Goal: Download file/media: Download file/media

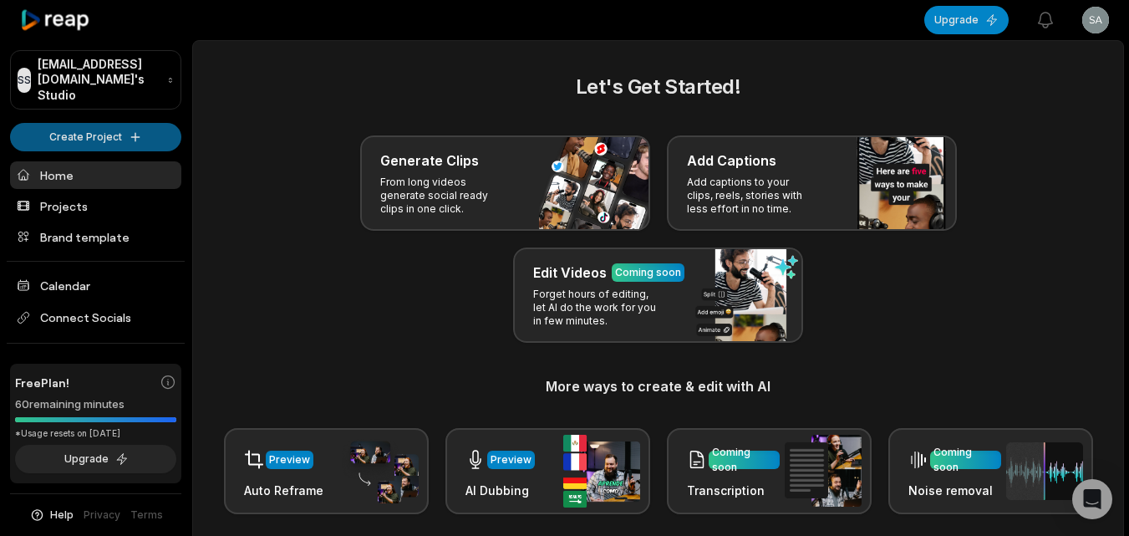
click at [49, 112] on html "SS Sarahzamora@fbviamail.com's Studio Create Project Home Projects Brand templa…" at bounding box center [564, 268] width 1129 height 536
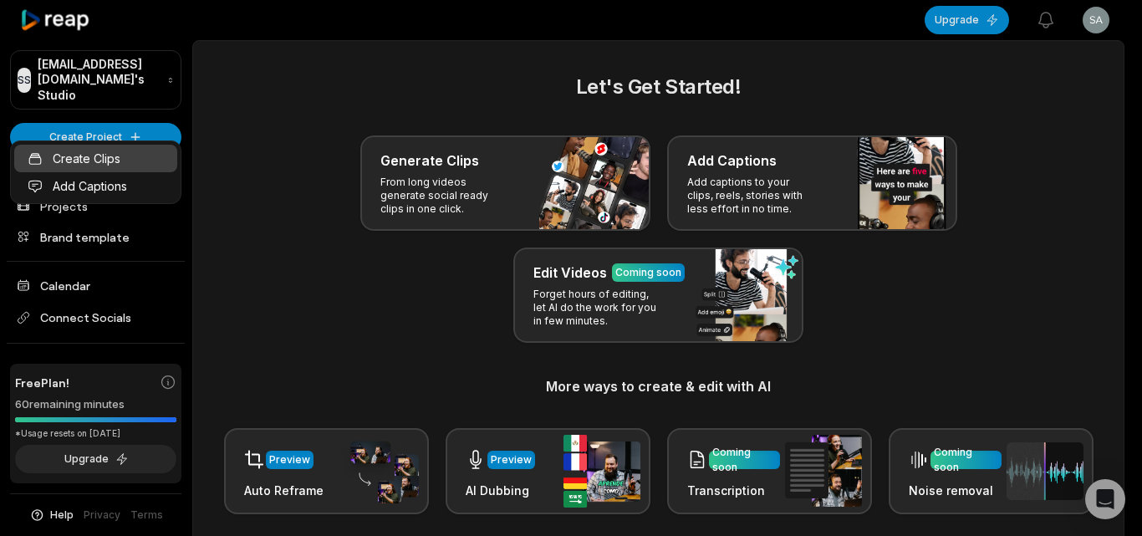
click at [115, 160] on link "Create Clips" at bounding box center [95, 159] width 163 height 28
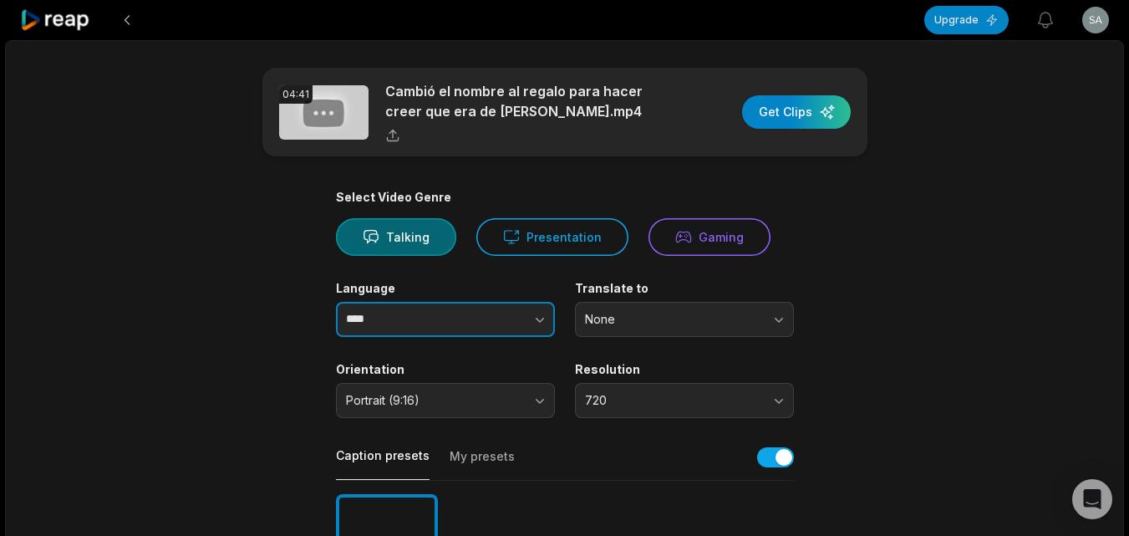
click at [528, 318] on button "button" at bounding box center [506, 319] width 95 height 35
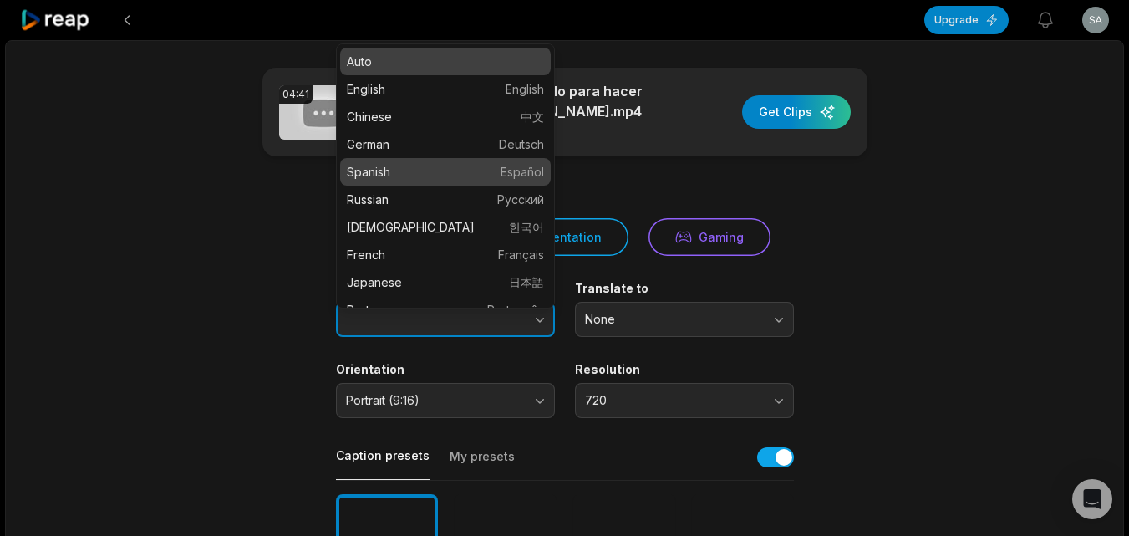
type input "*******"
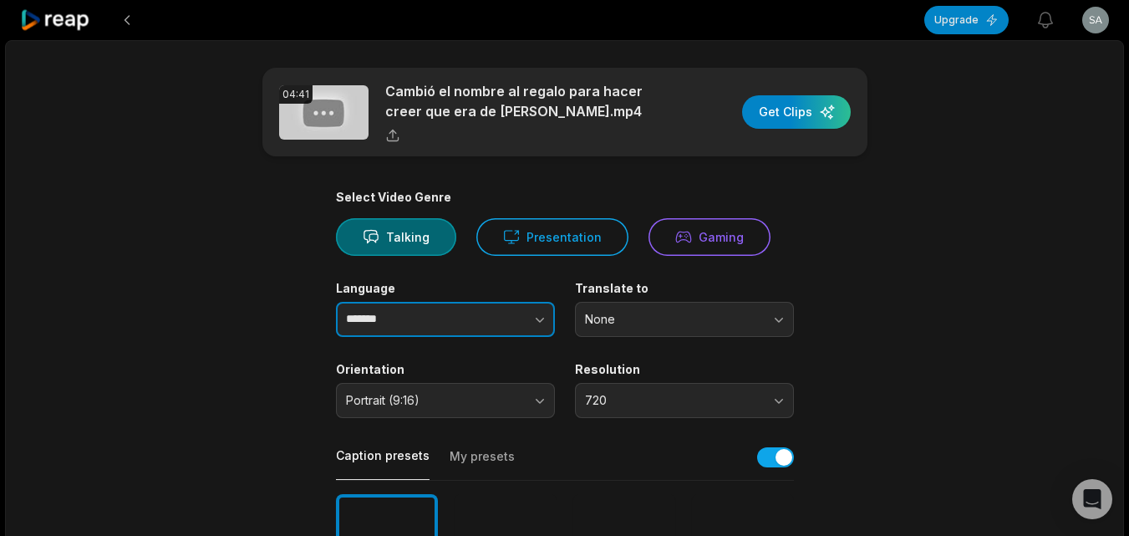
drag, startPoint x: 507, startPoint y: 158, endPoint x: 620, endPoint y: 209, distance: 123.9
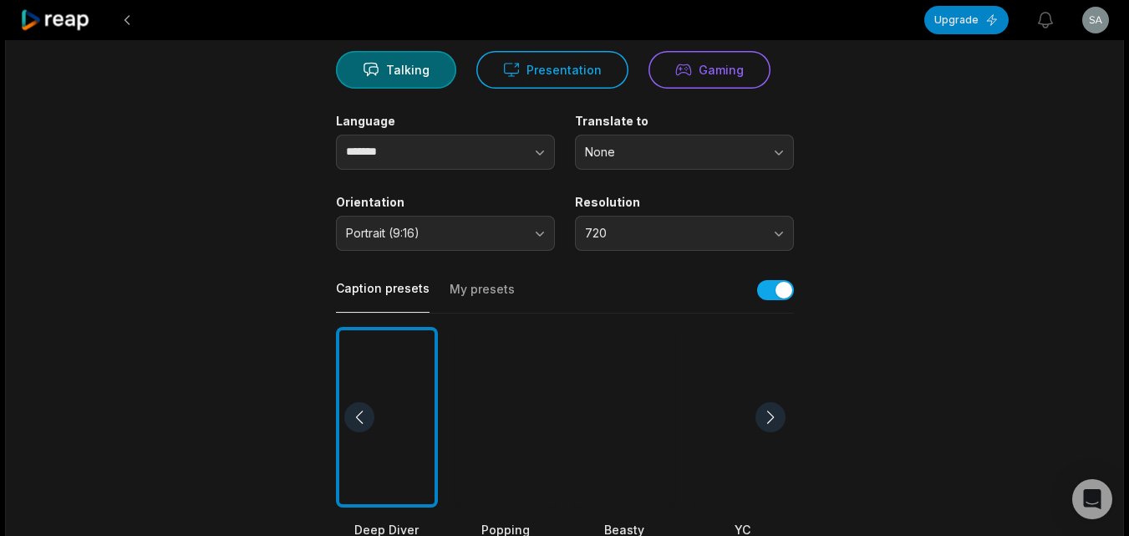
click at [606, 398] on div at bounding box center [625, 417] width 102 height 181
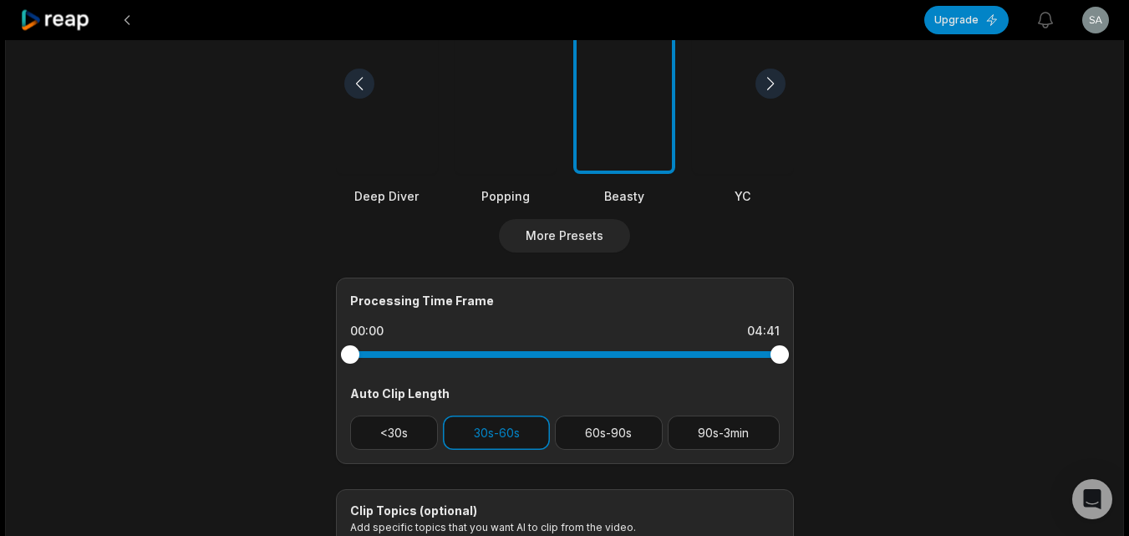
scroll to position [502, 0]
click at [390, 437] on button "<30s" at bounding box center [394, 432] width 89 height 34
click at [465, 423] on button "30s-60s" at bounding box center [496, 432] width 107 height 34
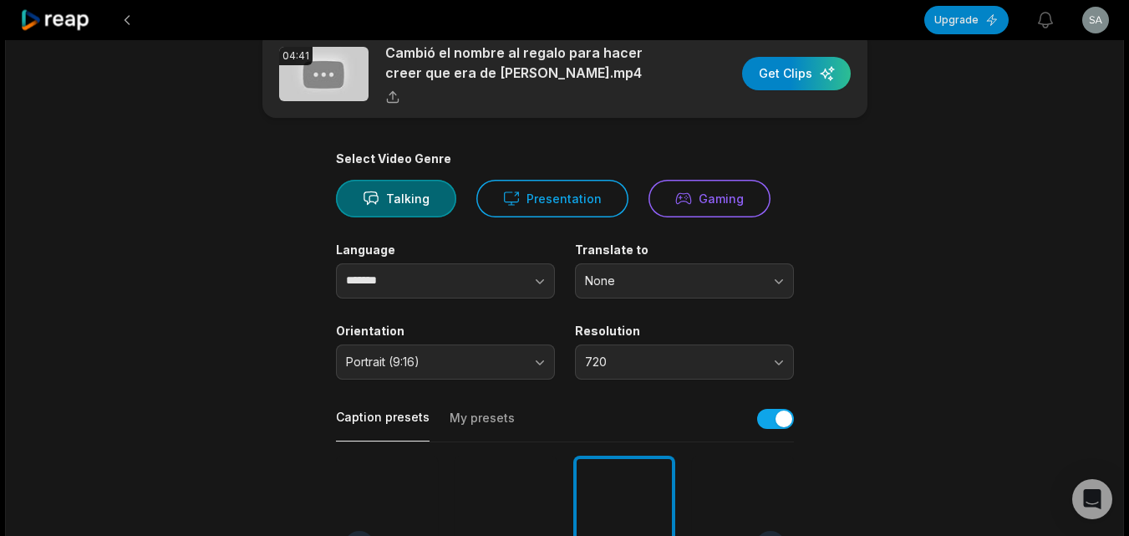
scroll to position [0, 0]
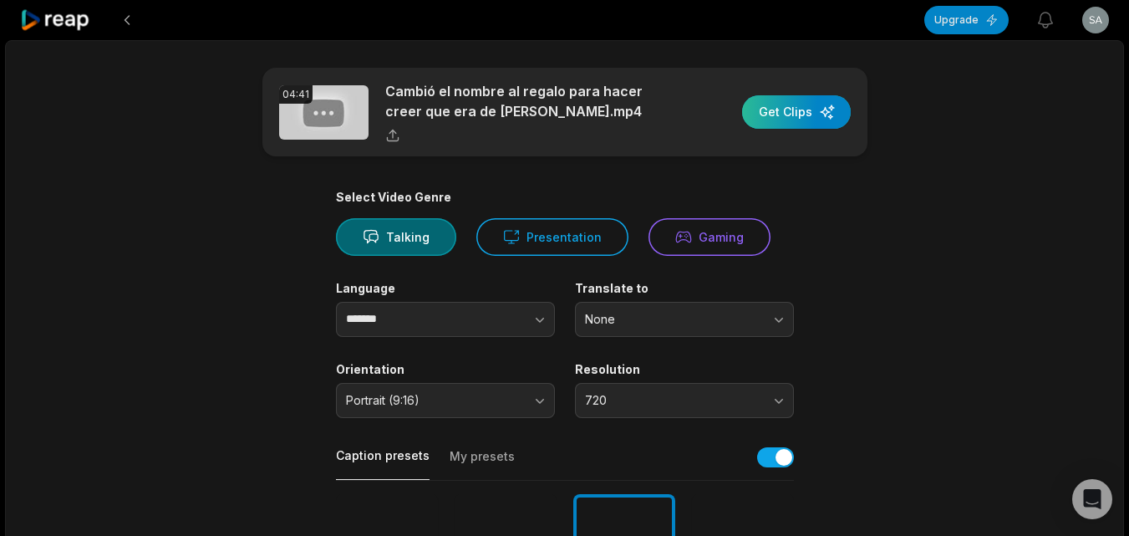
click at [795, 120] on div "button" at bounding box center [796, 111] width 109 height 33
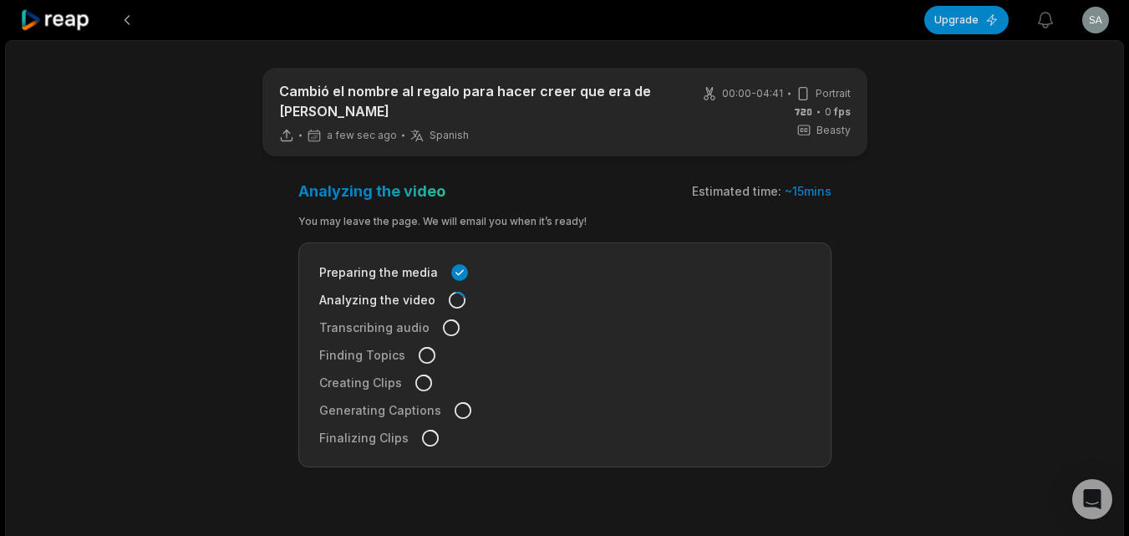
click at [57, 23] on icon at bounding box center [55, 20] width 71 height 23
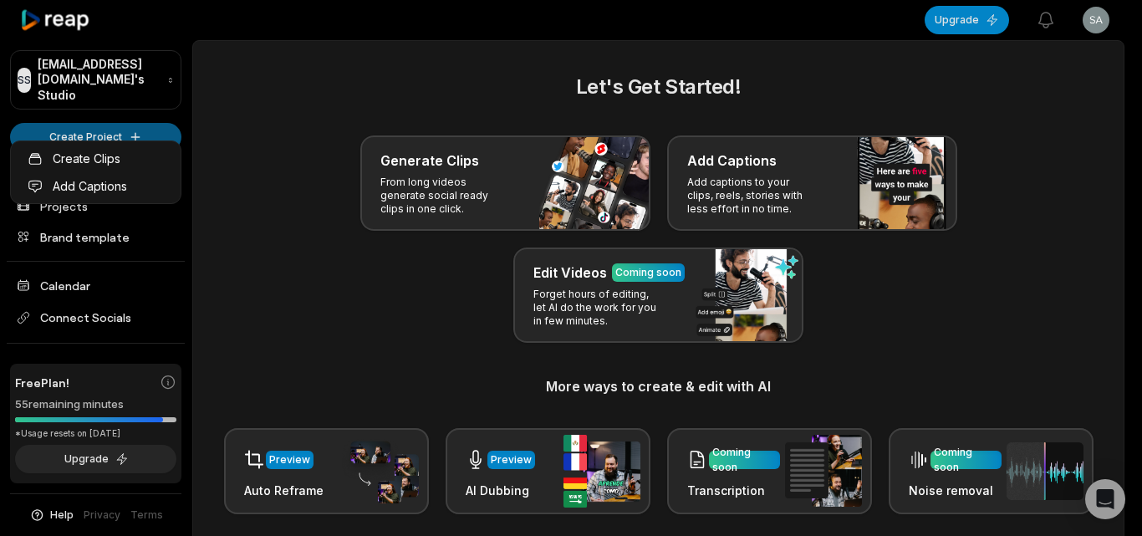
click at [113, 134] on html "SS Sarahzamora@fbviamail.com's Studio Create Project Home Projects Brand templa…" at bounding box center [571, 268] width 1142 height 536
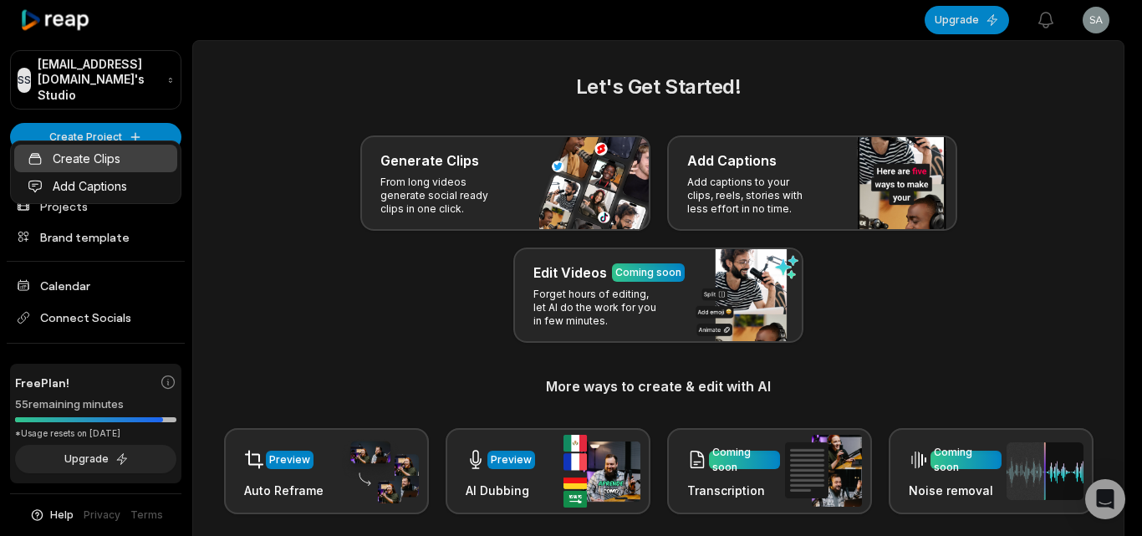
click at [120, 159] on link "Create Clips" at bounding box center [95, 159] width 163 height 28
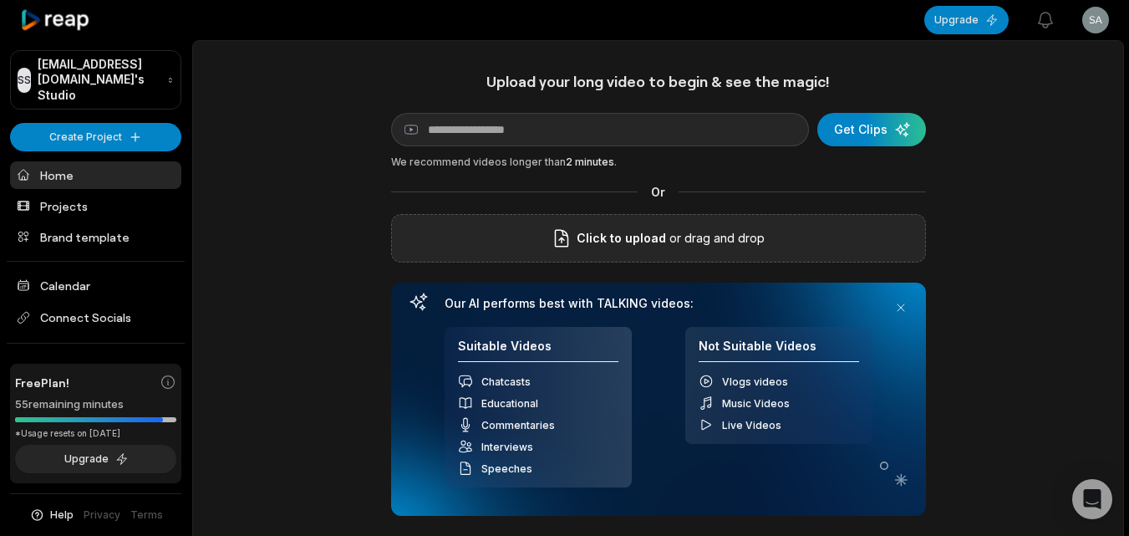
click at [578, 243] on label "Click to upload" at bounding box center [609, 238] width 115 height 20
click at [0, 0] on input "Click to upload" at bounding box center [0, 0] width 0 height 0
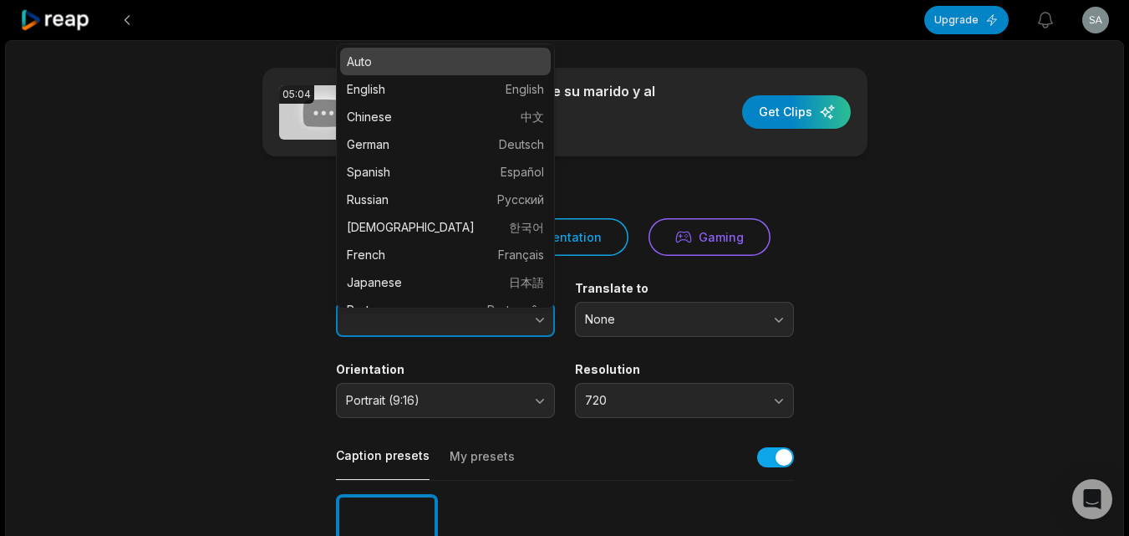
click at [538, 316] on icon "button" at bounding box center [540, 319] width 17 height 17
type input "*******"
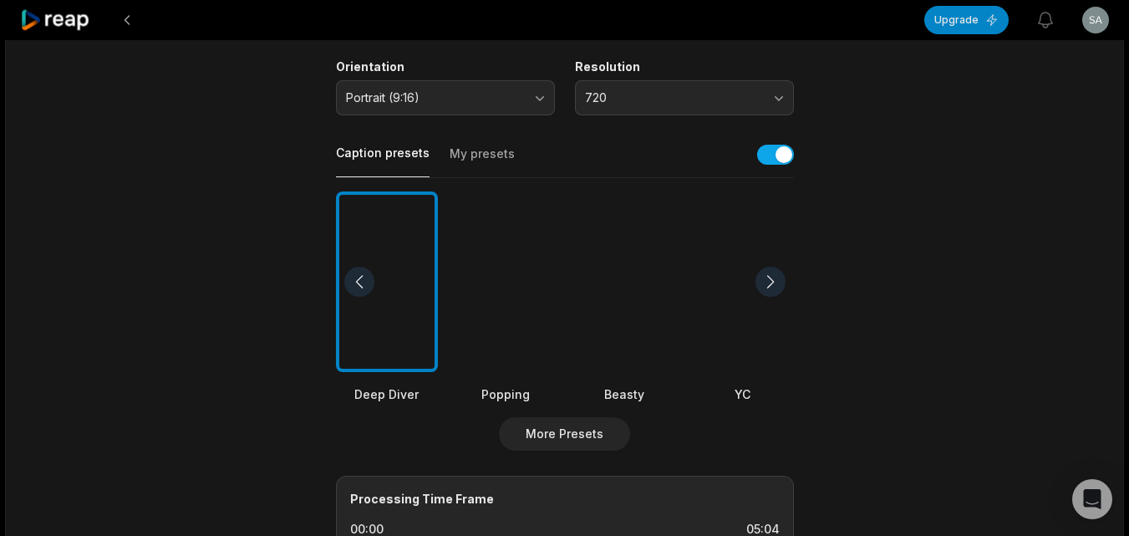
scroll to position [334, 0]
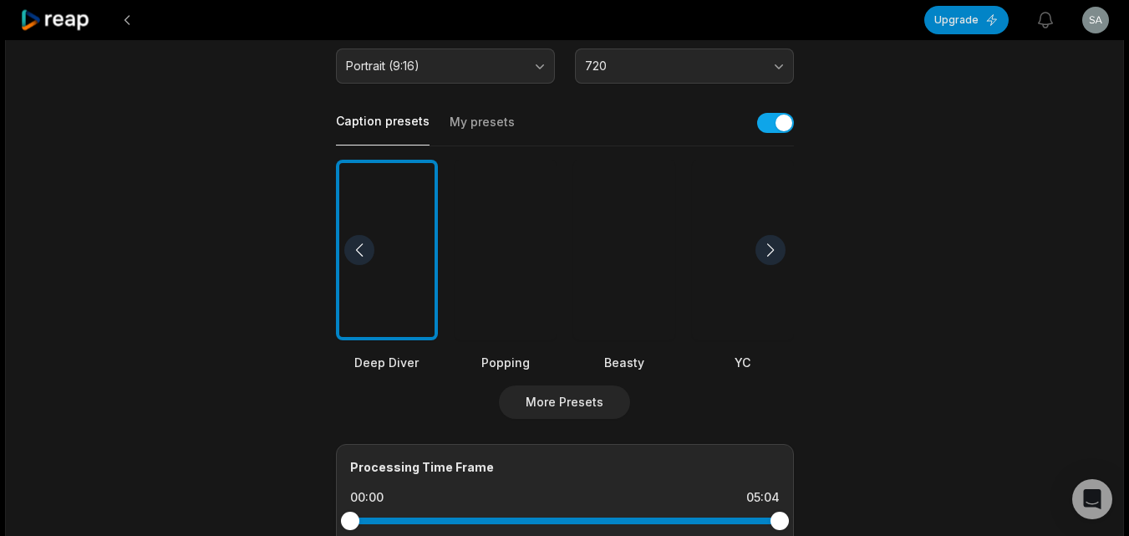
click at [617, 303] on div at bounding box center [625, 250] width 102 height 181
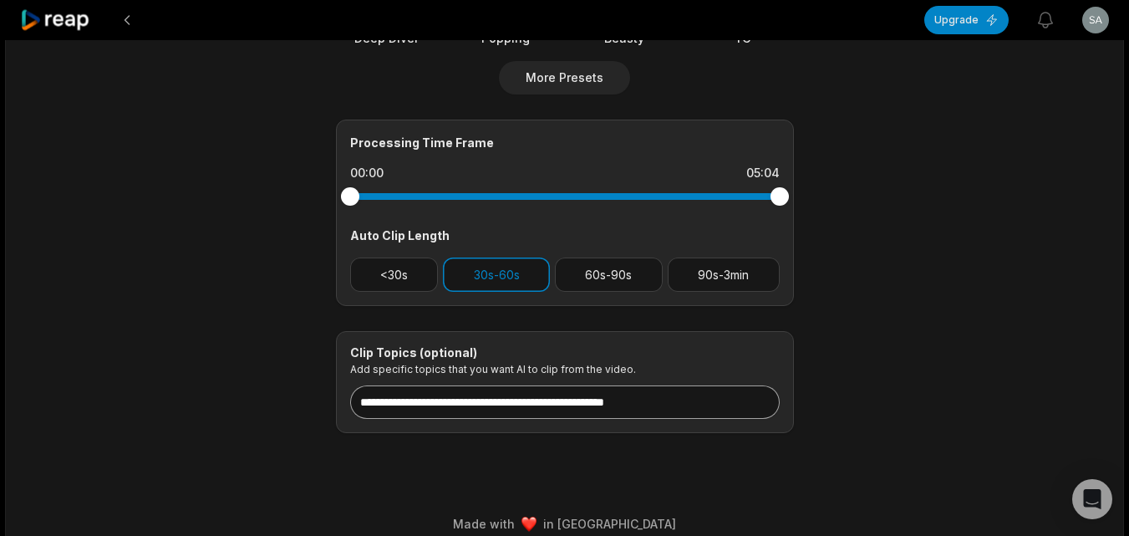
scroll to position [676, 0]
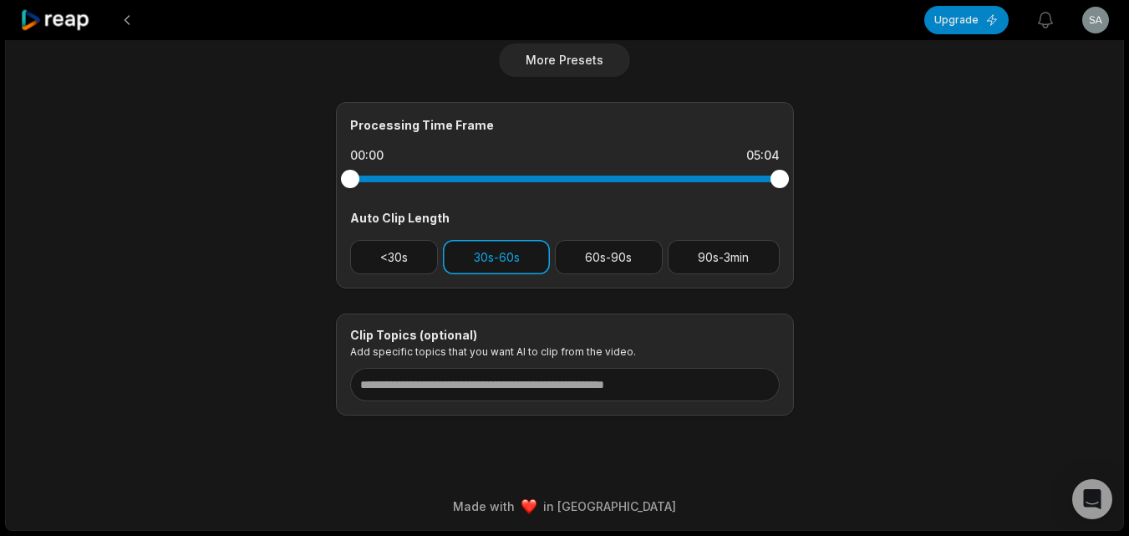
drag, startPoint x: 486, startPoint y: 248, endPoint x: 443, endPoint y: 250, distance: 42.7
click at [482, 248] on button "30s-60s" at bounding box center [496, 257] width 107 height 34
click at [396, 250] on button "<30s" at bounding box center [394, 257] width 89 height 34
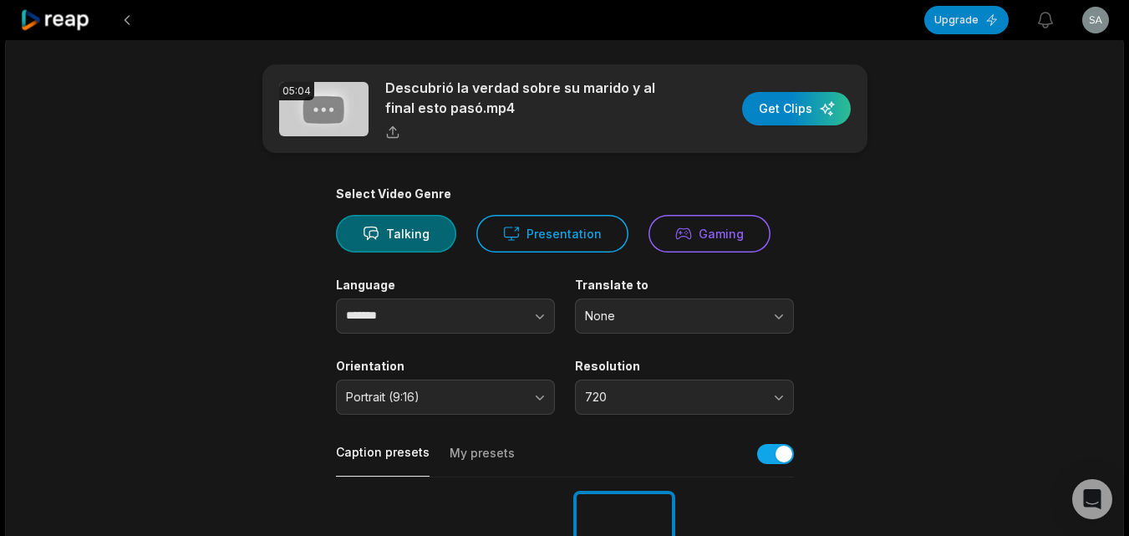
scroll to position [0, 0]
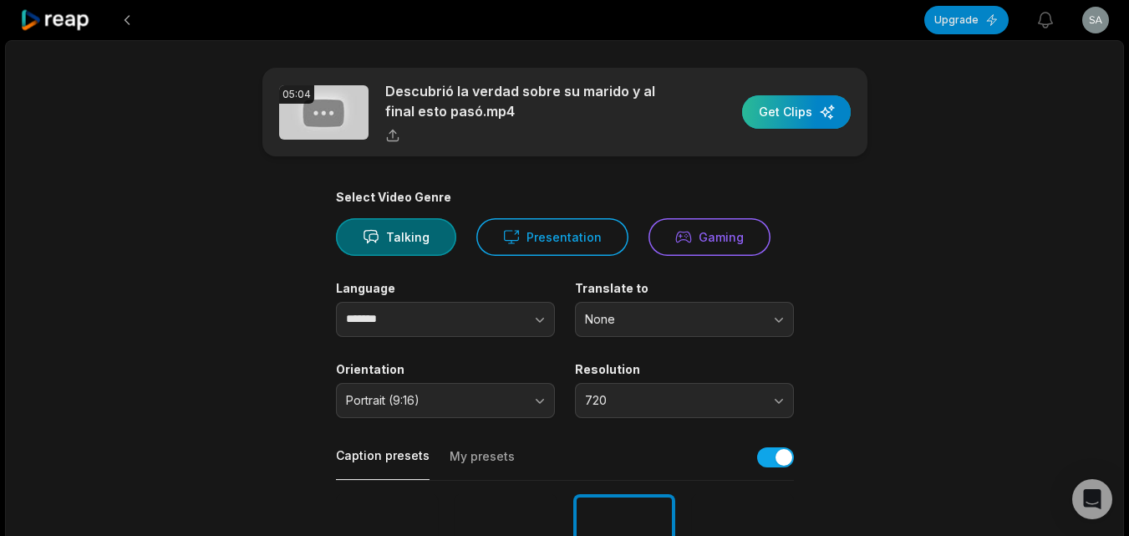
click at [803, 123] on div "button" at bounding box center [796, 111] width 109 height 33
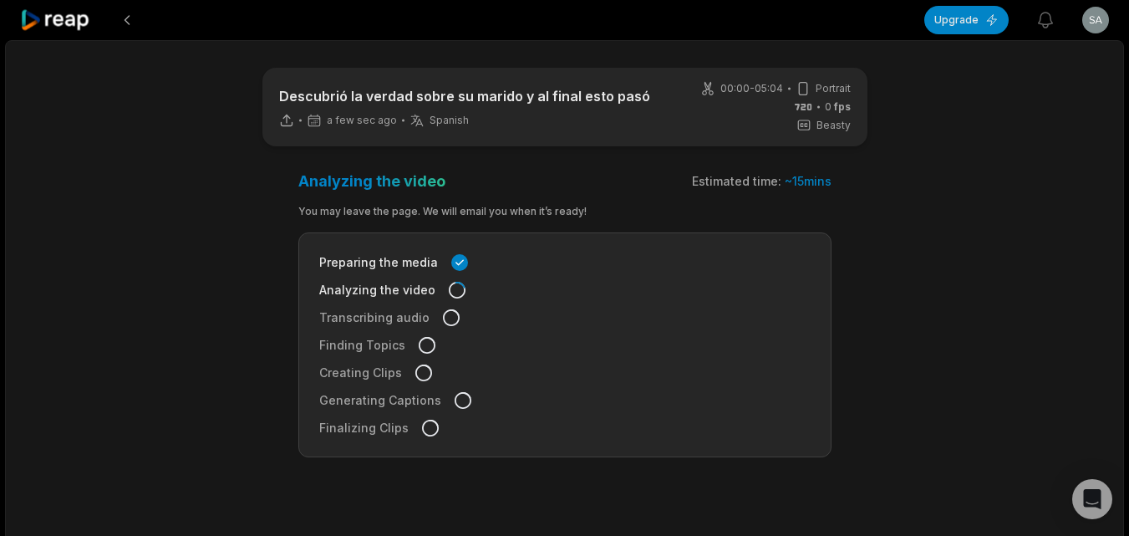
click at [64, 25] on icon at bounding box center [55, 20] width 71 height 23
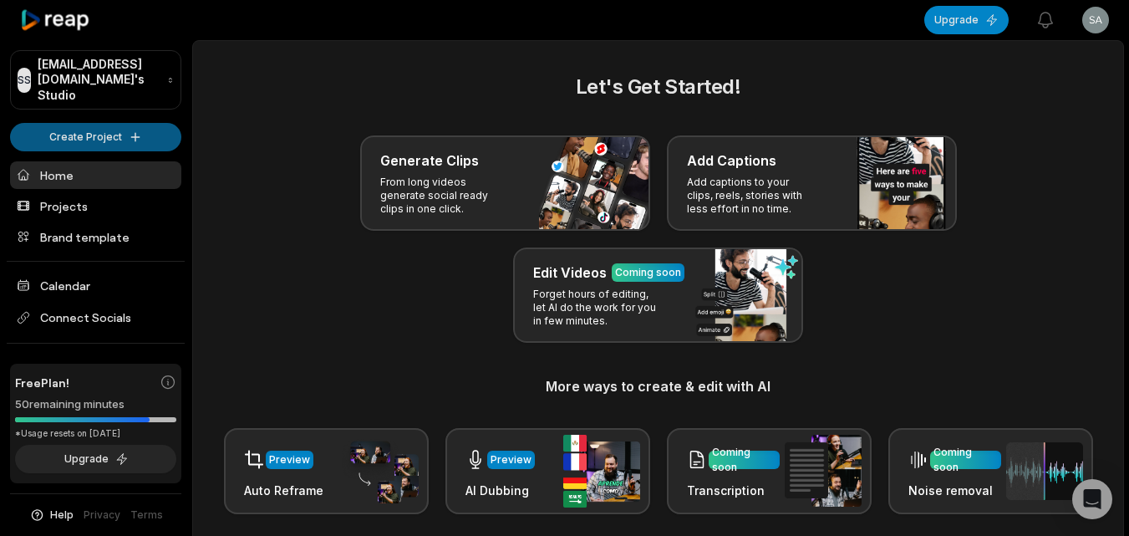
click at [135, 118] on html "SS Sarahzamora@fbviamail.com's Studio Create Project Home Projects Brand templa…" at bounding box center [564, 268] width 1129 height 536
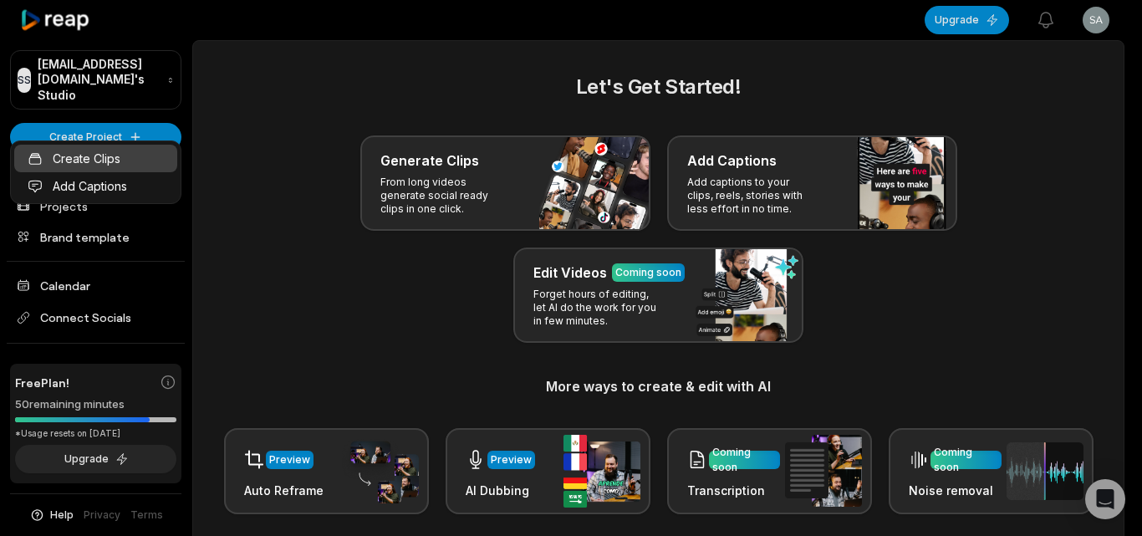
click at [141, 167] on link "Create Clips" at bounding box center [95, 159] width 163 height 28
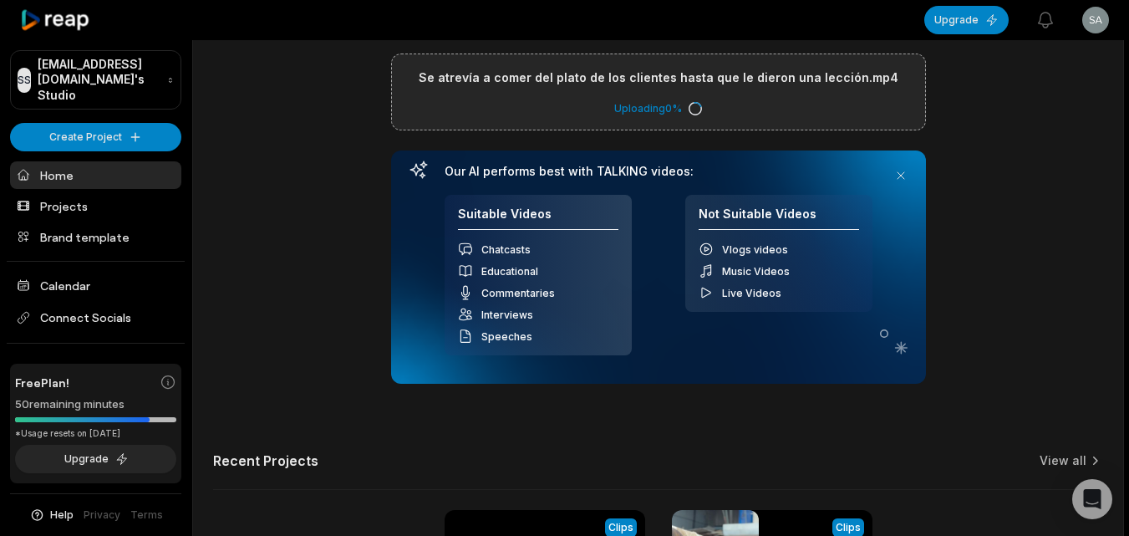
scroll to position [167, 0]
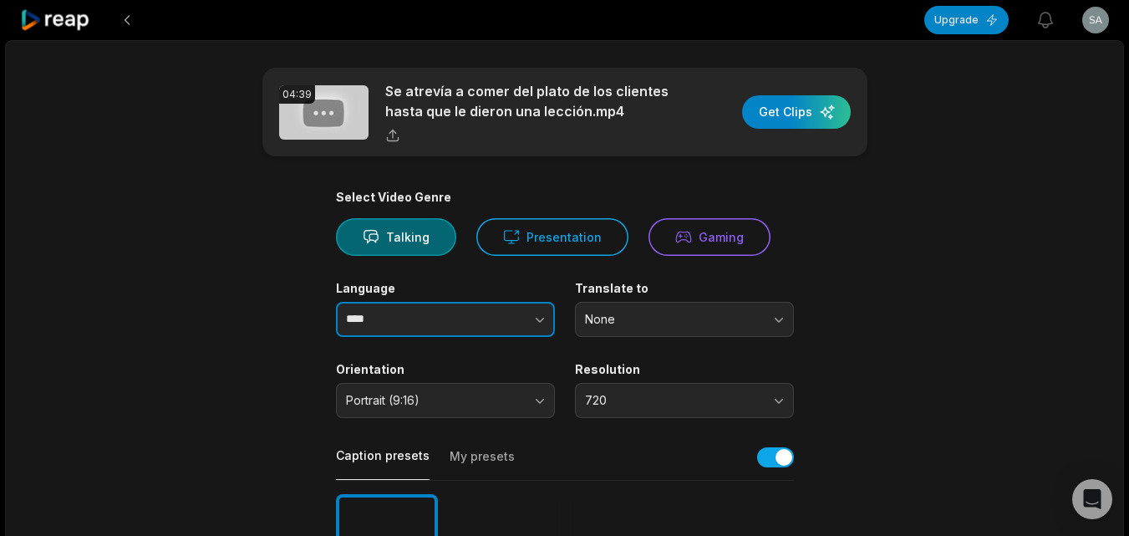
click at [537, 319] on icon "button" at bounding box center [540, 320] width 8 height 5
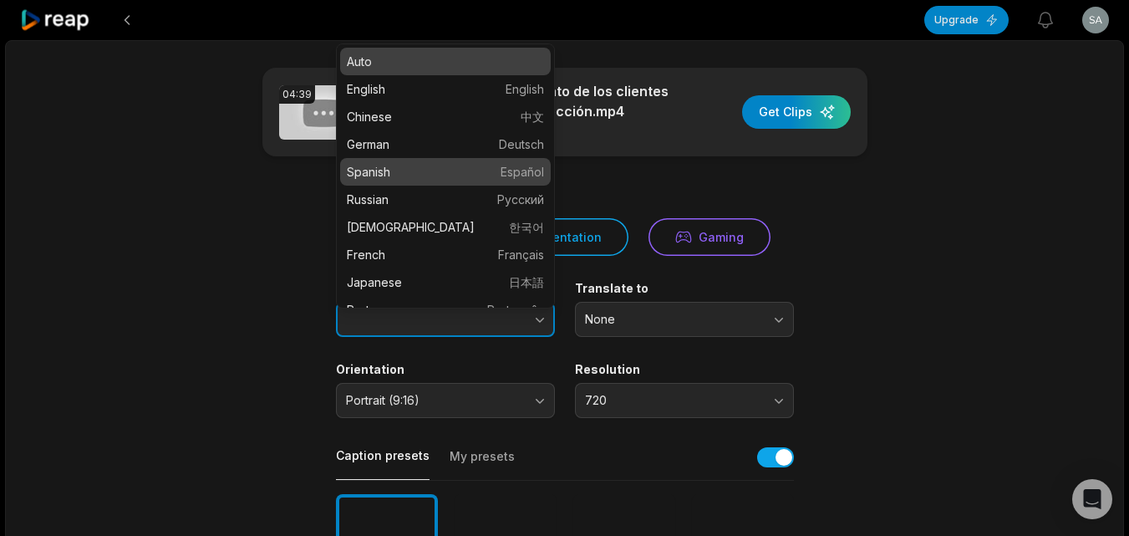
type input "*******"
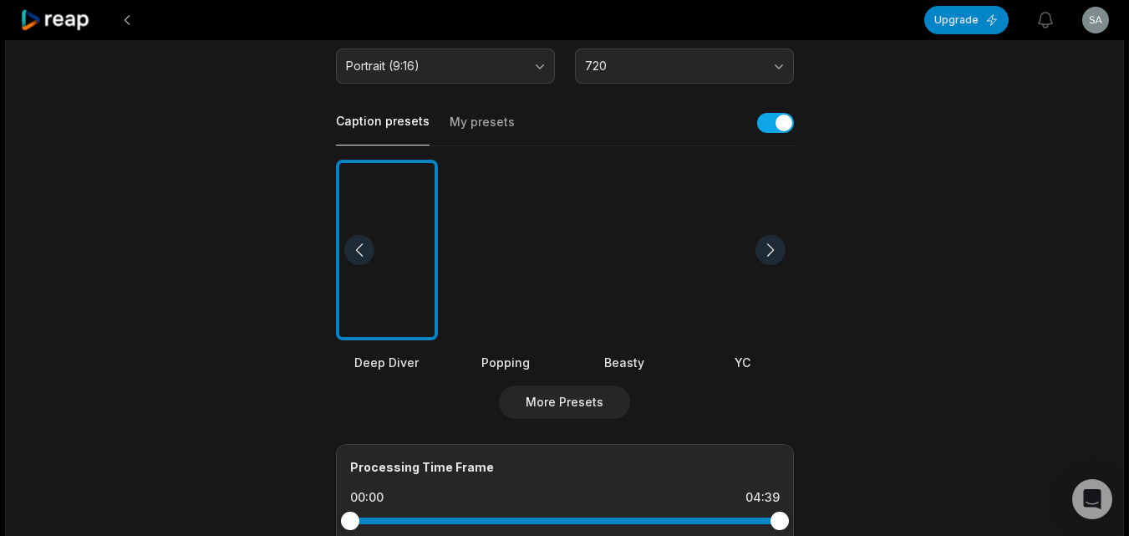
click at [628, 326] on div at bounding box center [625, 250] width 102 height 181
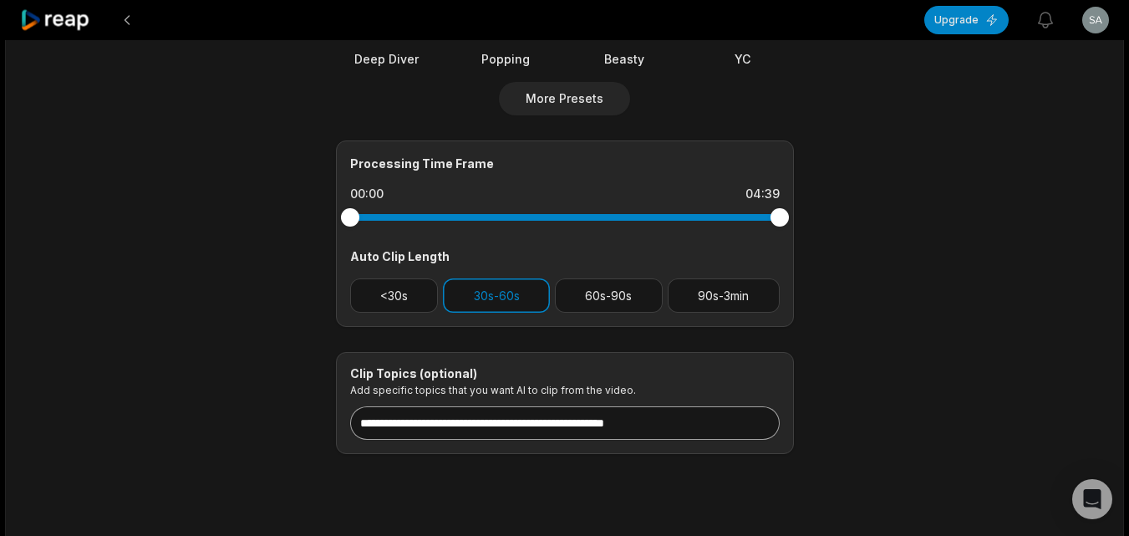
scroll to position [669, 0]
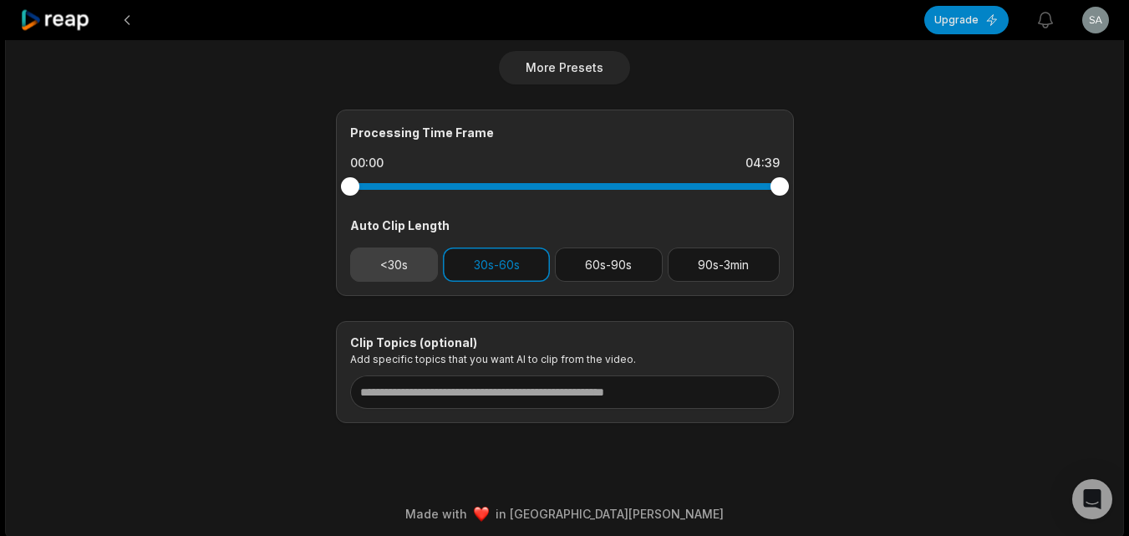
click at [397, 273] on button "<30s" at bounding box center [394, 264] width 89 height 34
click at [477, 268] on button "30s-60s" at bounding box center [496, 264] width 107 height 34
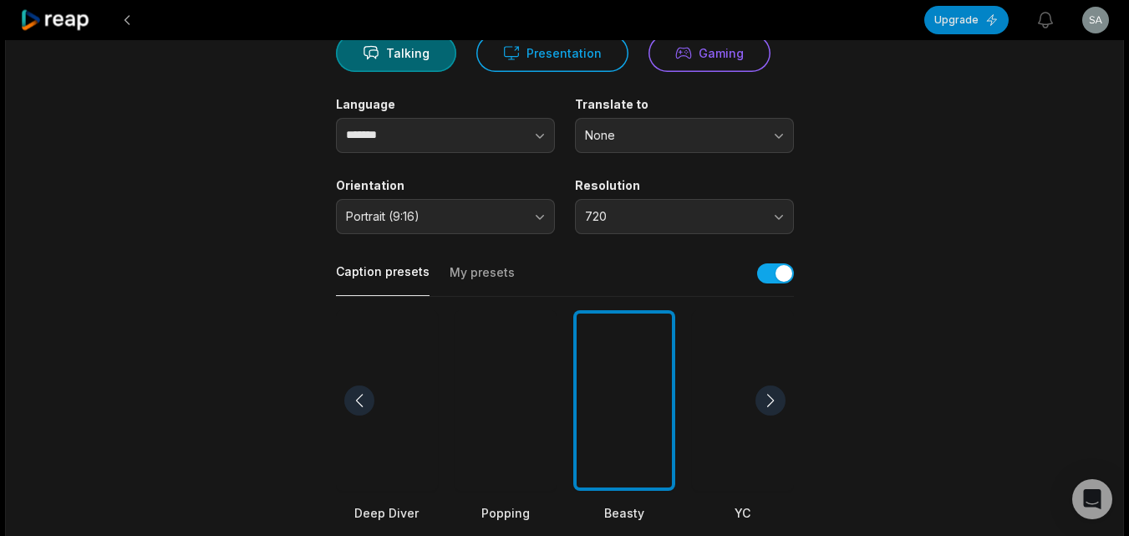
scroll to position [84, 0]
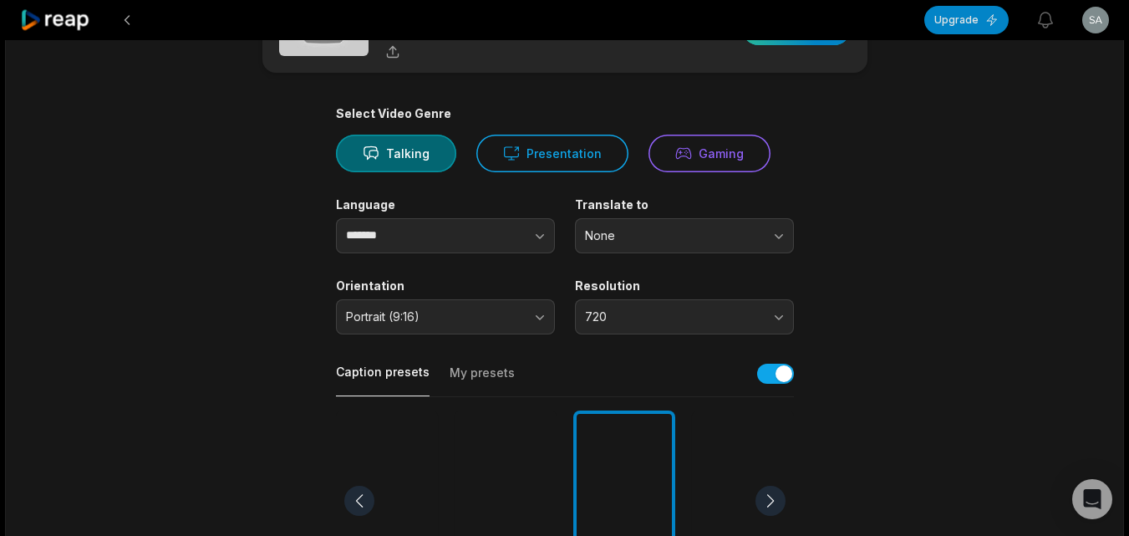
click at [791, 43] on div "button" at bounding box center [796, 28] width 109 height 33
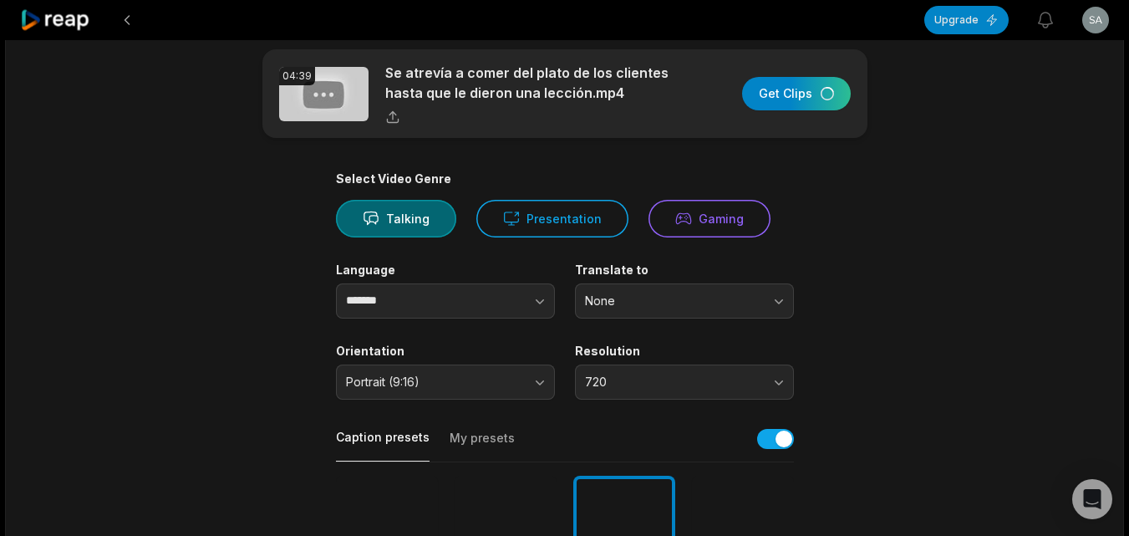
scroll to position [0, 0]
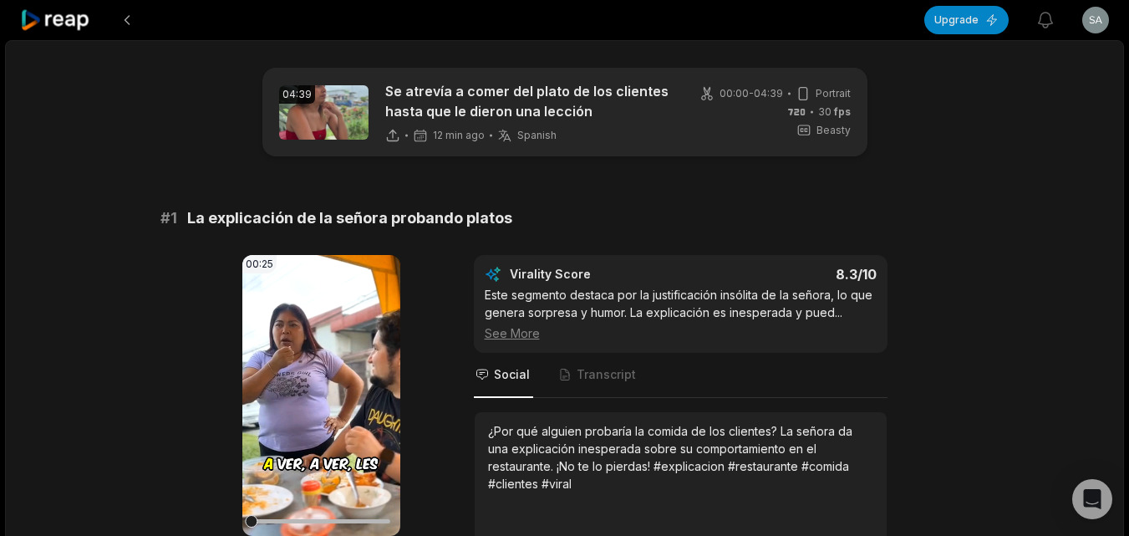
click at [70, 11] on icon at bounding box center [55, 20] width 71 height 23
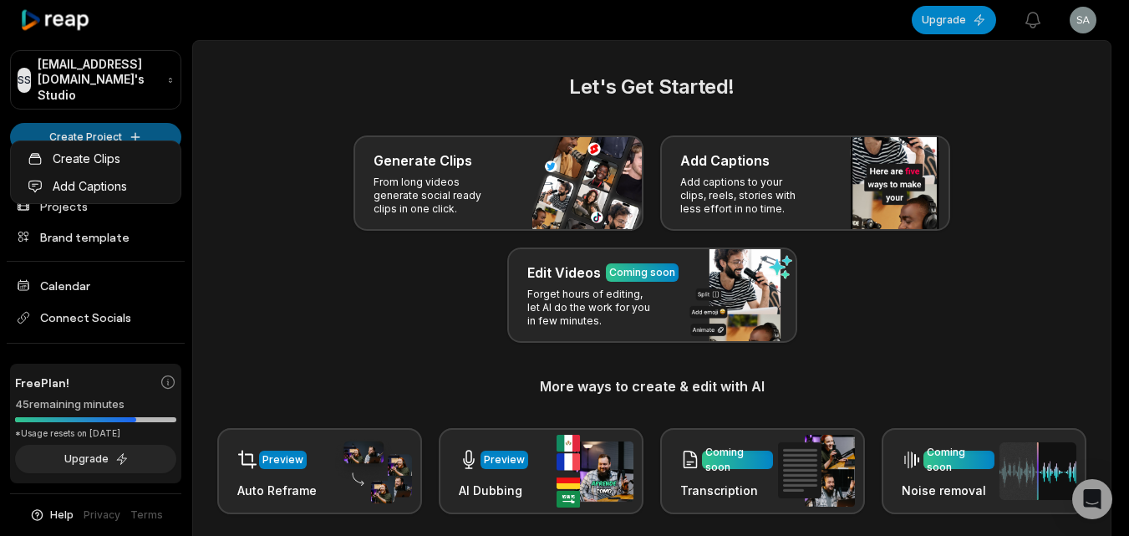
click at [105, 130] on html "SS Sarahzamora@fbviamail.com's Studio Create Project Home Projects Brand templa…" at bounding box center [564, 268] width 1129 height 536
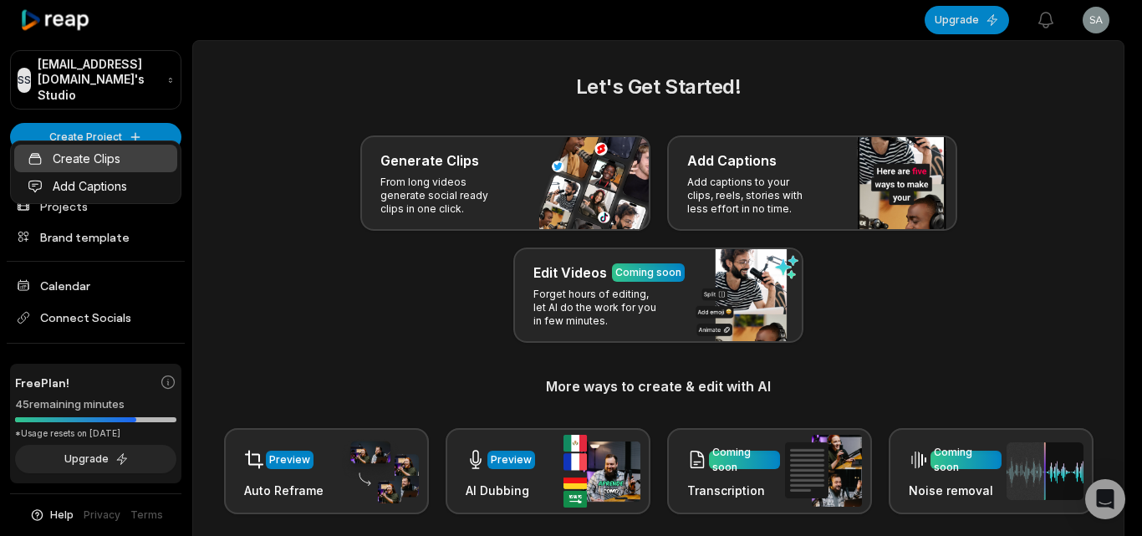
click at [104, 150] on link "Create Clips" at bounding box center [95, 159] width 163 height 28
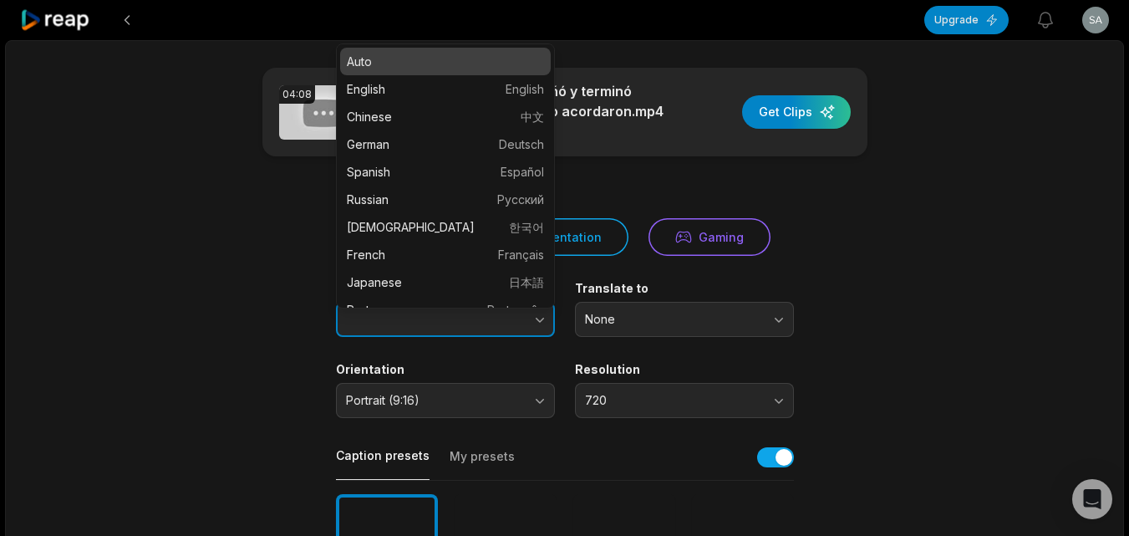
click at [532, 313] on icon "button" at bounding box center [540, 319] width 17 height 17
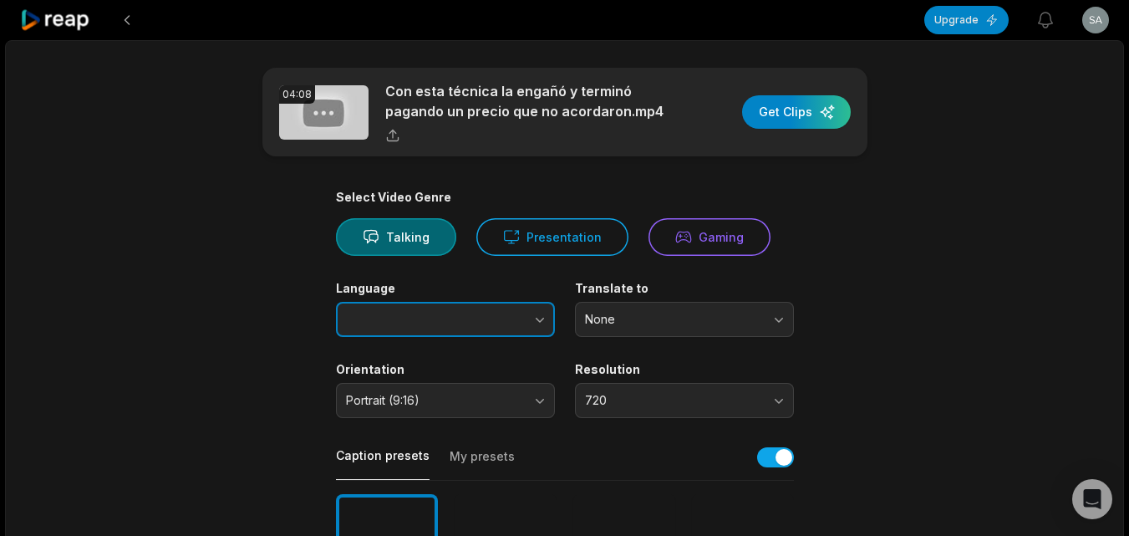
type input "*******"
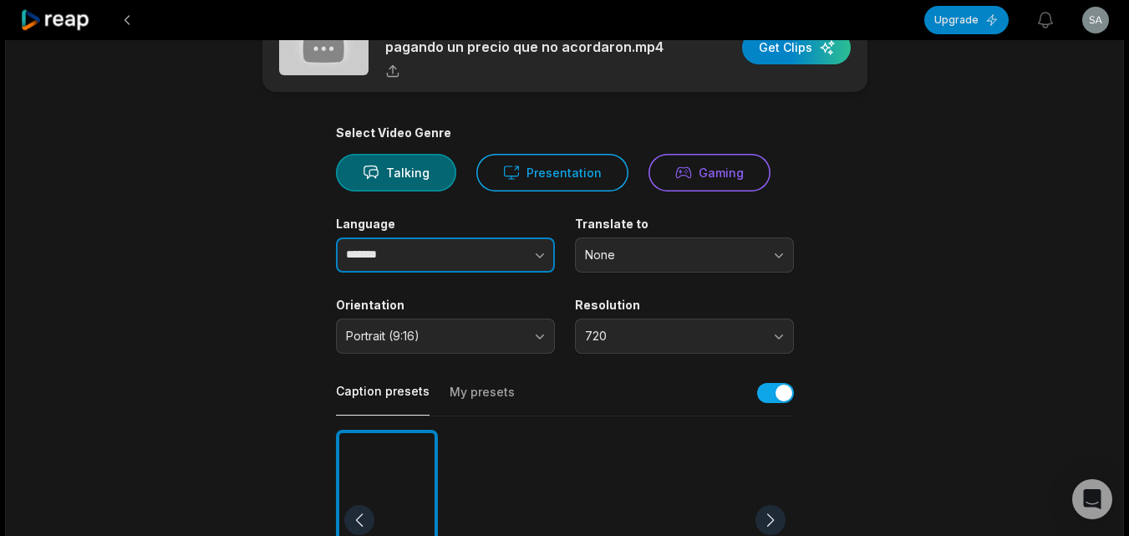
scroll to position [251, 0]
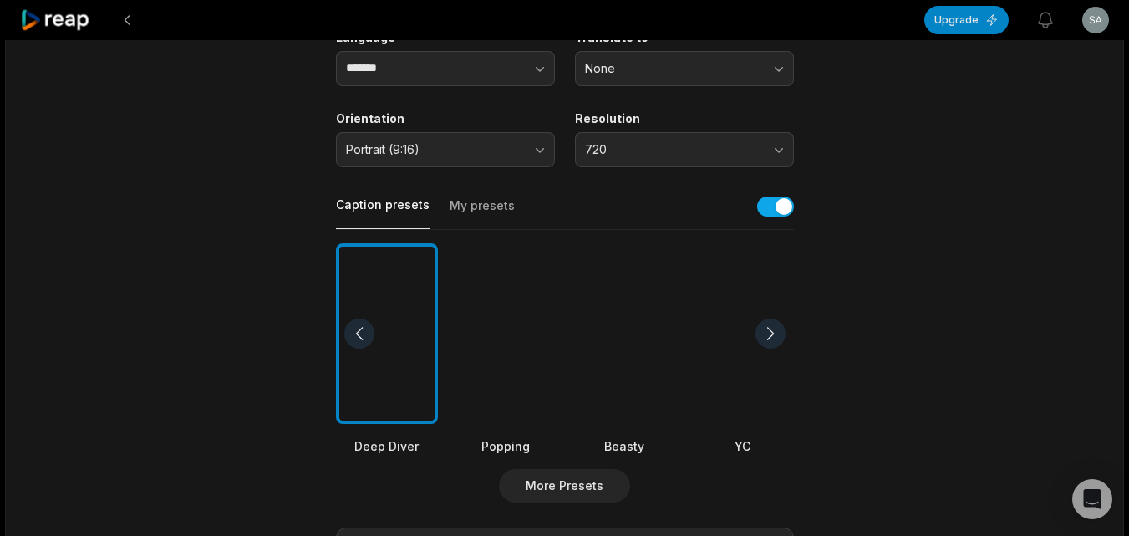
click at [597, 312] on div at bounding box center [625, 333] width 102 height 181
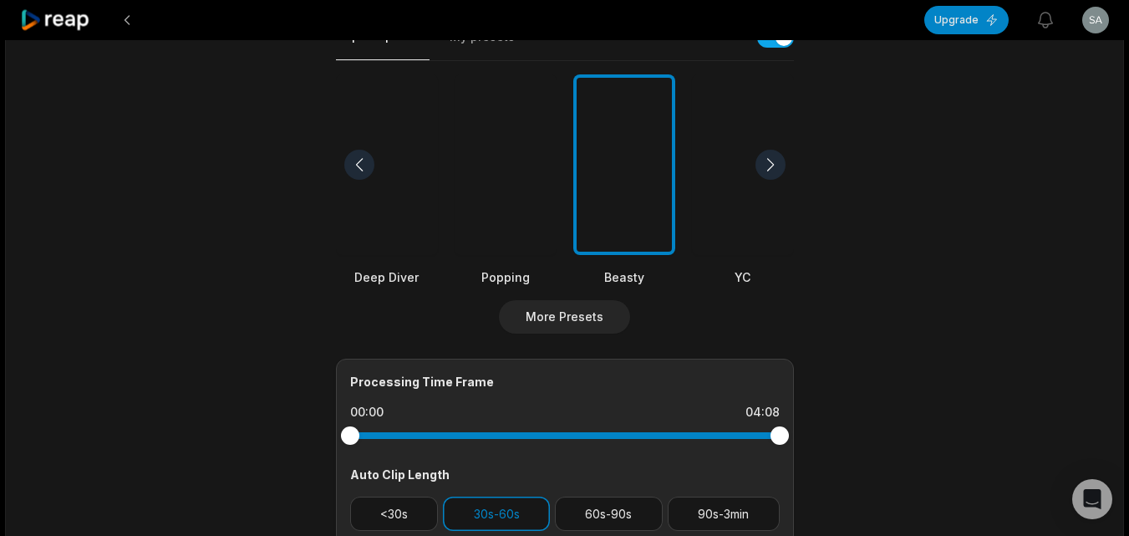
scroll to position [669, 0]
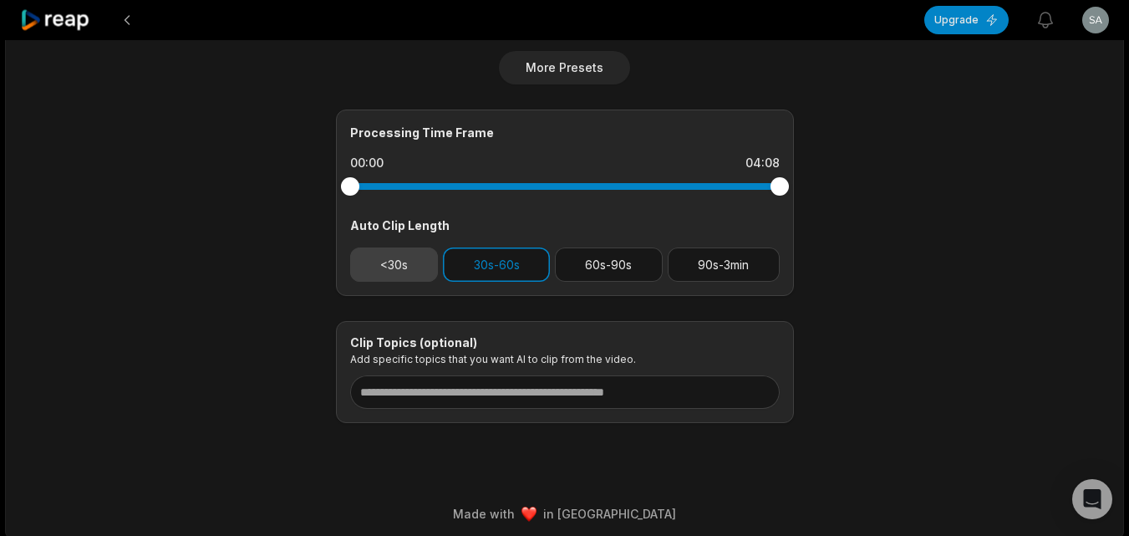
drag, startPoint x: 407, startPoint y: 260, endPoint x: 437, endPoint y: 260, distance: 30.1
click at [417, 260] on button "<30s" at bounding box center [394, 264] width 89 height 34
click at [472, 261] on button "30s-60s" at bounding box center [496, 264] width 107 height 34
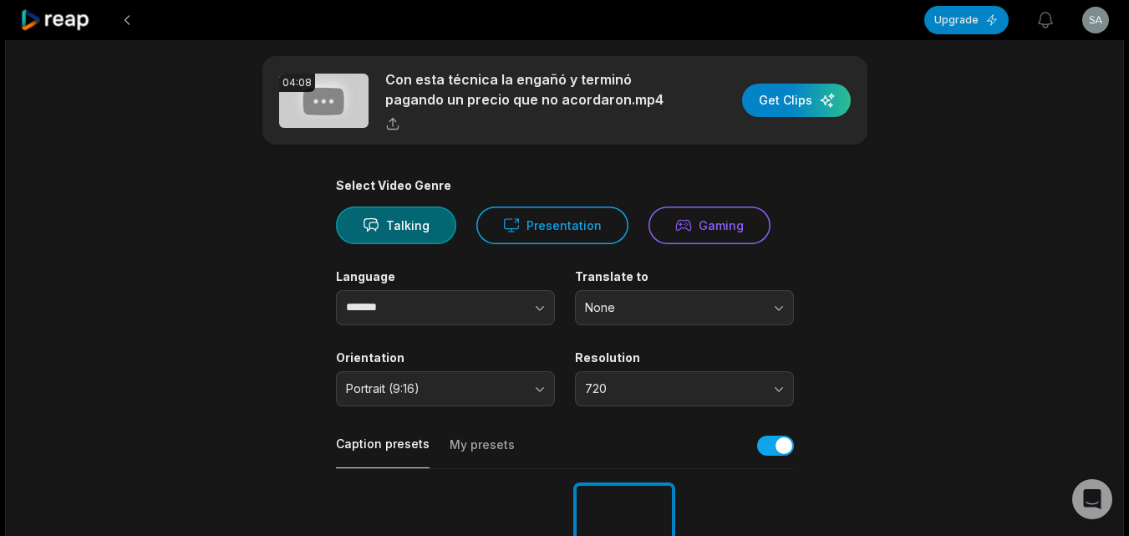
scroll to position [0, 0]
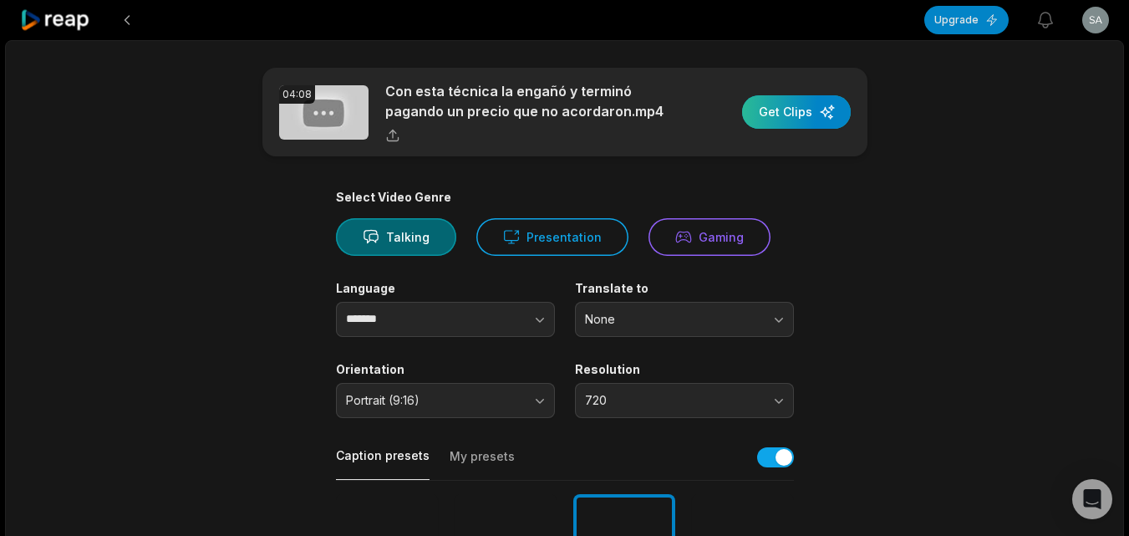
click at [788, 95] on div "button" at bounding box center [796, 111] width 109 height 33
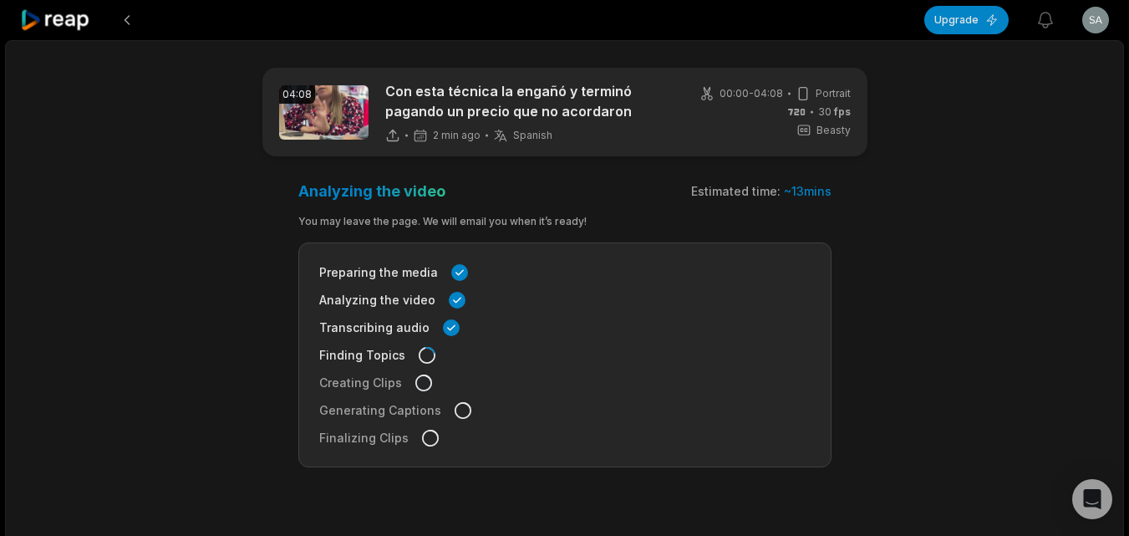
drag, startPoint x: 66, startPoint y: 16, endPoint x: 70, endPoint y: 31, distance: 15.6
click at [66, 17] on icon at bounding box center [55, 20] width 71 height 23
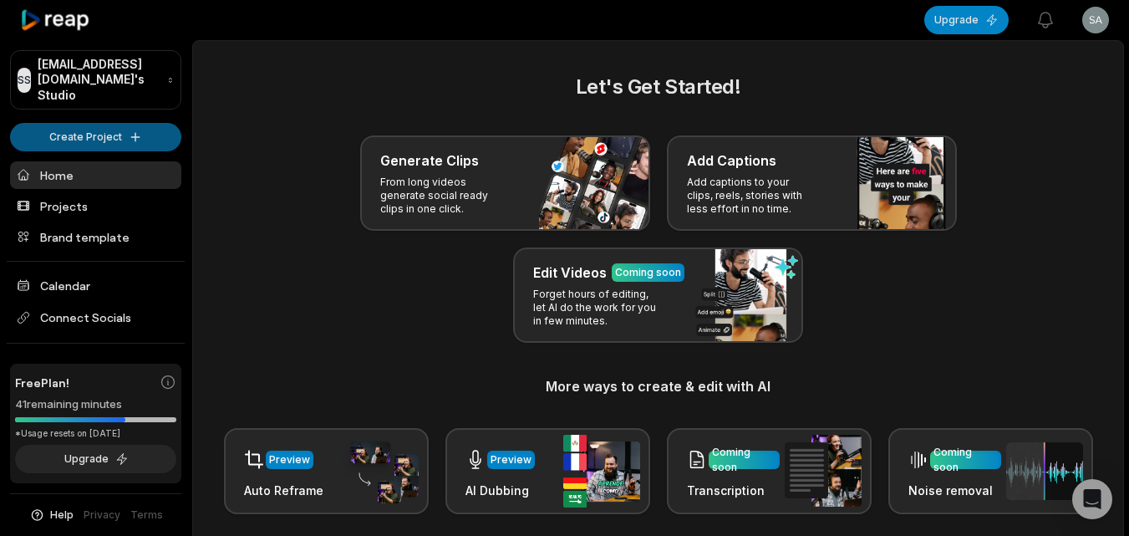
click at [81, 124] on html "SS Sarahzamora@fbviamail.com's Studio Create Project Home Projects Brand templa…" at bounding box center [564, 268] width 1129 height 536
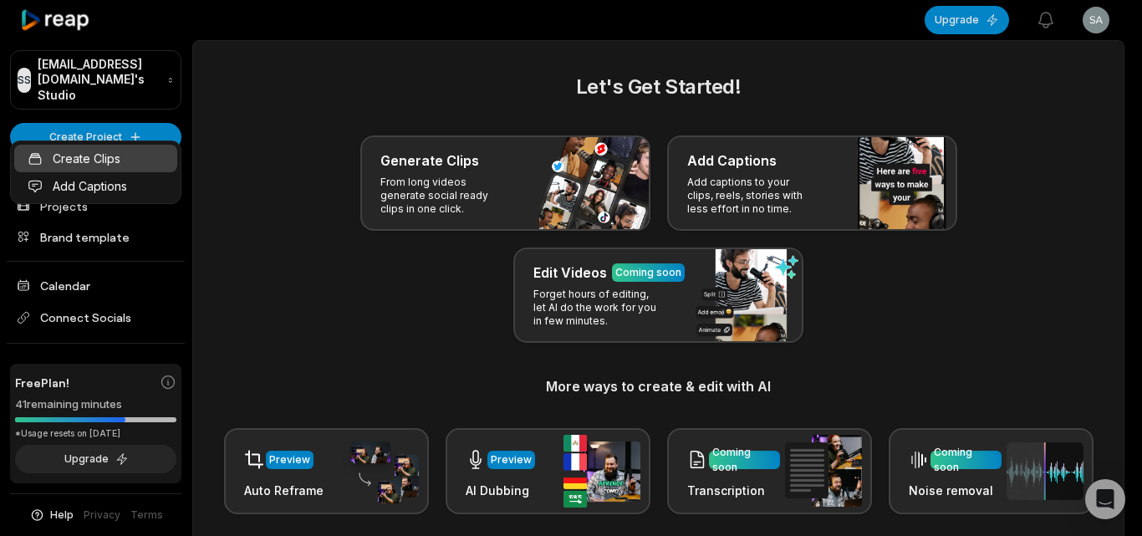
click at [93, 160] on link "Create Clips" at bounding box center [95, 159] width 163 height 28
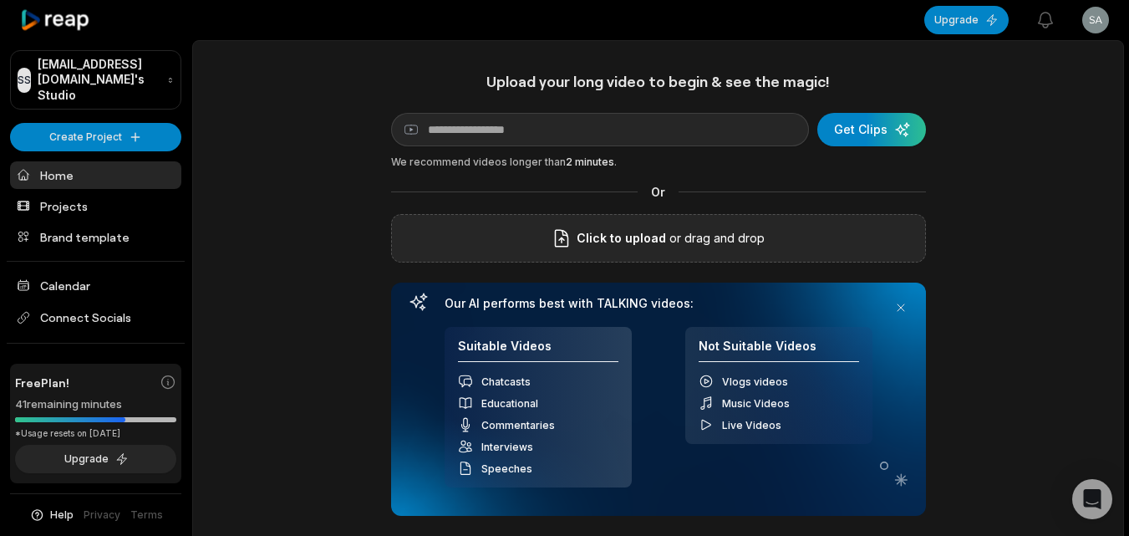
click at [455, 227] on div "Click to upload or drag and drop" at bounding box center [658, 238] width 535 height 48
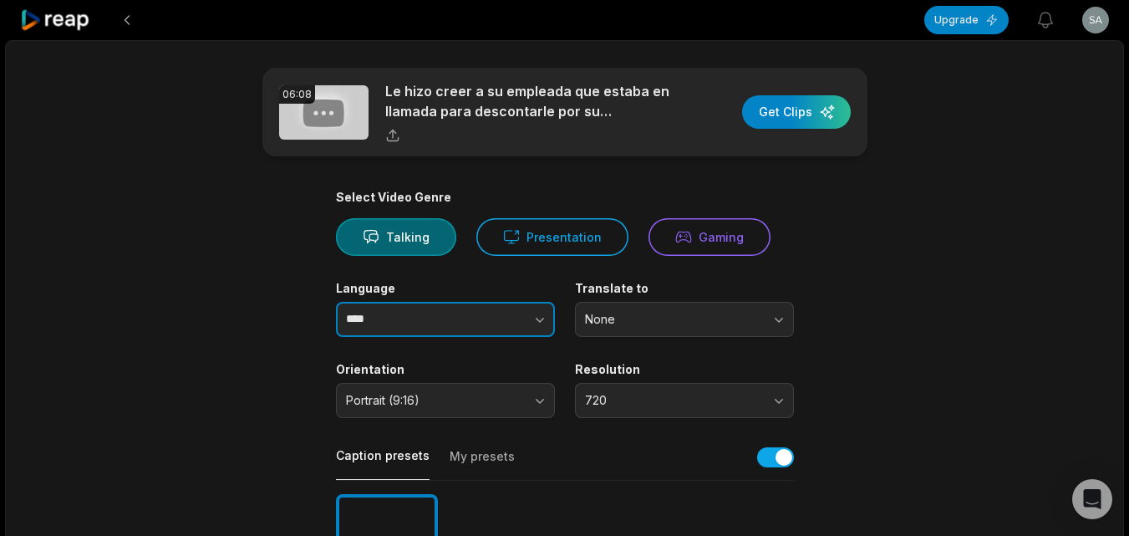
click at [535, 311] on icon "button" at bounding box center [540, 319] width 17 height 17
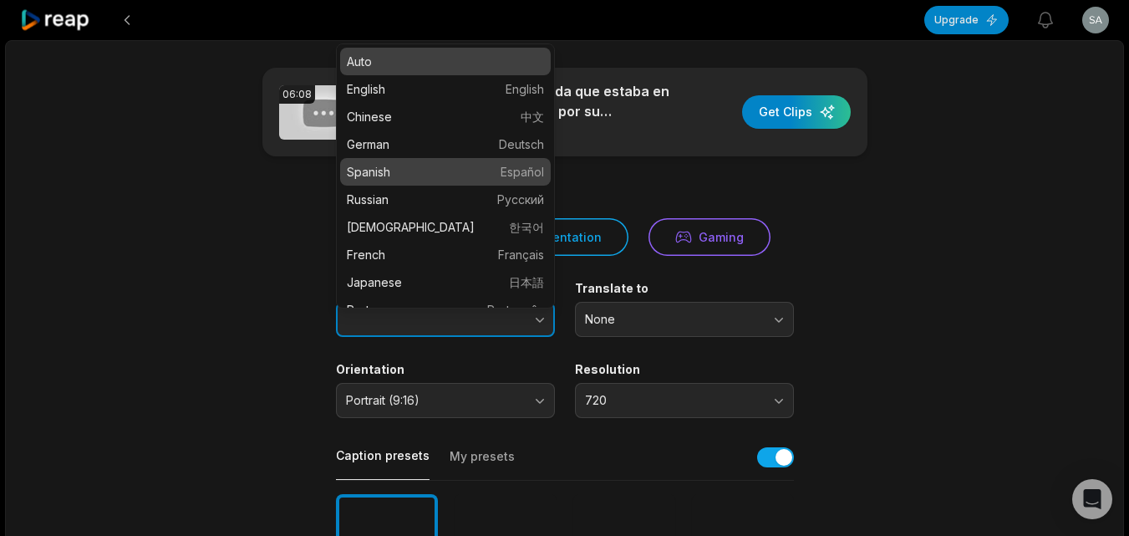
type input "*******"
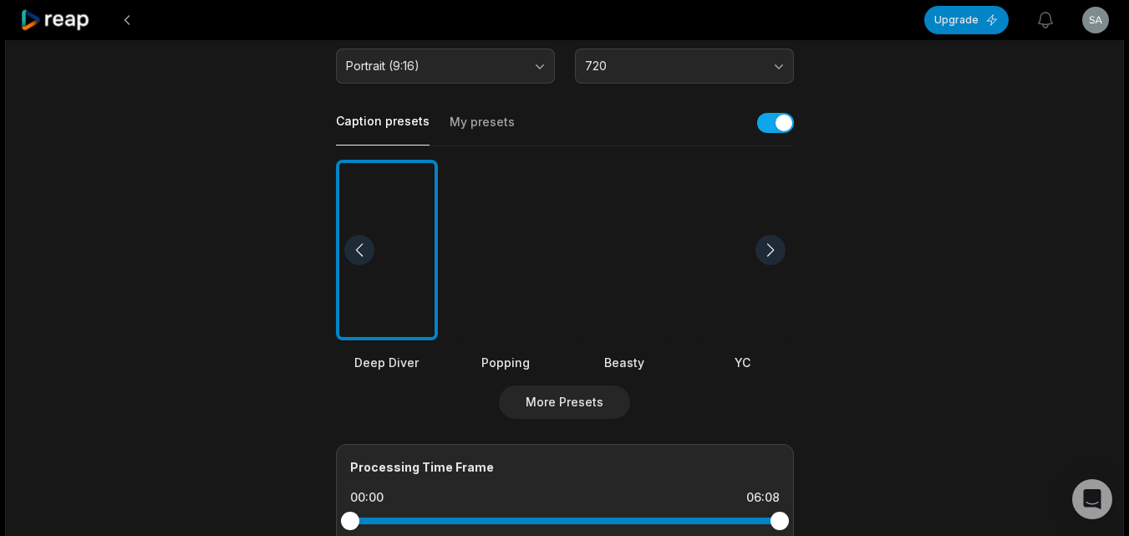
click at [623, 299] on div at bounding box center [625, 250] width 102 height 181
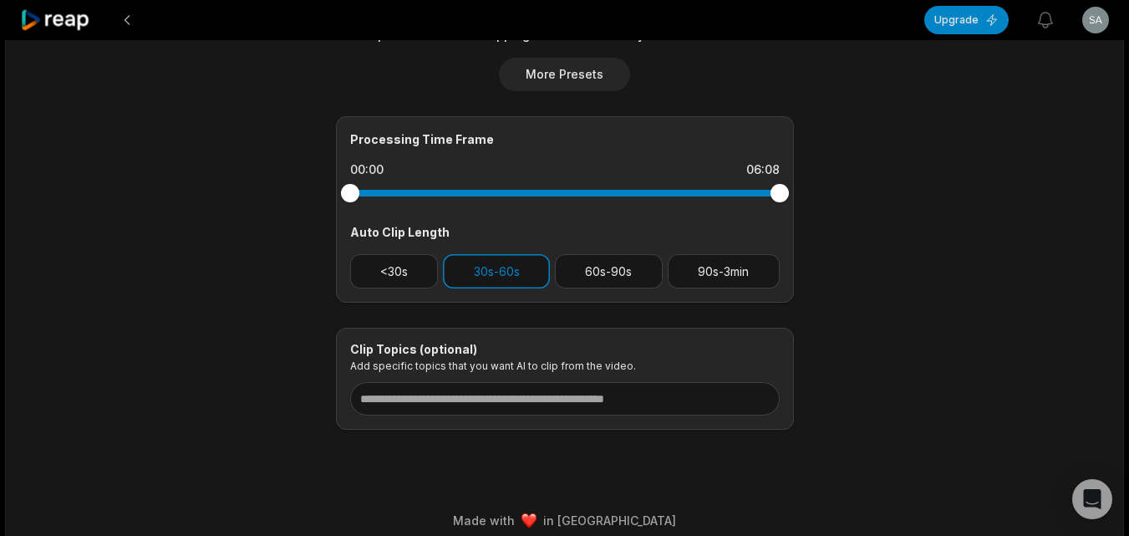
scroll to position [676, 0]
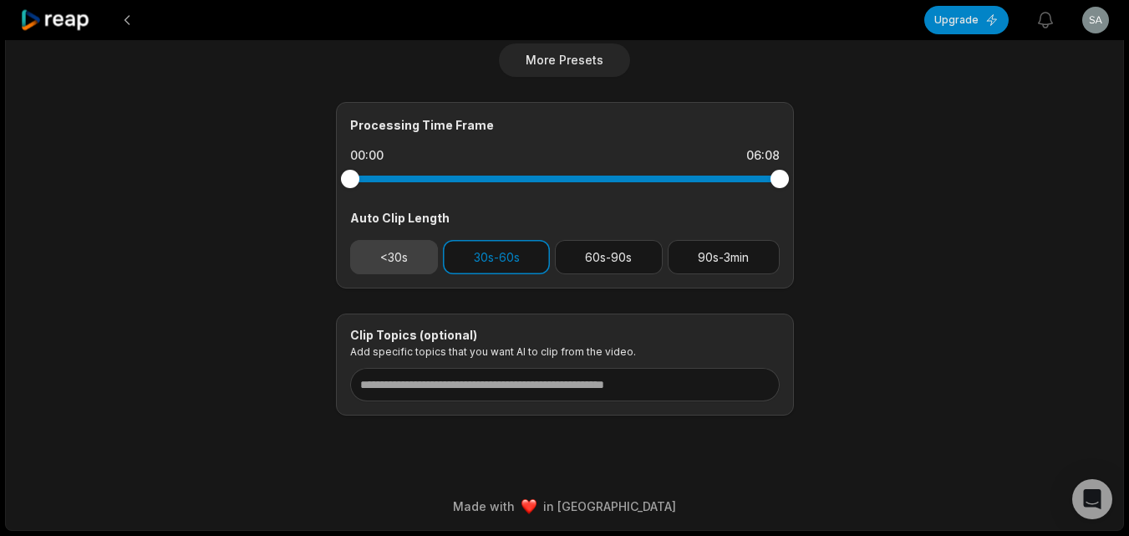
click at [420, 253] on button "<30s" at bounding box center [394, 257] width 89 height 34
click at [516, 266] on button "30s-60s" at bounding box center [496, 257] width 107 height 34
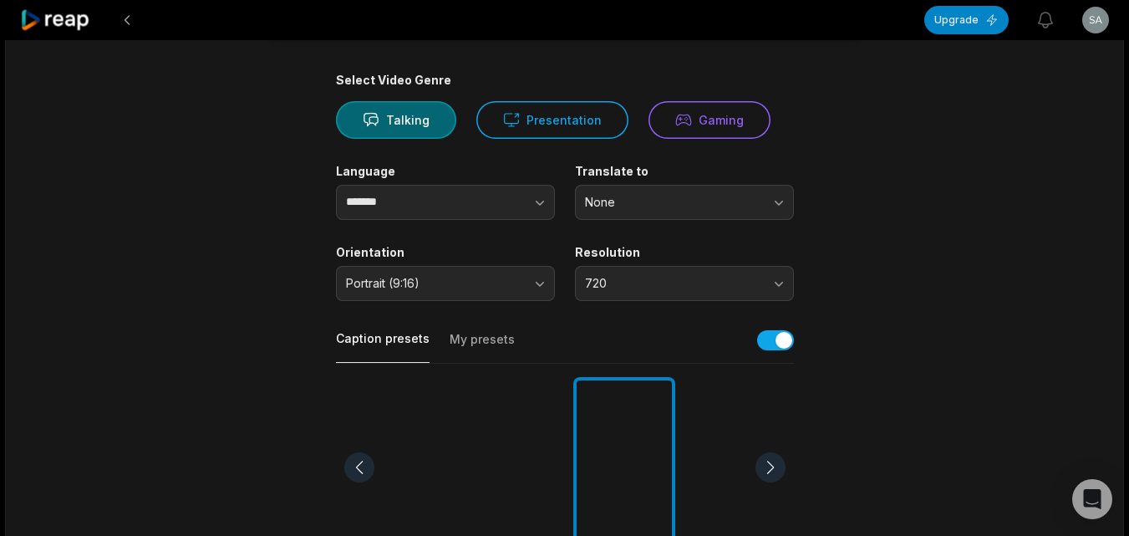
scroll to position [0, 0]
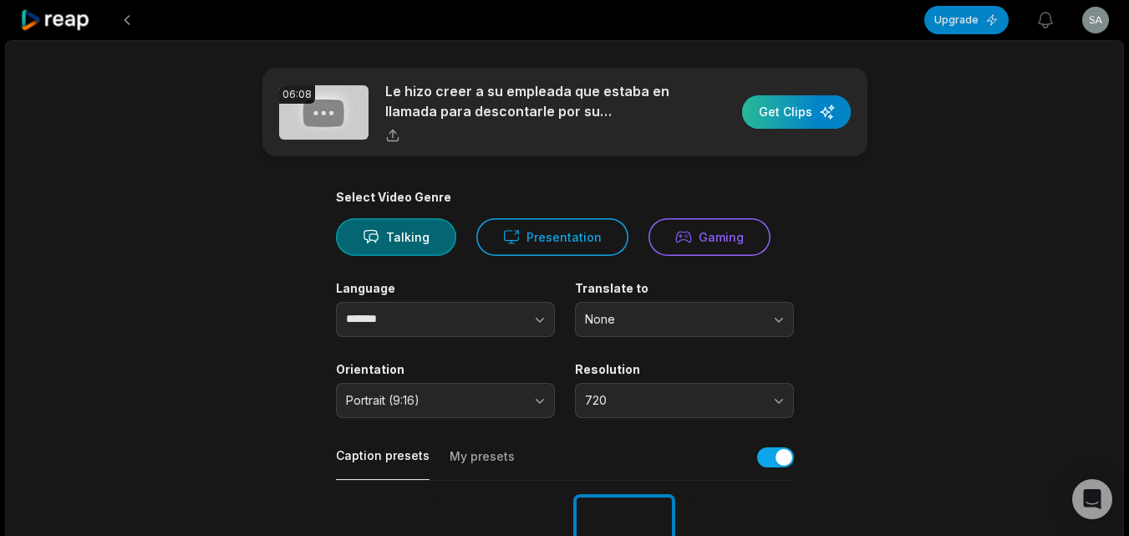
click at [778, 124] on div "button" at bounding box center [796, 111] width 109 height 33
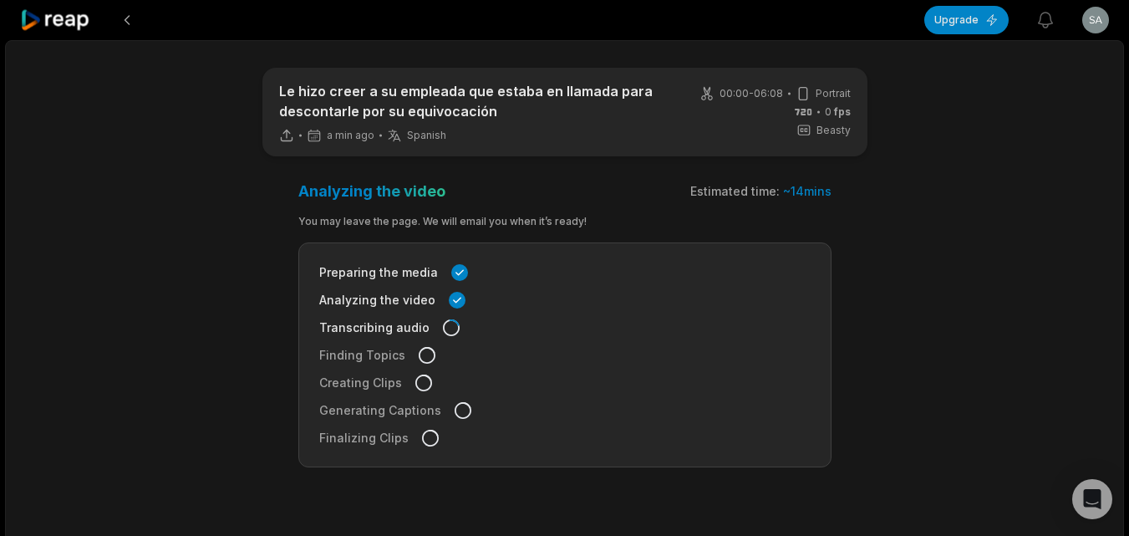
click at [59, 20] on icon at bounding box center [55, 20] width 71 height 23
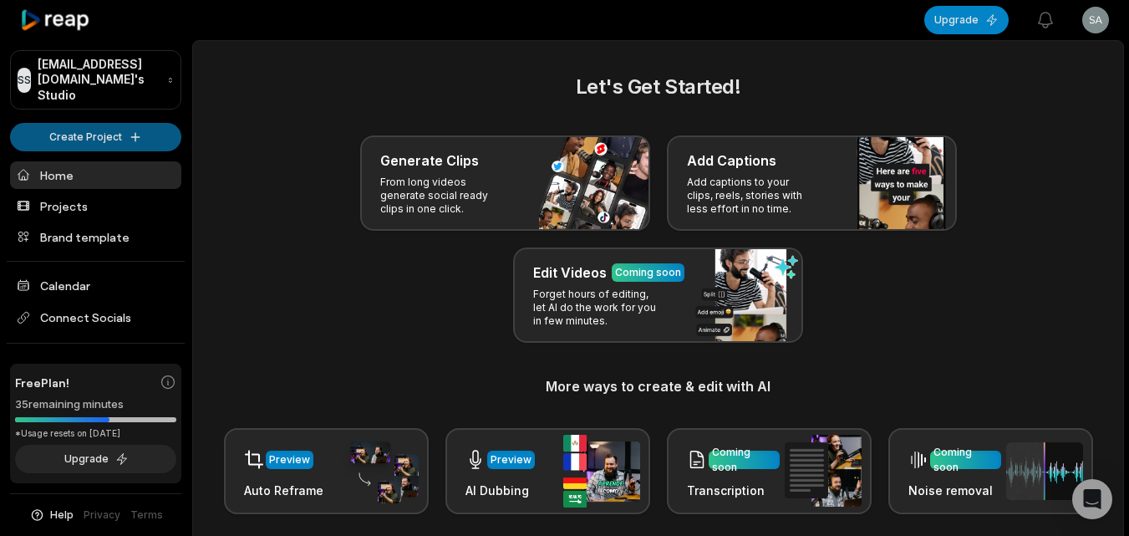
click at [98, 115] on html "SS Sarahzamora@fbviamail.com's Studio Create Project Home Projects Brand templa…" at bounding box center [564, 268] width 1129 height 536
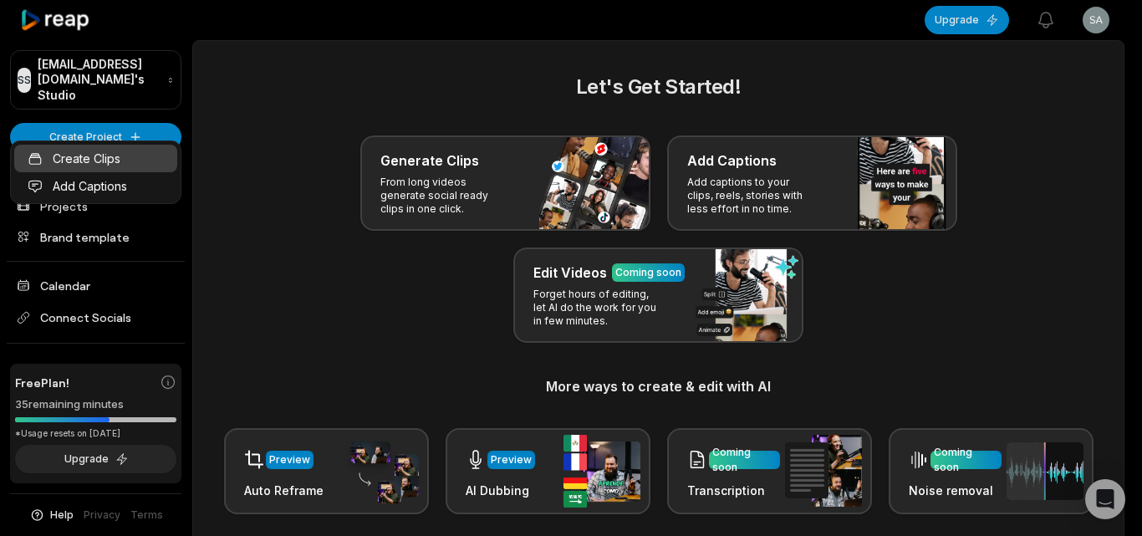
click at [105, 151] on link "Create Clips" at bounding box center [95, 159] width 163 height 28
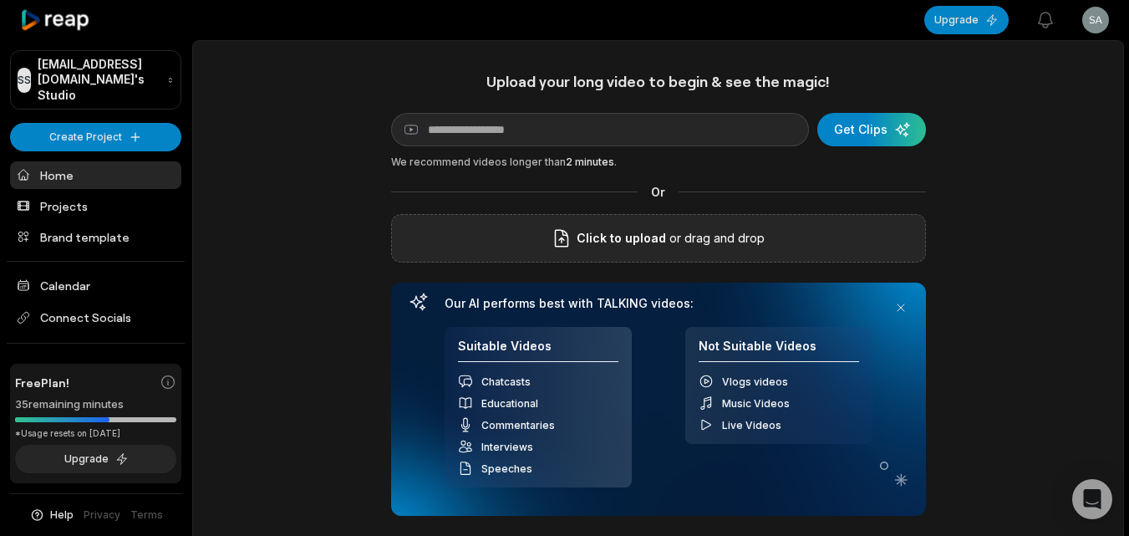
click at [651, 238] on span "Click to upload" at bounding box center [621, 238] width 89 height 20
click at [0, 0] on input "Click to upload" at bounding box center [0, 0] width 0 height 0
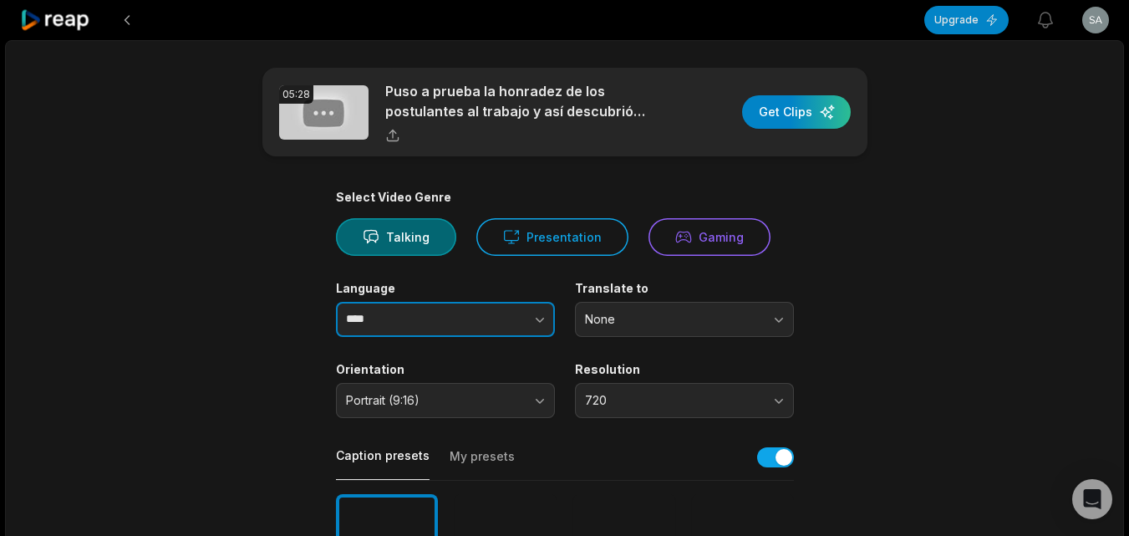
click at [431, 328] on input "****" at bounding box center [445, 319] width 219 height 35
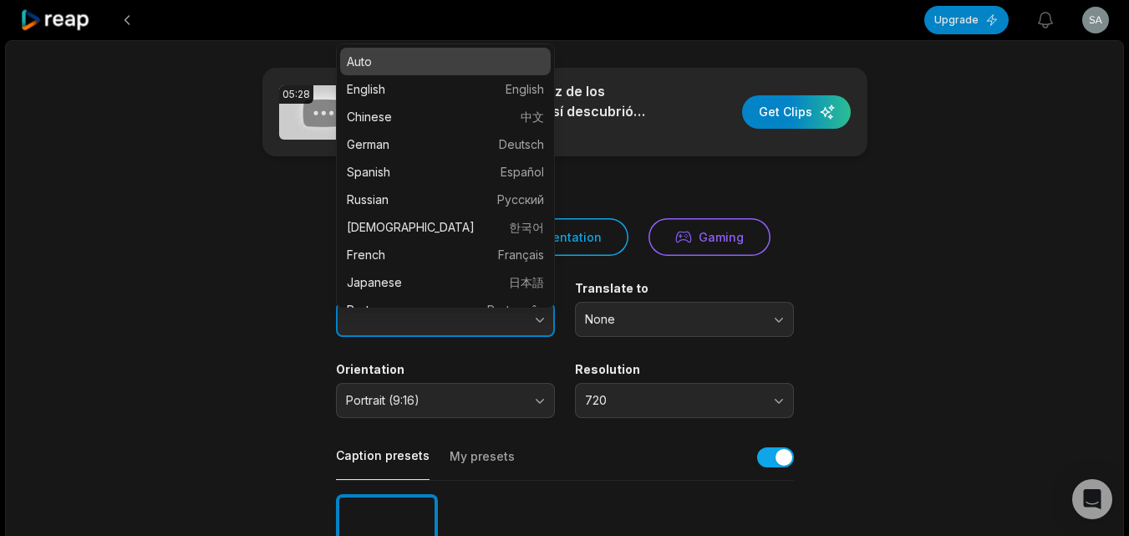
click at [538, 318] on icon "button" at bounding box center [540, 319] width 17 height 17
type input "*******"
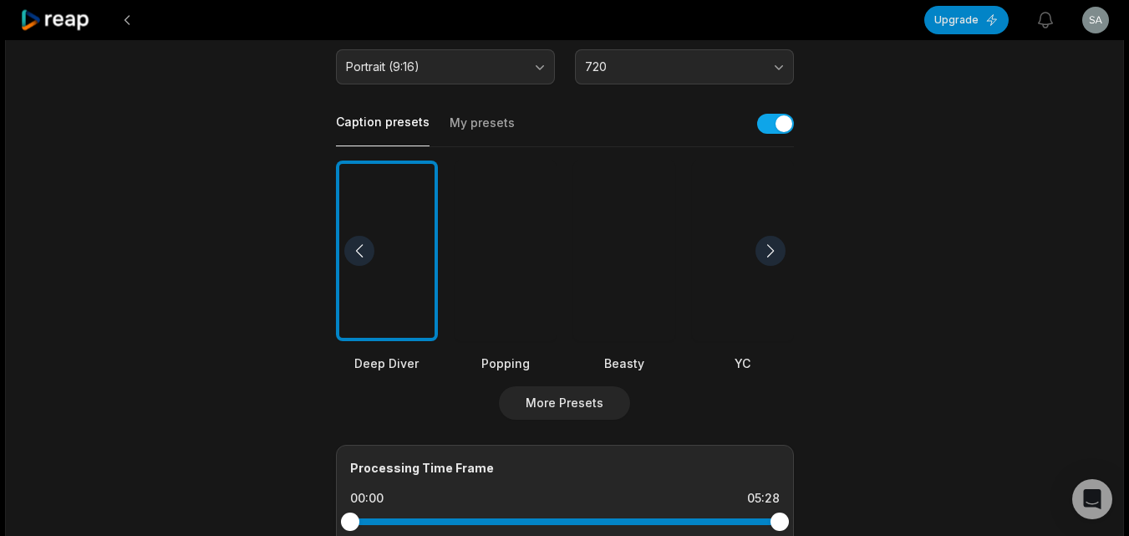
scroll to position [334, 0]
click at [645, 272] on div at bounding box center [625, 250] width 102 height 181
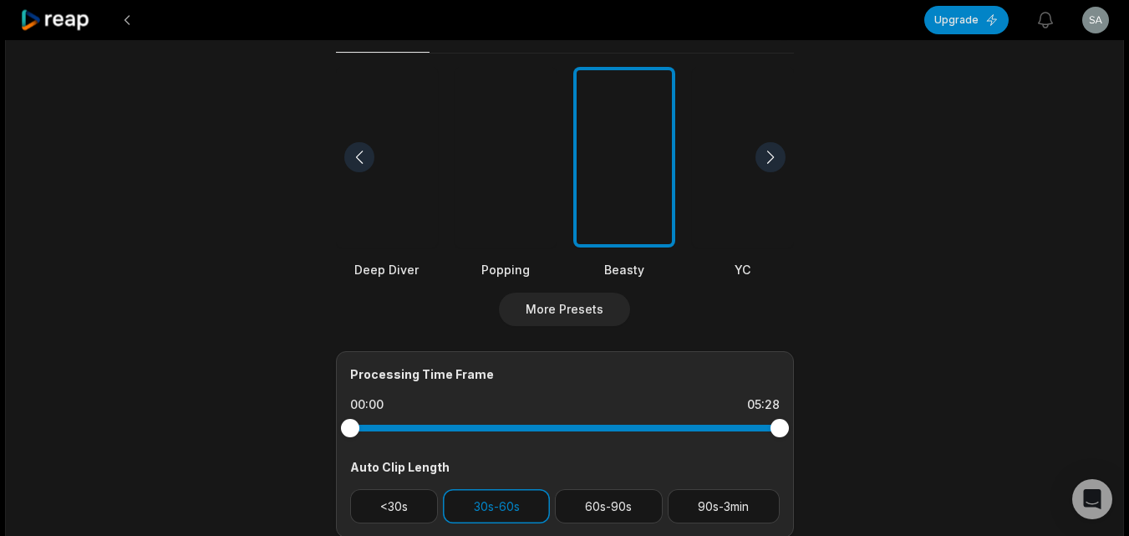
scroll to position [676, 0]
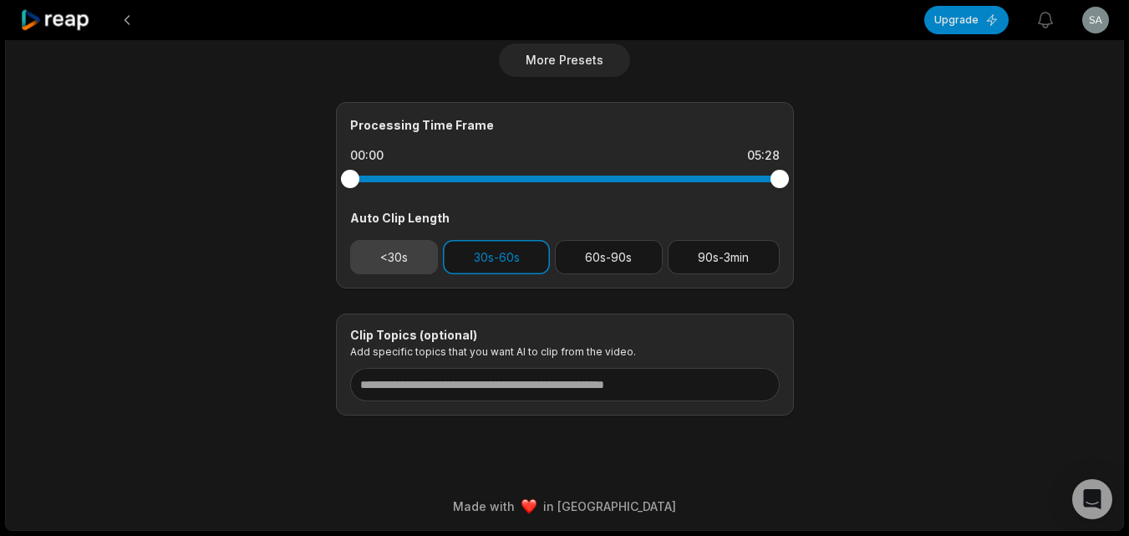
click at [427, 252] on button "<30s" at bounding box center [394, 257] width 89 height 34
click at [453, 254] on button "30s-60s" at bounding box center [496, 257] width 107 height 34
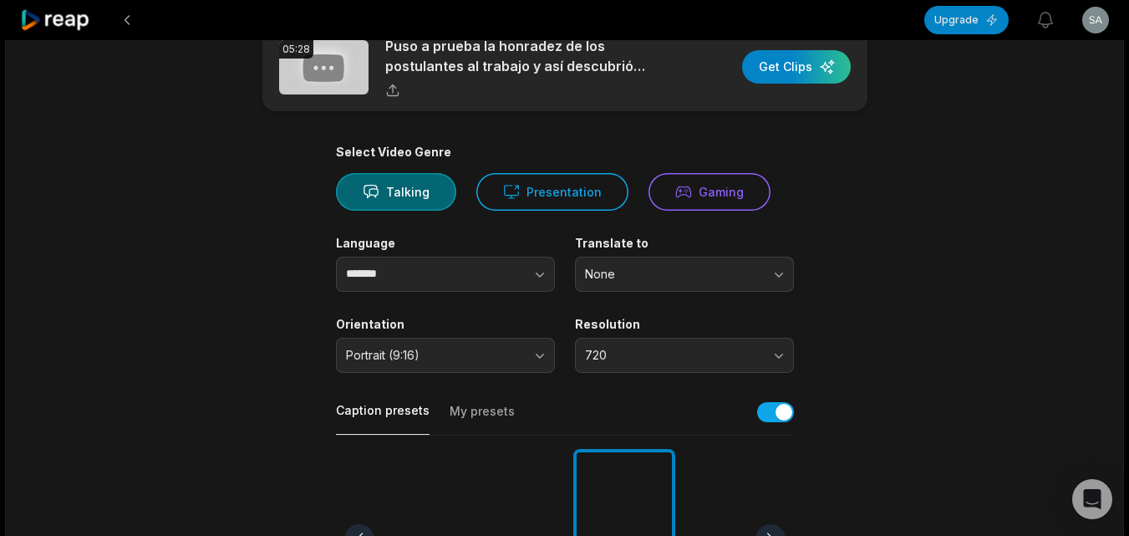
scroll to position [0, 0]
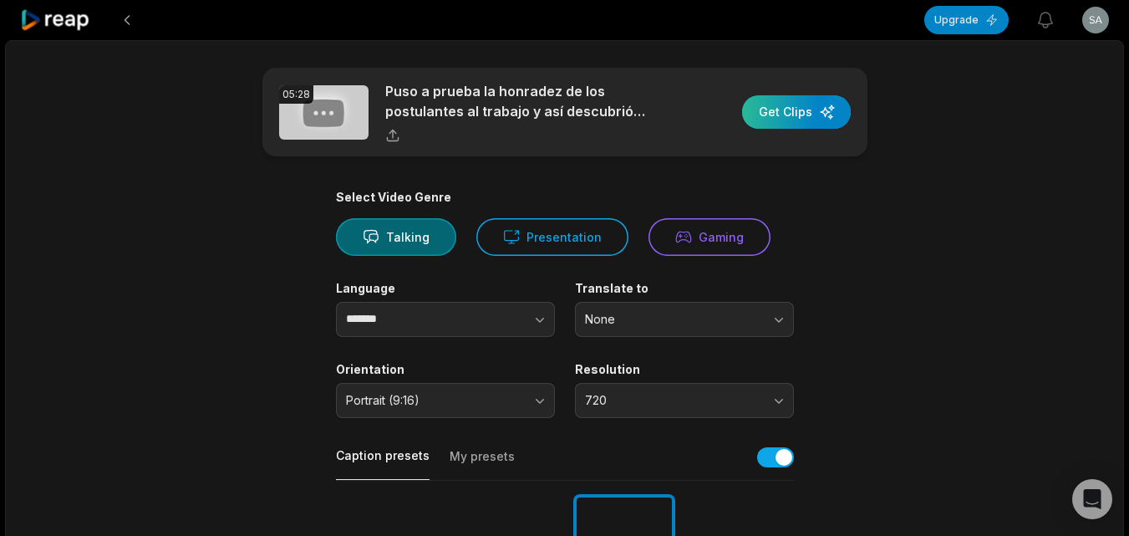
click at [818, 113] on div "button" at bounding box center [796, 111] width 109 height 33
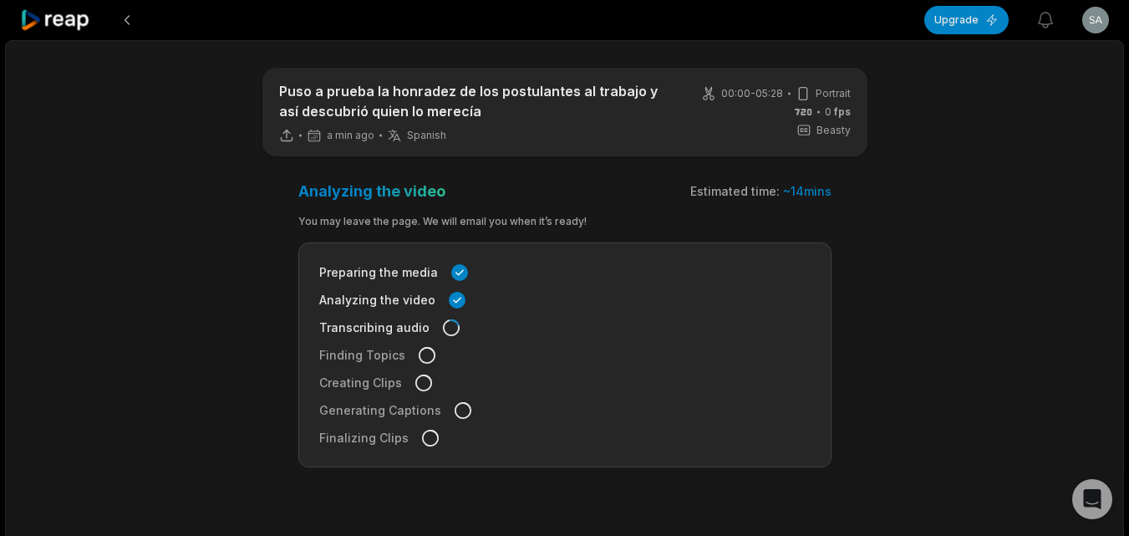
click at [48, 23] on icon at bounding box center [55, 20] width 71 height 23
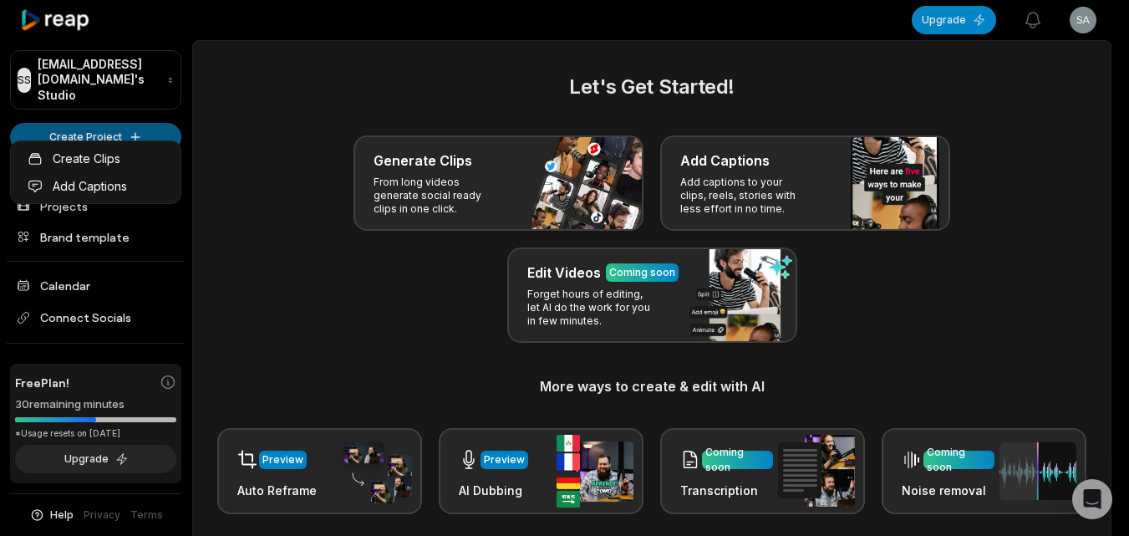
click at [156, 127] on html "SS Sarahzamora@fbviamail.com's Studio Create Project Home Projects Brand templa…" at bounding box center [564, 268] width 1129 height 536
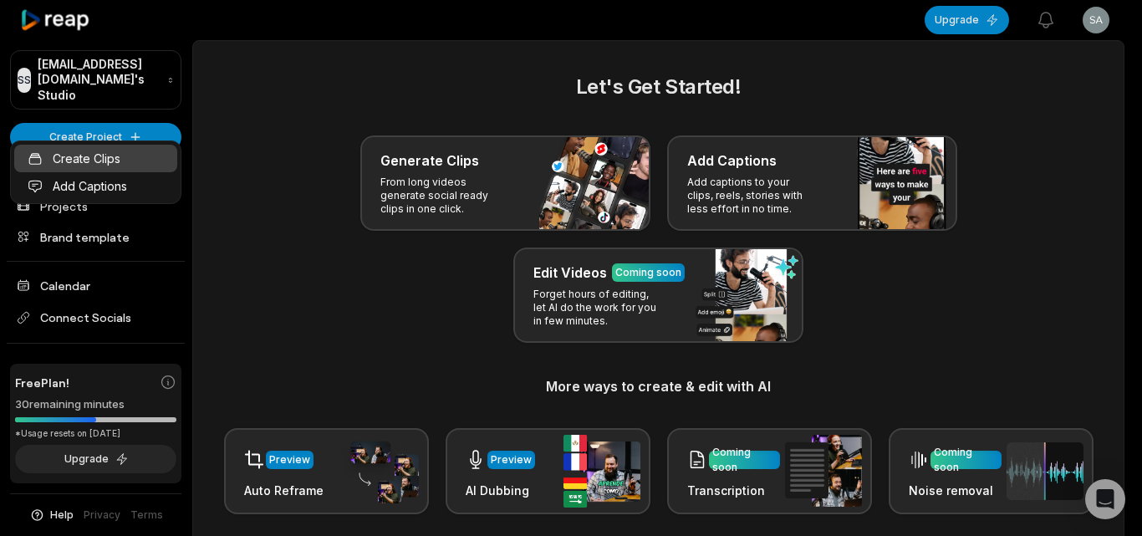
click at [164, 165] on link "Create Clips" at bounding box center [95, 159] width 163 height 28
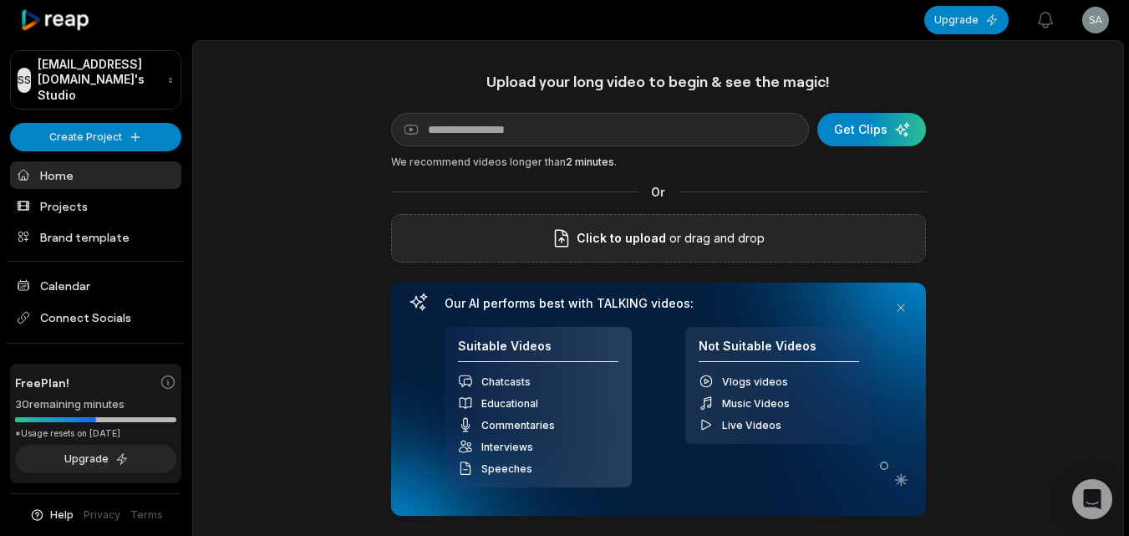
click at [632, 228] on span "Click to upload" at bounding box center [621, 238] width 89 height 20
click at [0, 0] on input "Click to upload" at bounding box center [0, 0] width 0 height 0
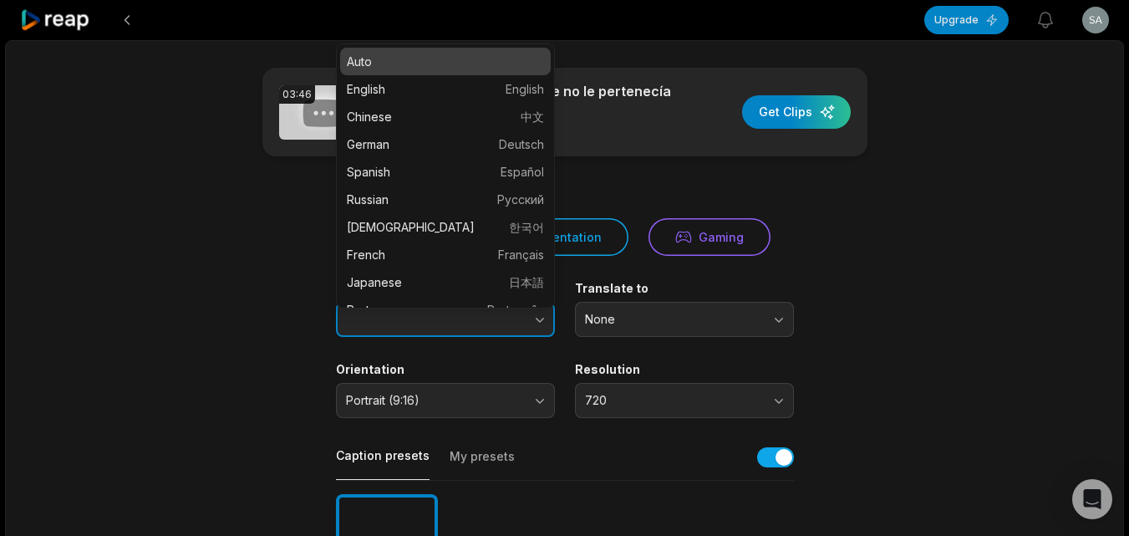
click at [539, 316] on icon "button" at bounding box center [540, 319] width 17 height 17
type input "*******"
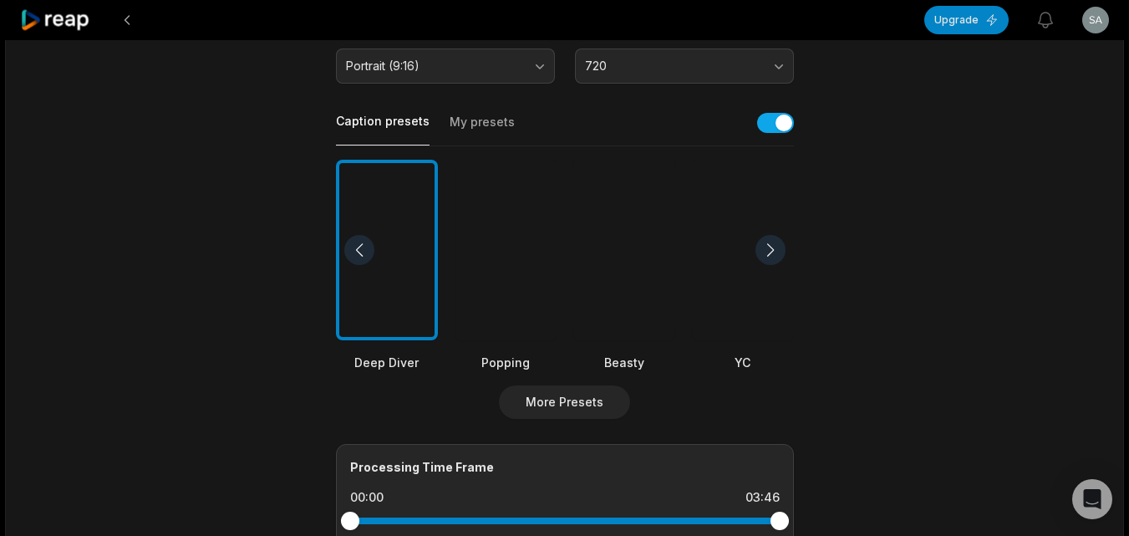
click at [636, 308] on div at bounding box center [625, 250] width 102 height 181
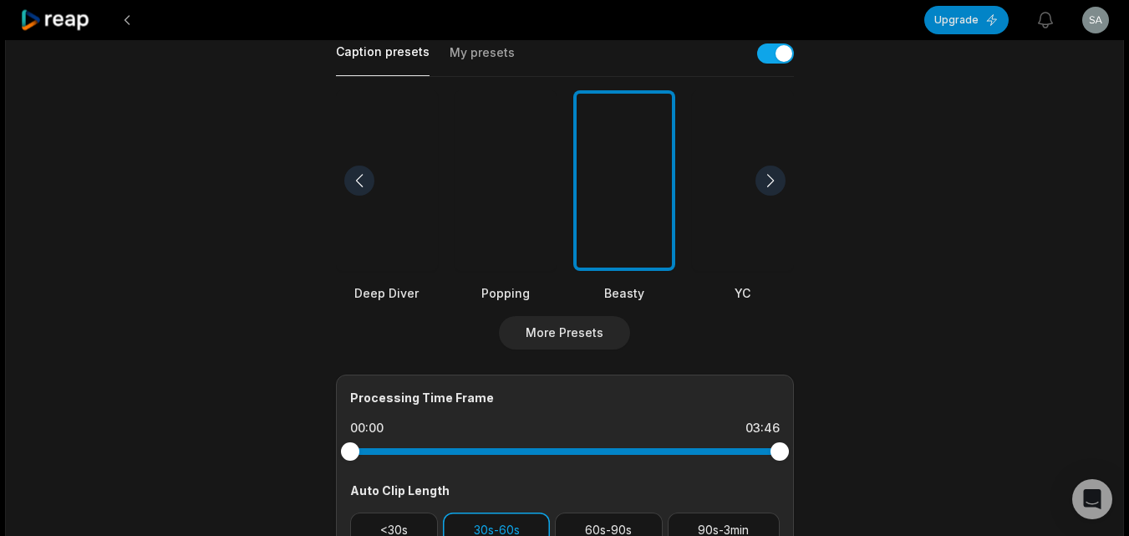
scroll to position [585, 0]
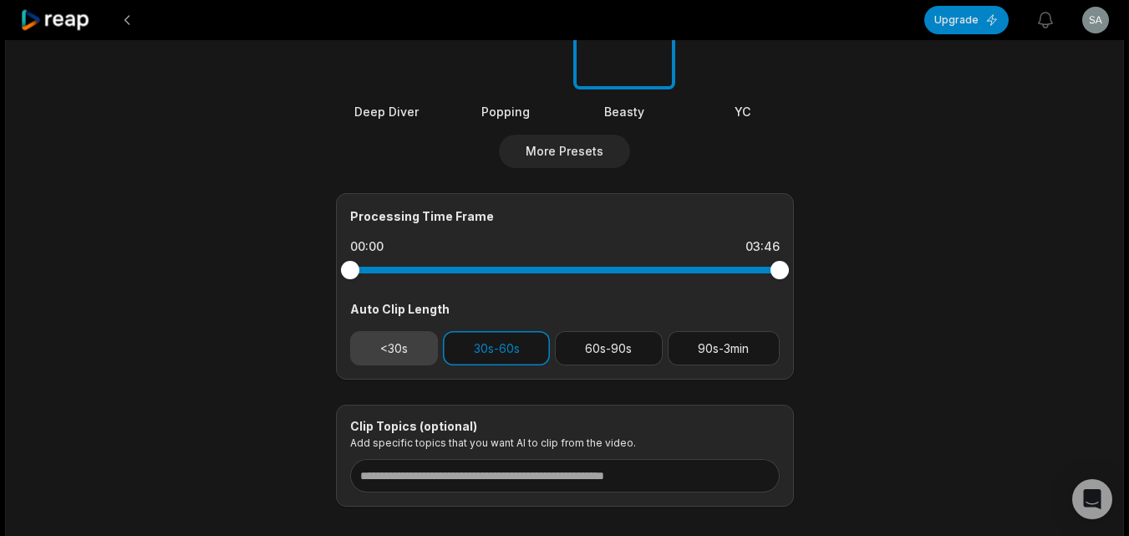
click at [391, 350] on button "<30s" at bounding box center [394, 348] width 89 height 34
click at [472, 341] on button "30s-60s" at bounding box center [496, 348] width 107 height 34
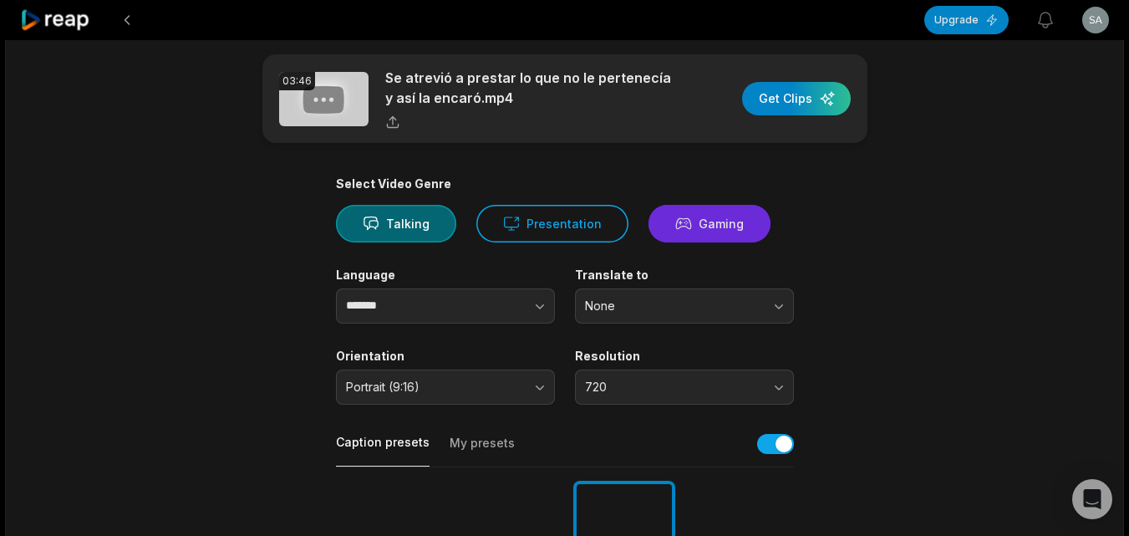
scroll to position [0, 0]
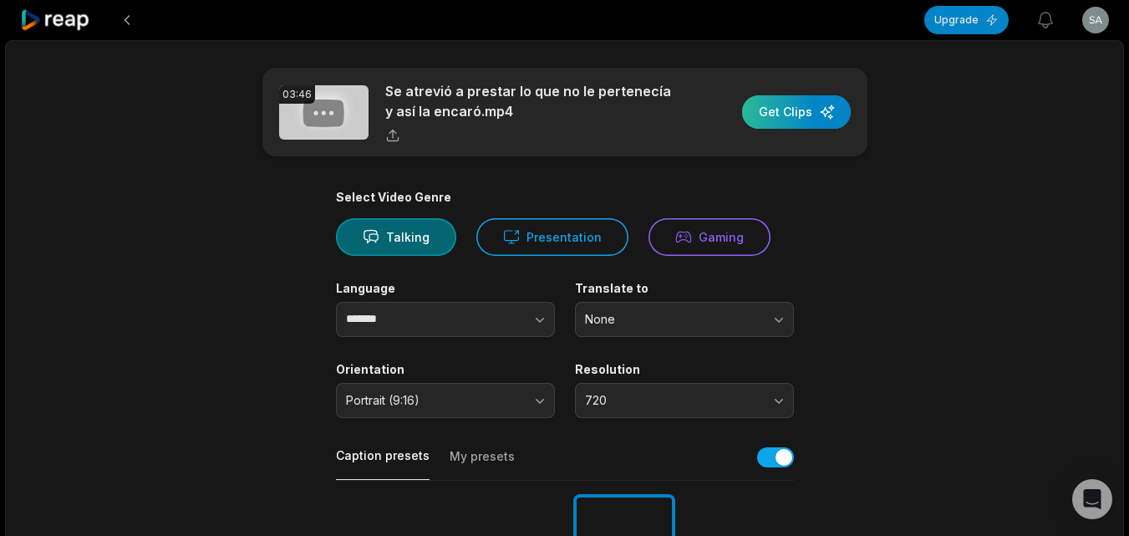
click at [772, 119] on div "button" at bounding box center [796, 111] width 109 height 33
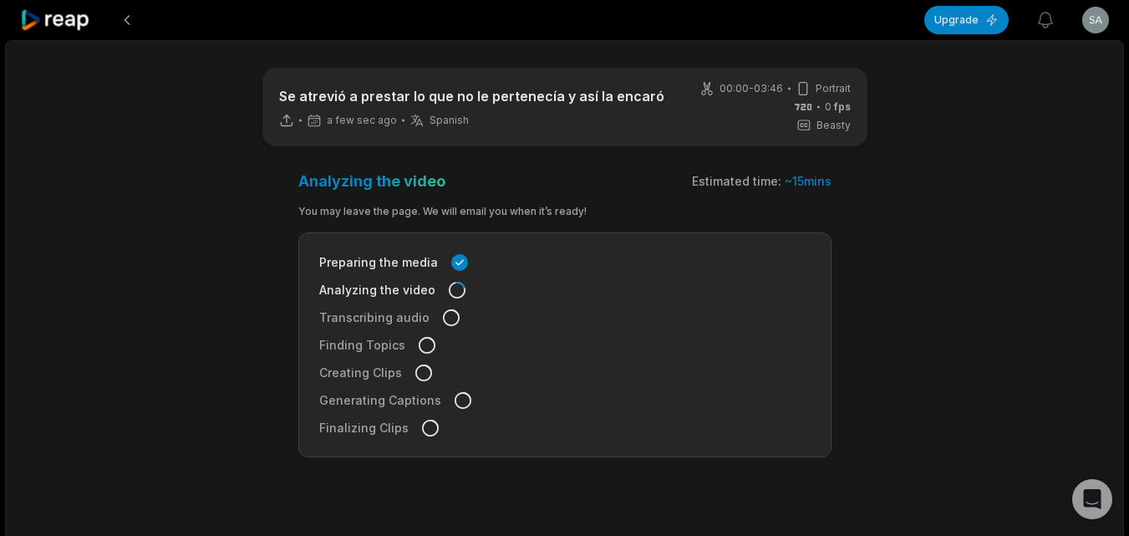
click at [79, 13] on icon at bounding box center [55, 20] width 71 height 23
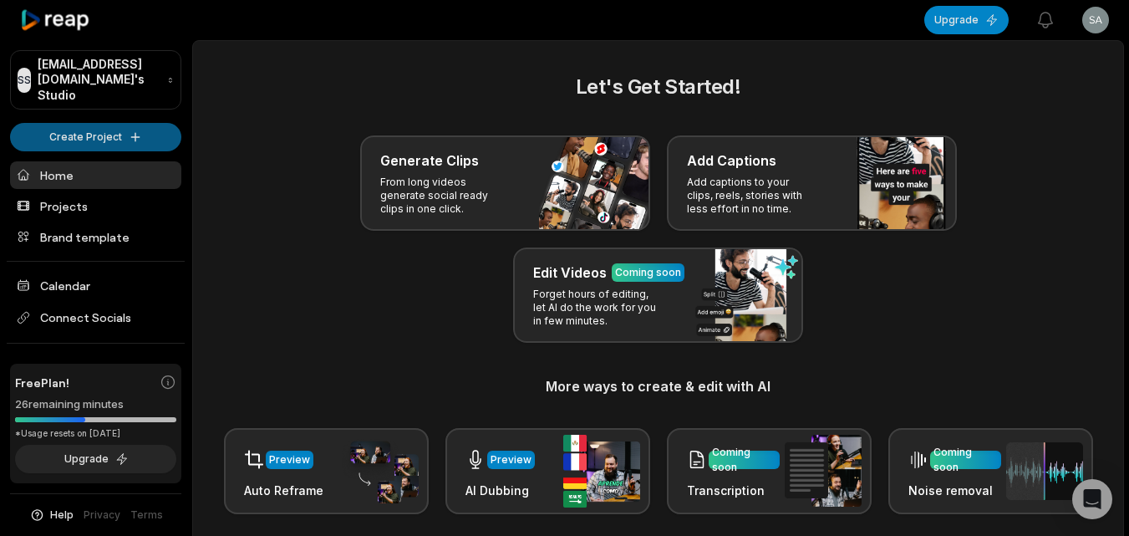
click at [146, 120] on html "SS [EMAIL_ADDRESS][DOMAIN_NAME]'s Studio Create Project Home Projects Brand tem…" at bounding box center [564, 268] width 1129 height 536
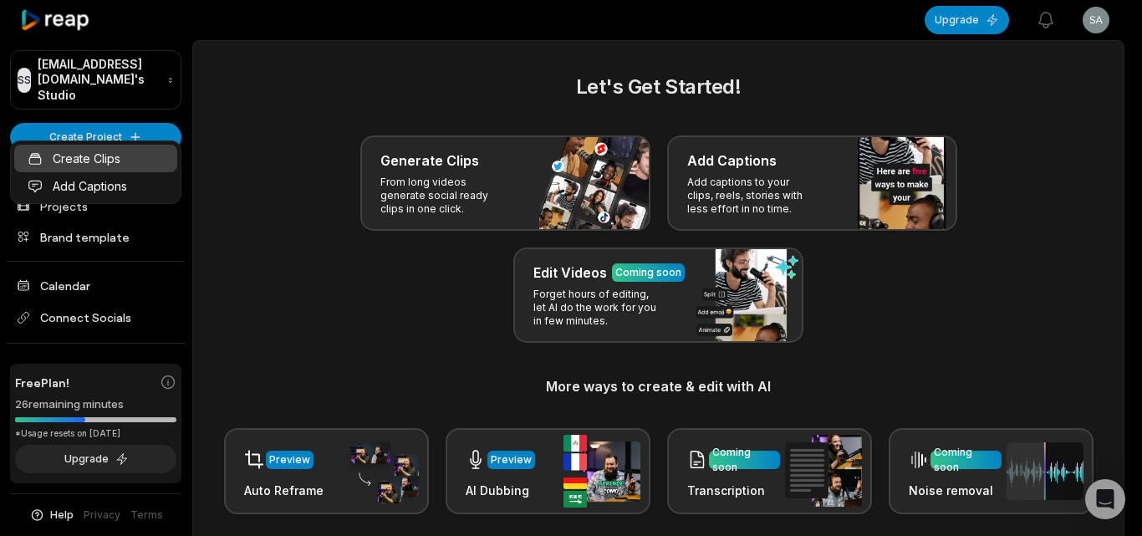
click at [166, 158] on link "Create Clips" at bounding box center [95, 159] width 163 height 28
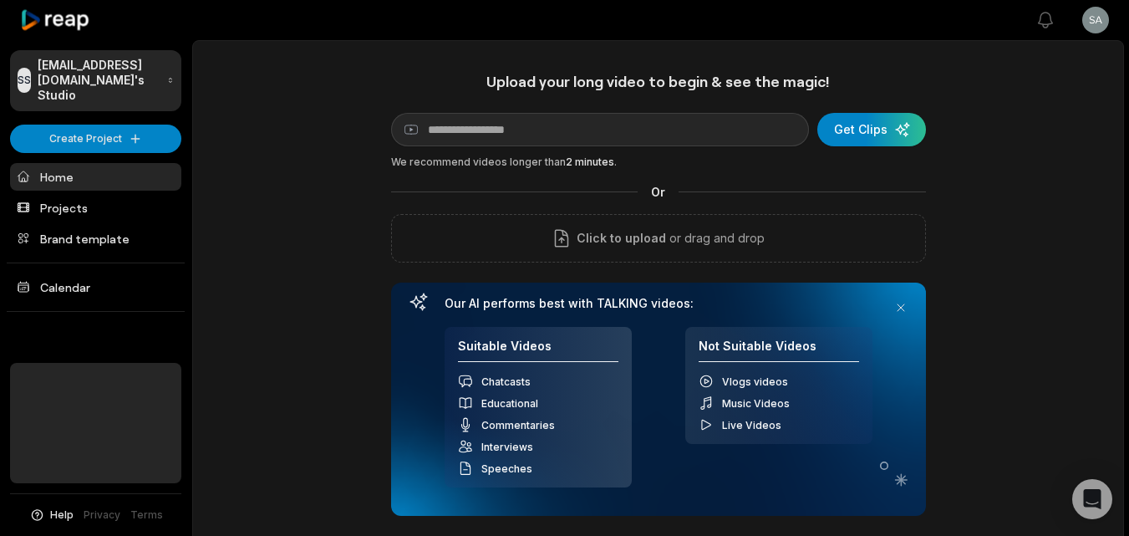
click at [680, 240] on p "or drag and drop" at bounding box center [715, 238] width 99 height 20
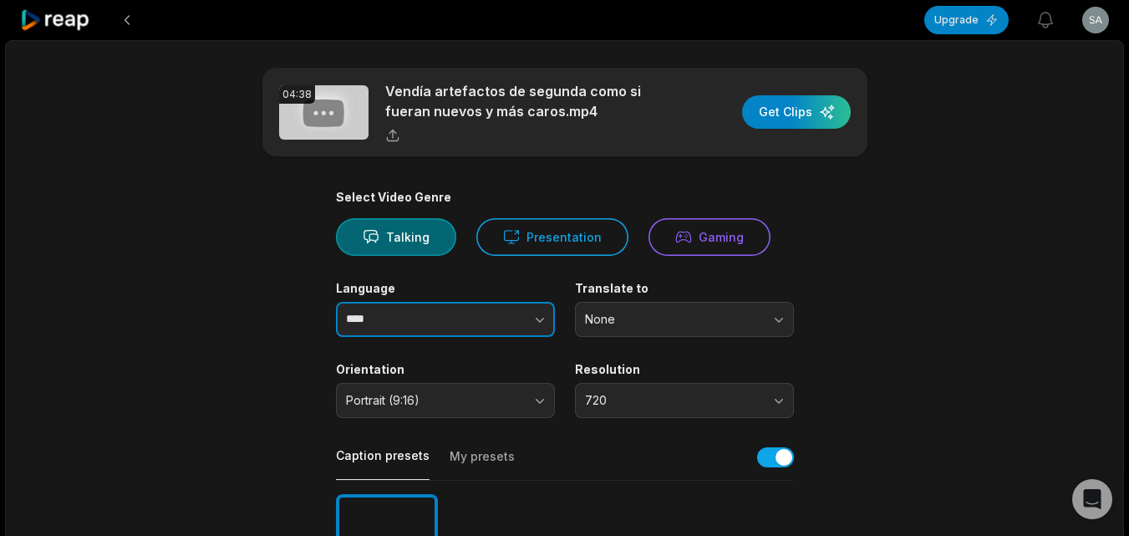
click at [540, 318] on icon "button" at bounding box center [540, 319] width 17 height 17
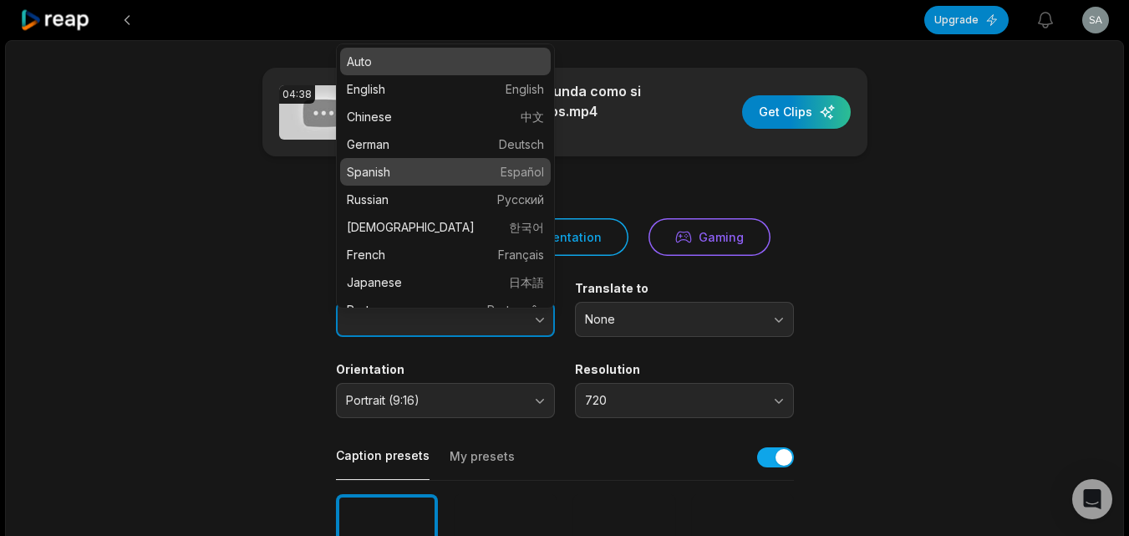
type input "*******"
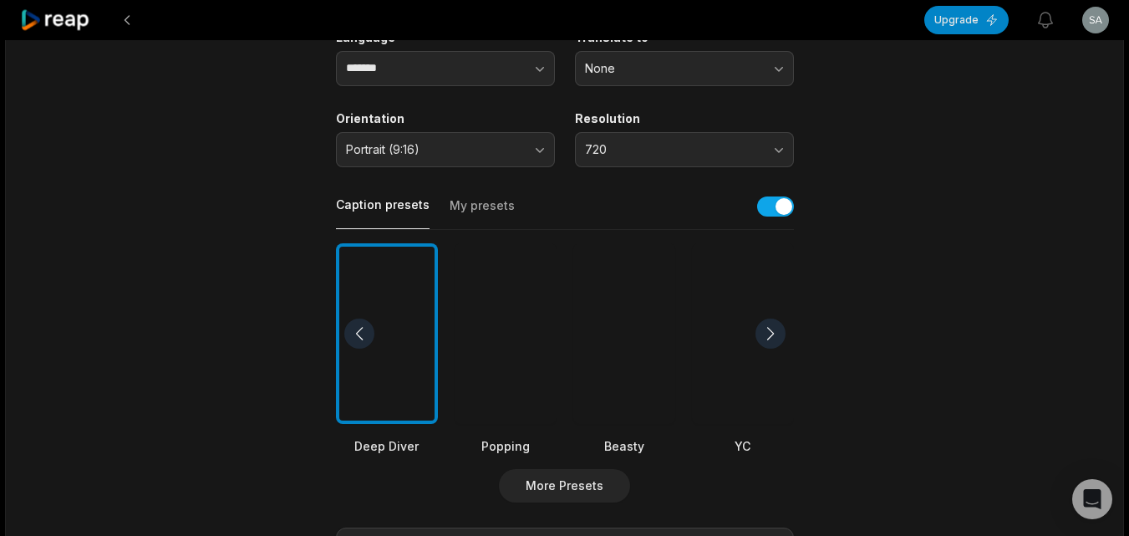
click at [651, 417] on div at bounding box center [625, 333] width 102 height 181
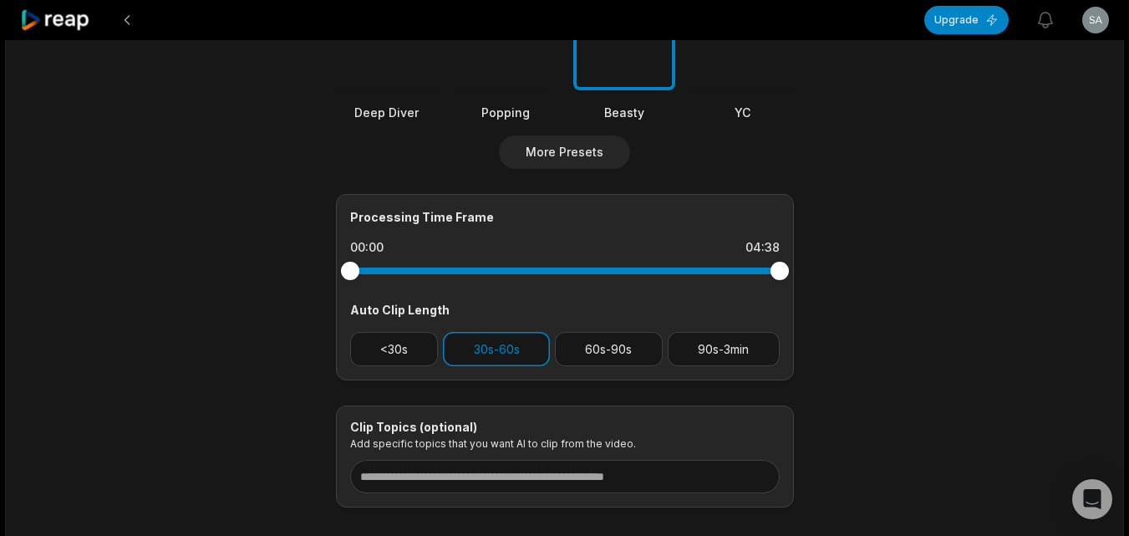
scroll to position [585, 0]
drag, startPoint x: 370, startPoint y: 354, endPoint x: 385, endPoint y: 351, distance: 16.2
click at [370, 354] on button "<30s" at bounding box center [394, 348] width 89 height 34
click at [479, 358] on button "30s-60s" at bounding box center [496, 348] width 107 height 34
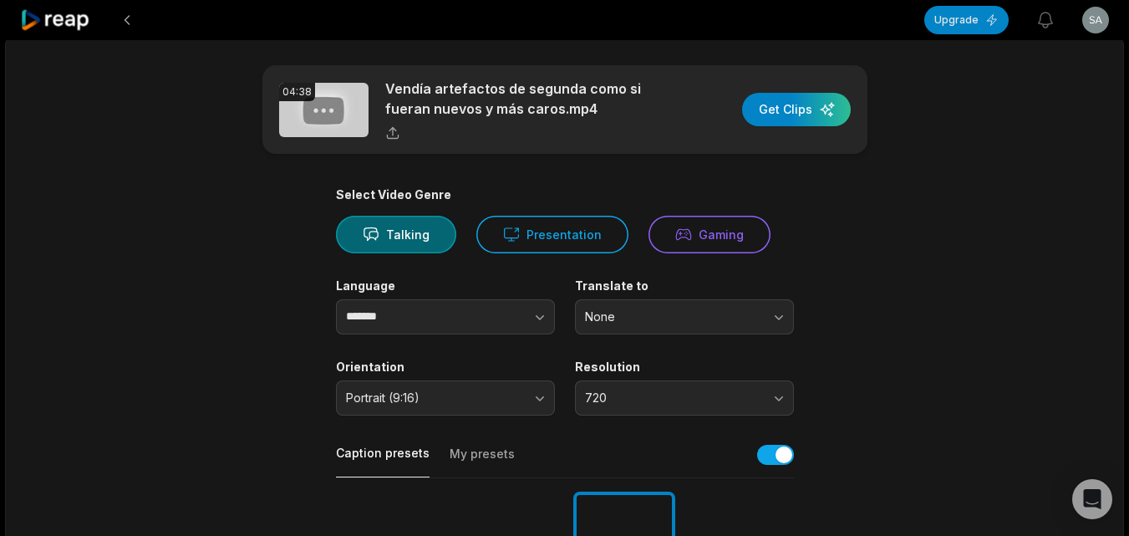
scroll to position [0, 0]
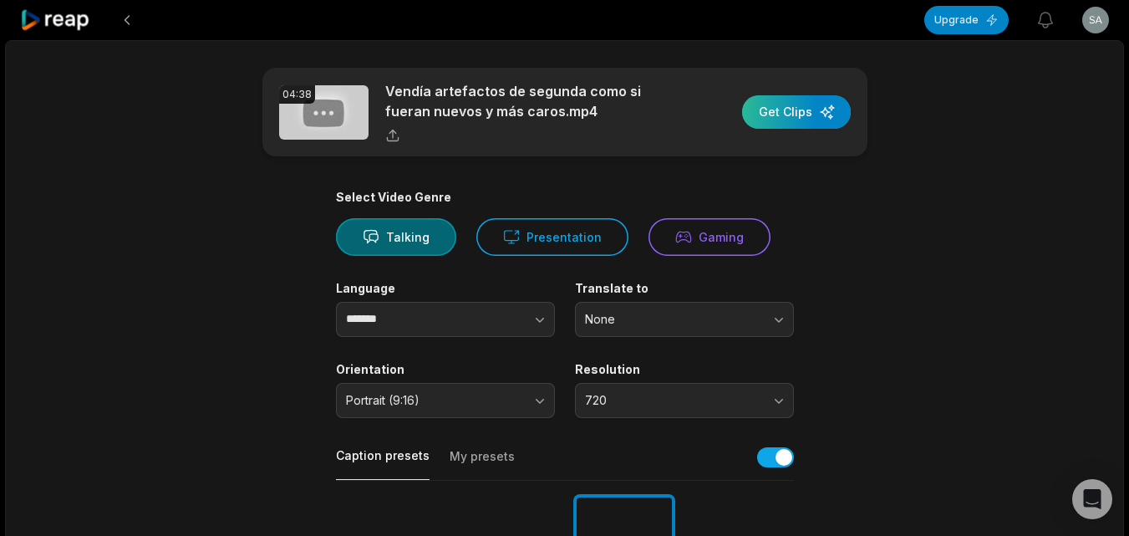
click at [834, 114] on div "button" at bounding box center [796, 111] width 109 height 33
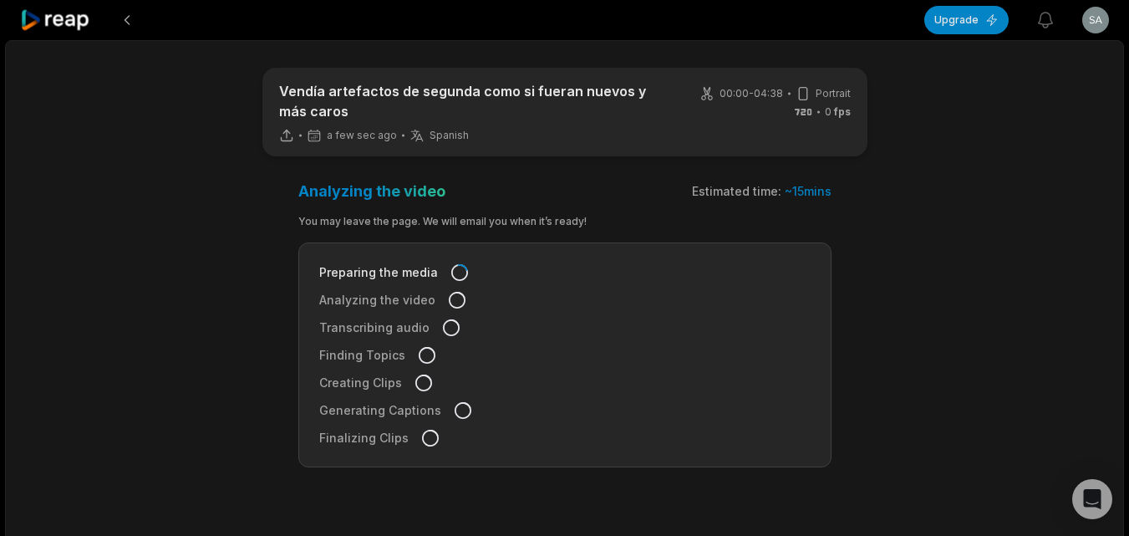
click at [69, 20] on icon at bounding box center [55, 20] width 71 height 23
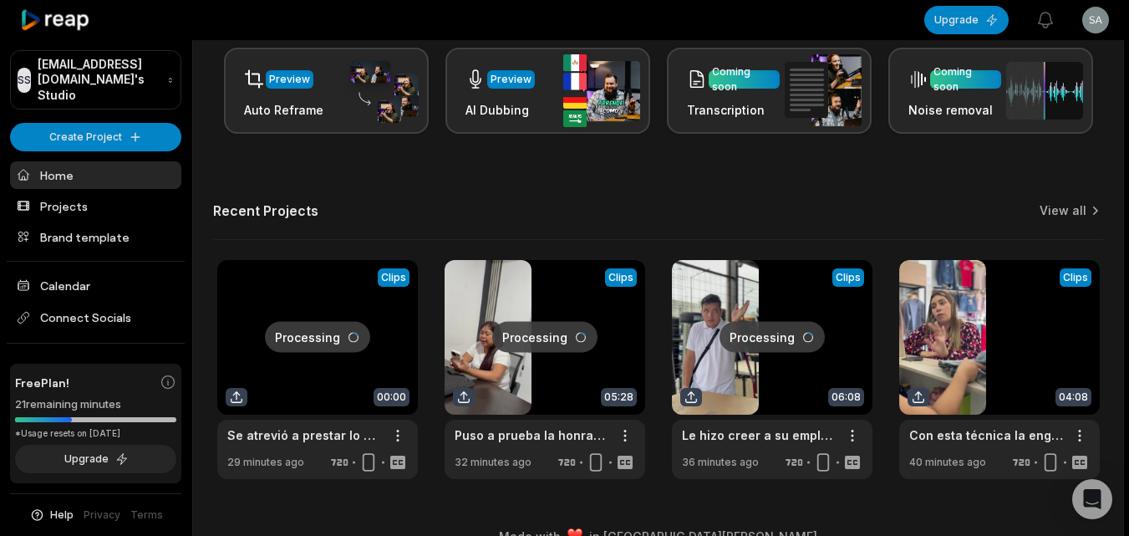
scroll to position [395, 0]
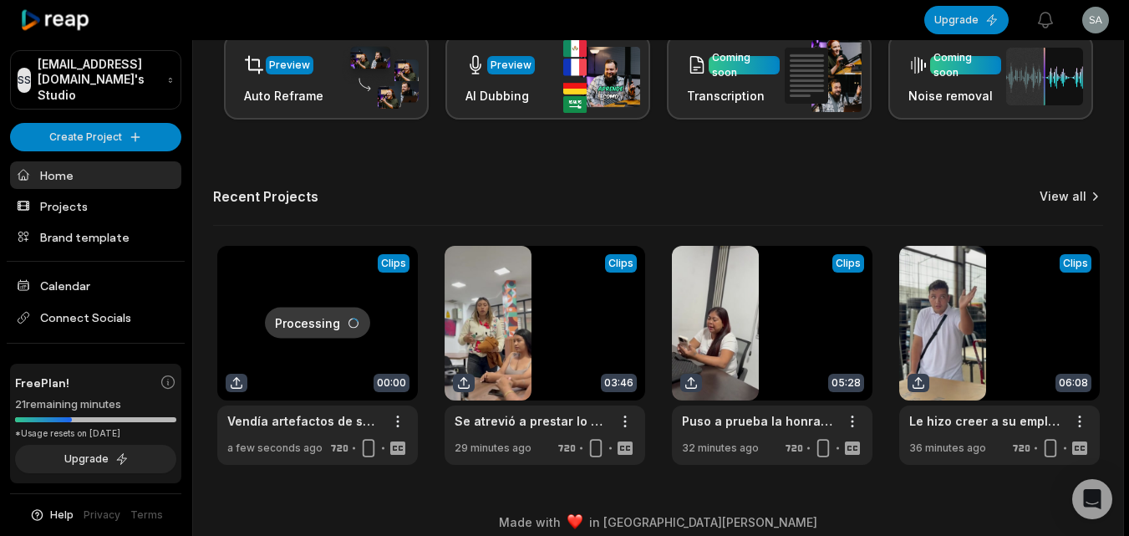
click at [1045, 190] on link "View all" at bounding box center [1063, 196] width 47 height 17
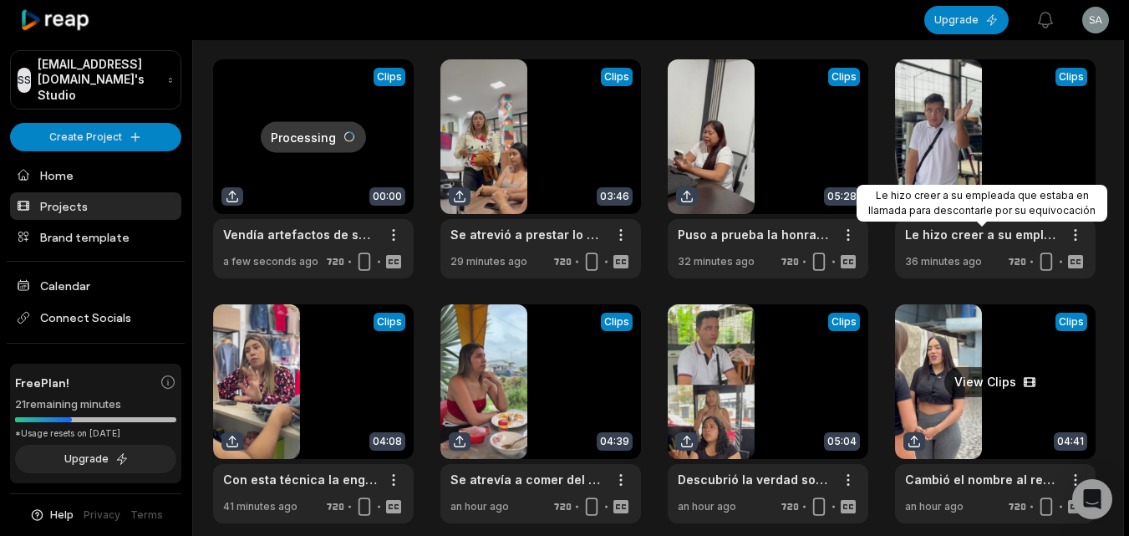
scroll to position [153, 0]
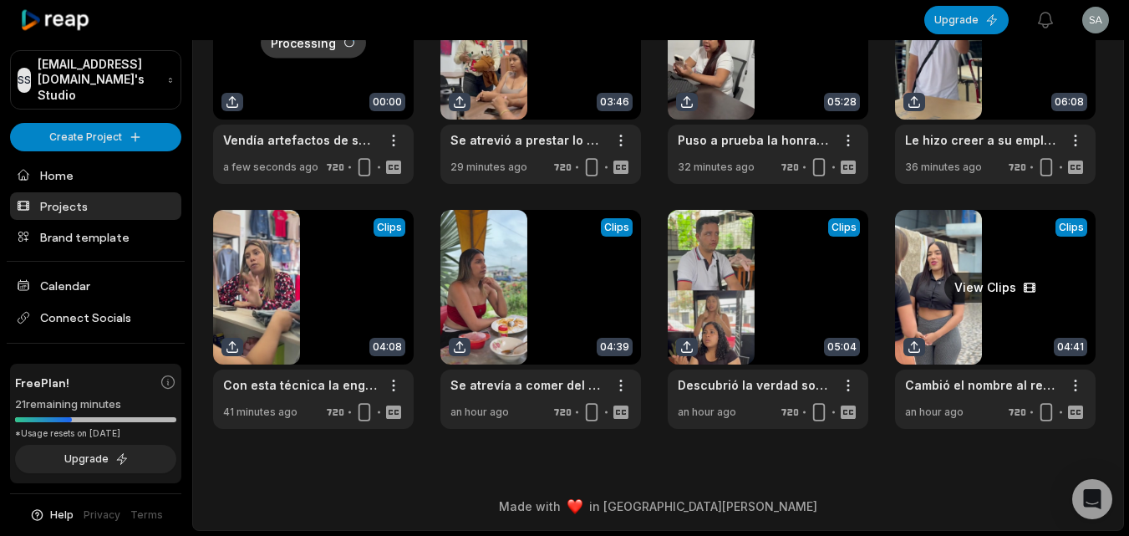
click at [986, 303] on link at bounding box center [995, 319] width 201 height 219
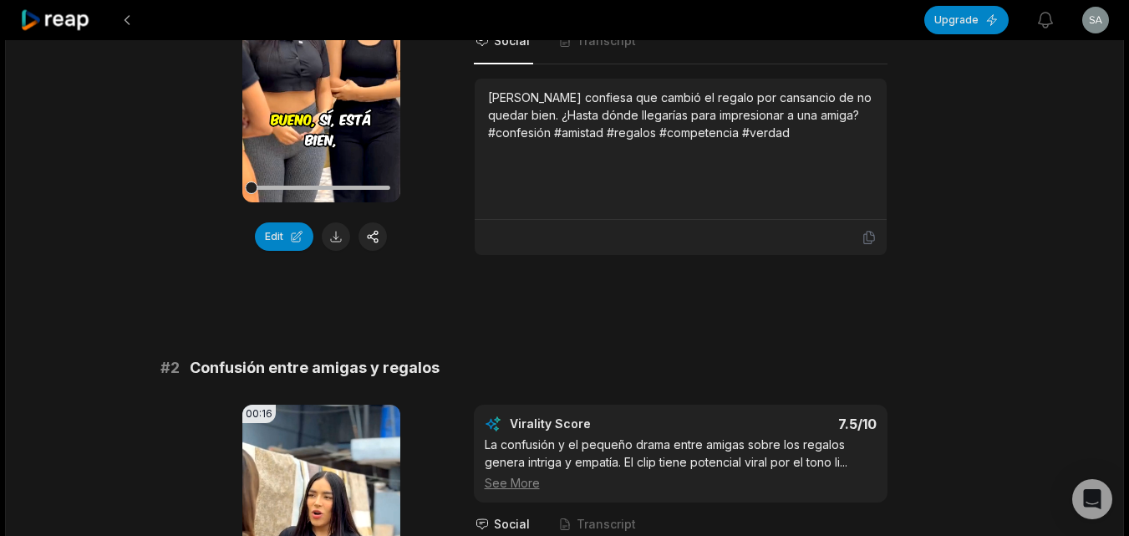
scroll to position [334, 0]
click at [875, 244] on icon at bounding box center [869, 236] width 15 height 15
click at [336, 236] on button at bounding box center [336, 236] width 28 height 28
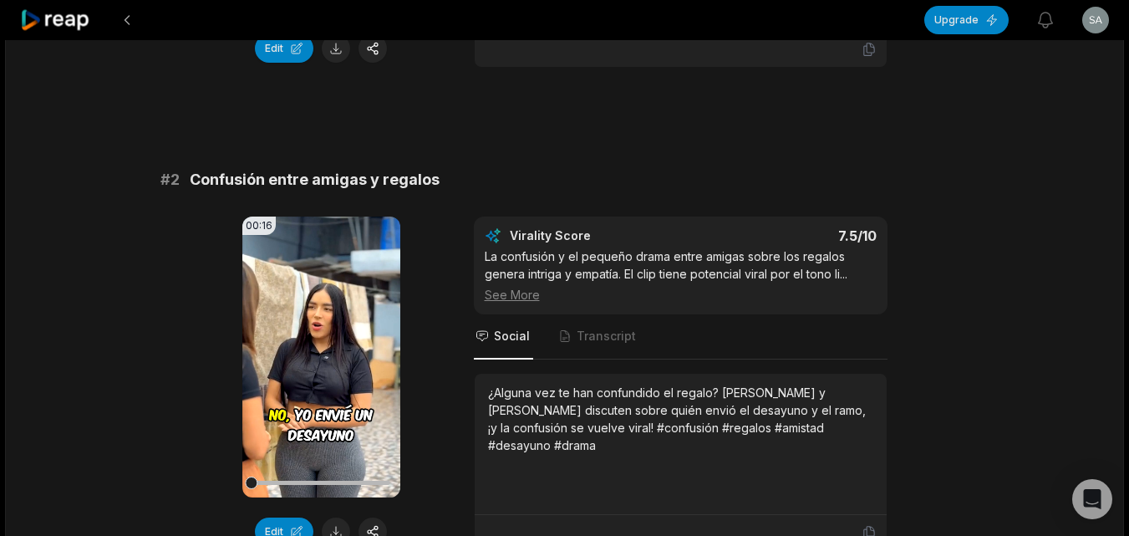
scroll to position [585, 0]
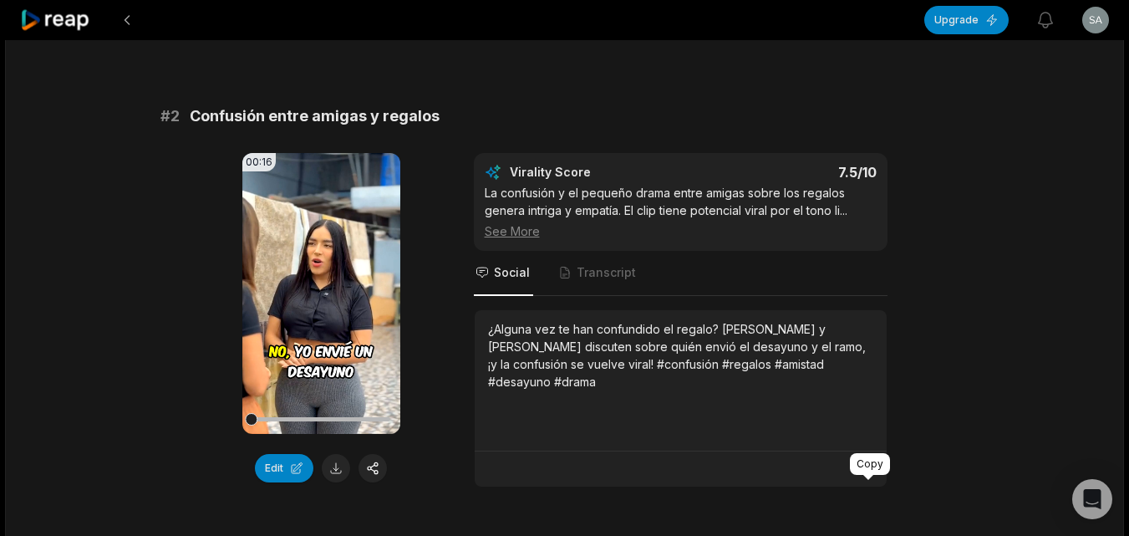
click at [865, 477] on icon at bounding box center [869, 468] width 15 height 15
click at [334, 482] on button at bounding box center [336, 468] width 28 height 28
drag, startPoint x: 864, startPoint y: 486, endPoint x: 857, endPoint y: 480, distance: 9.5
click at [865, 477] on icon at bounding box center [869, 468] width 15 height 15
click at [334, 482] on button at bounding box center [336, 468] width 28 height 28
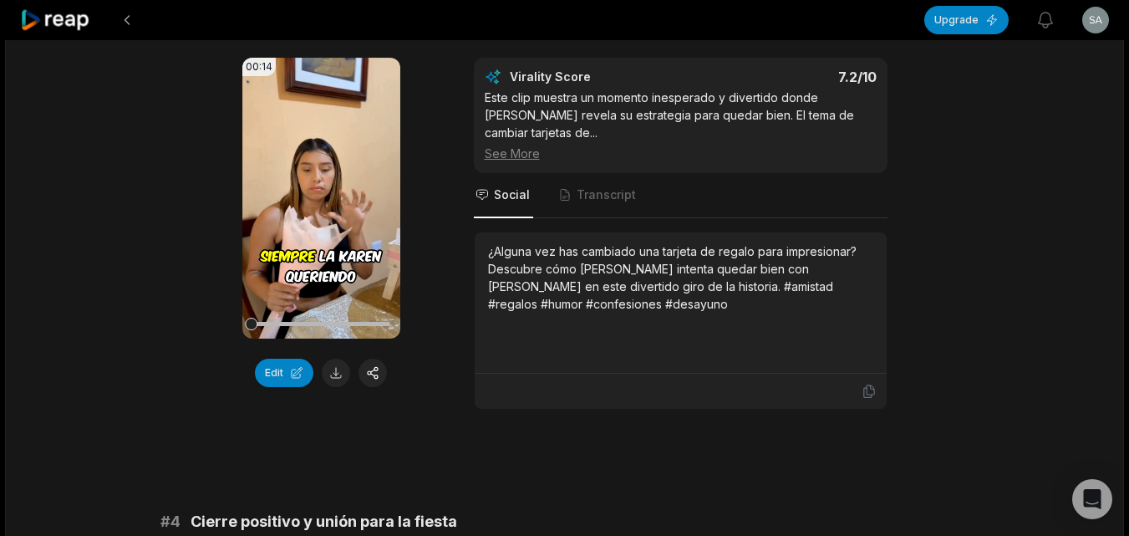
scroll to position [1170, 0]
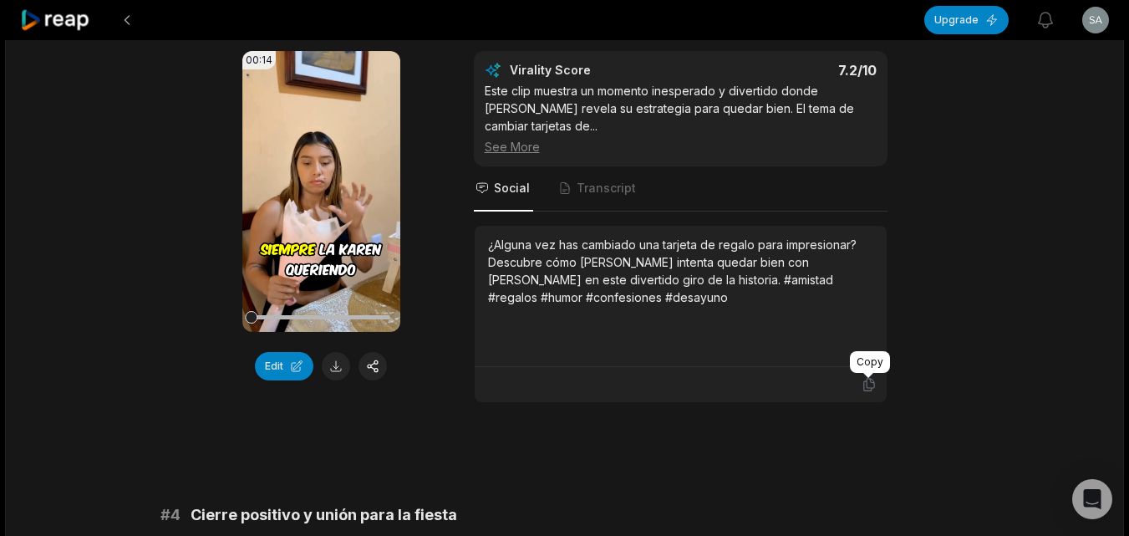
click at [869, 389] on icon at bounding box center [869, 384] width 15 height 15
click at [336, 380] on button at bounding box center [336, 366] width 28 height 28
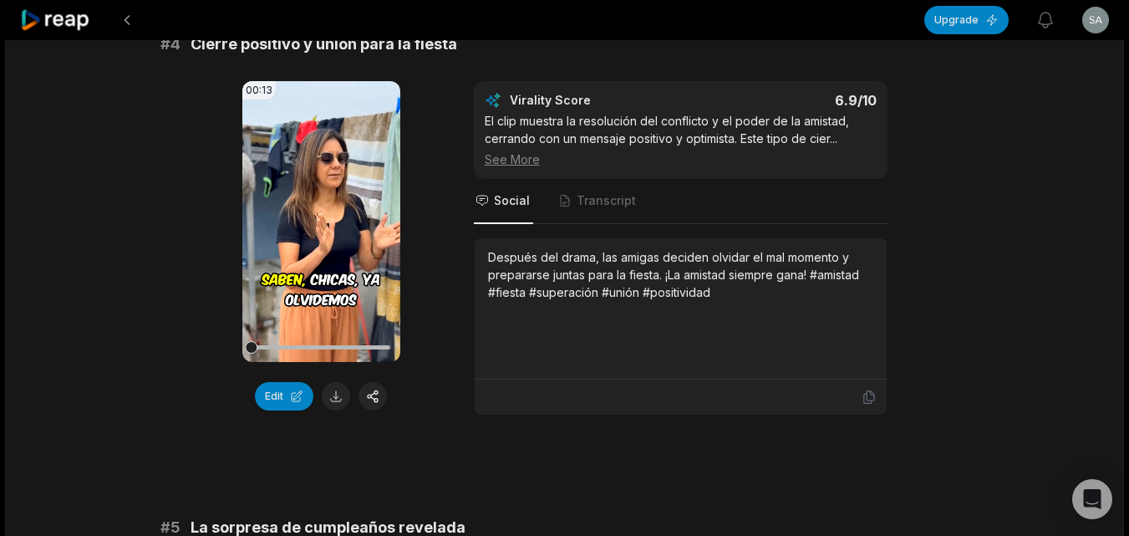
scroll to position [1672, 0]
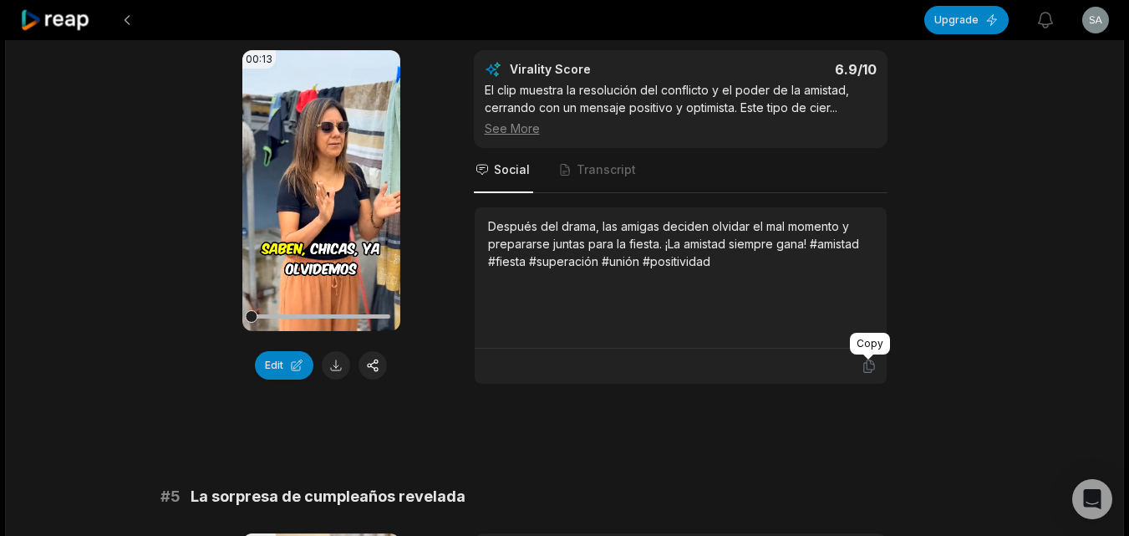
click at [874, 364] on icon at bounding box center [869, 366] width 10 height 13
click at [344, 359] on button at bounding box center [336, 365] width 28 height 28
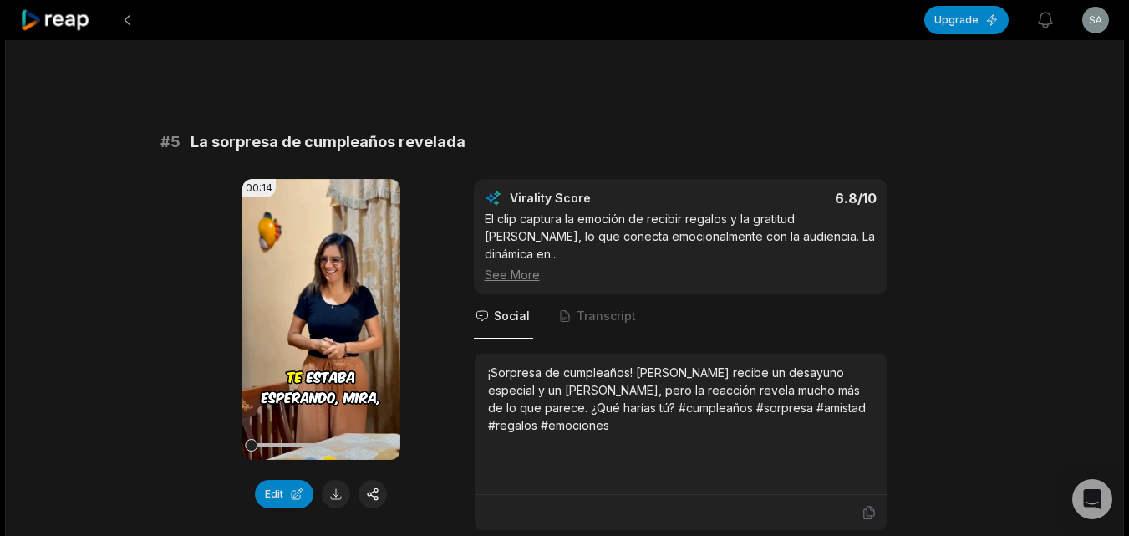
scroll to position [2090, 0]
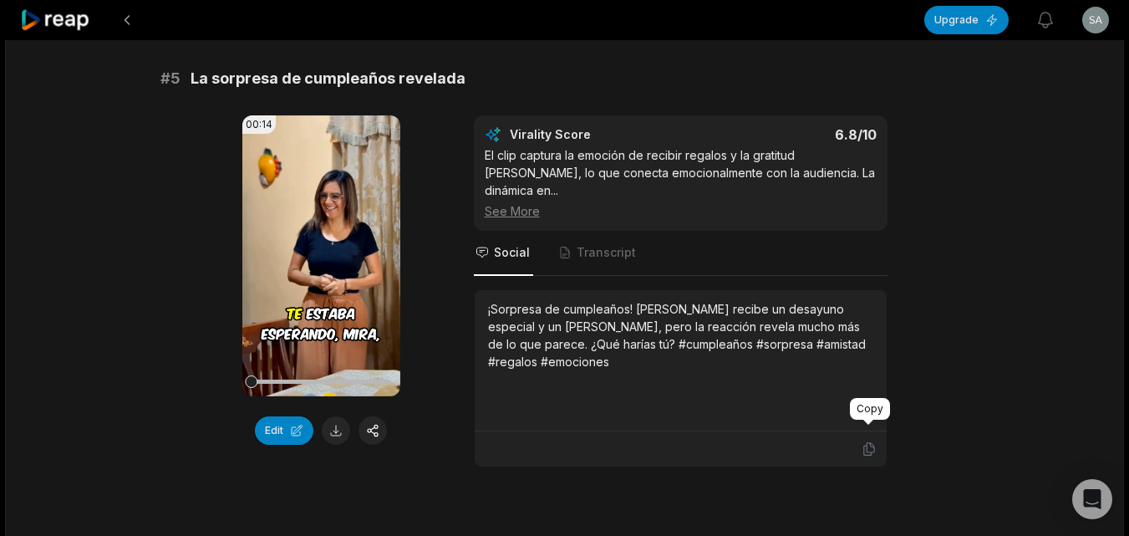
click at [867, 443] on icon at bounding box center [869, 449] width 10 height 13
click at [339, 431] on button at bounding box center [336, 430] width 28 height 28
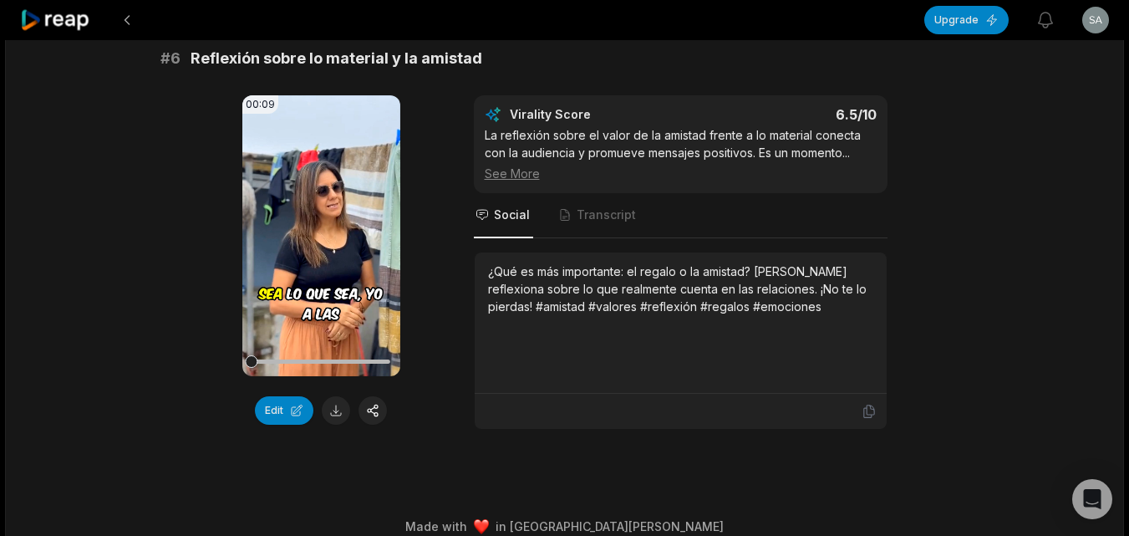
scroll to position [2613, 0]
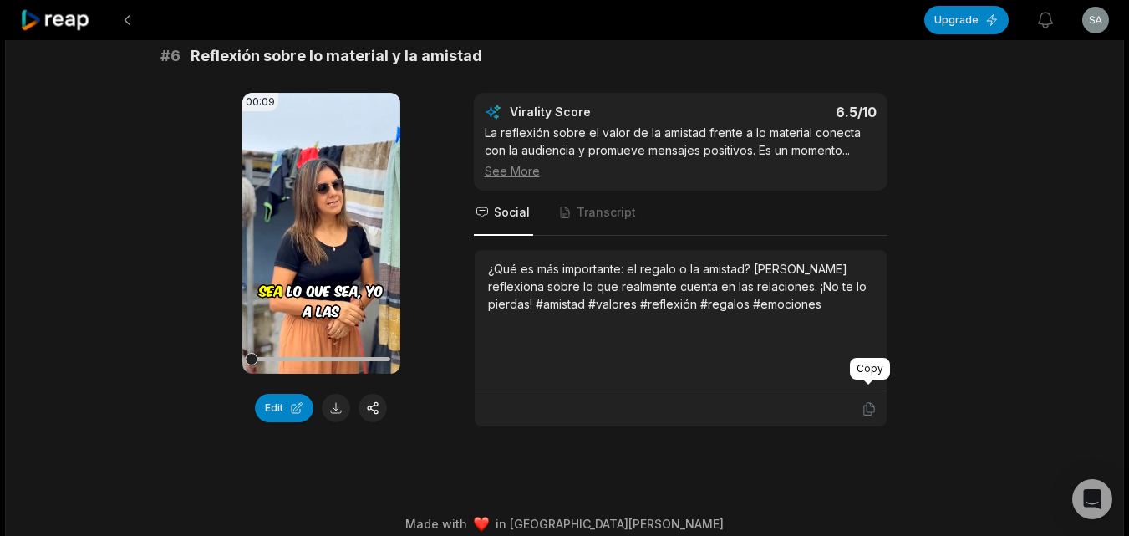
click at [874, 401] on icon at bounding box center [869, 408] width 15 height 15
click at [329, 394] on button at bounding box center [336, 408] width 28 height 28
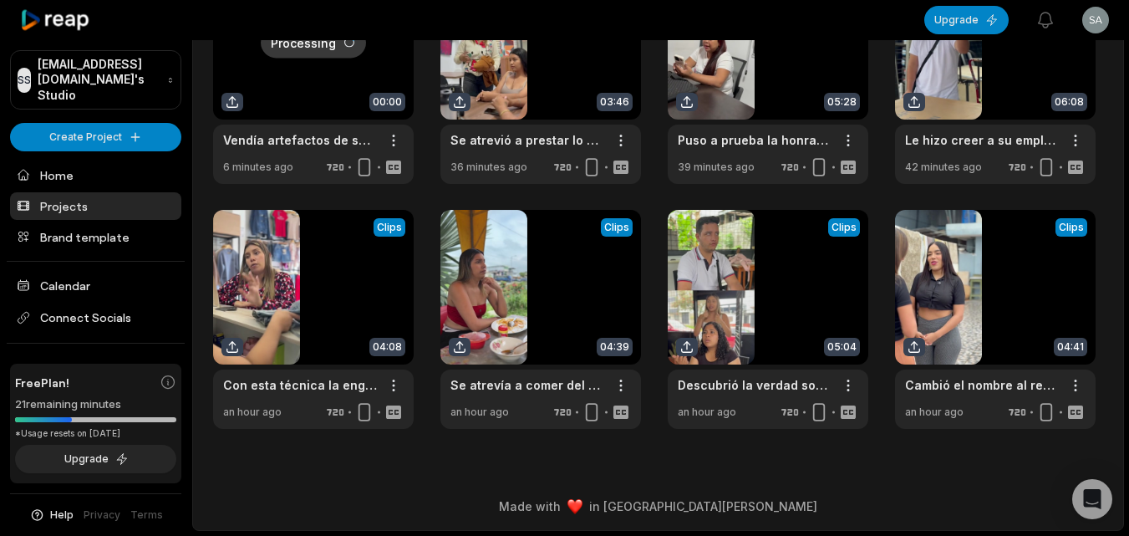
scroll to position [153, 0]
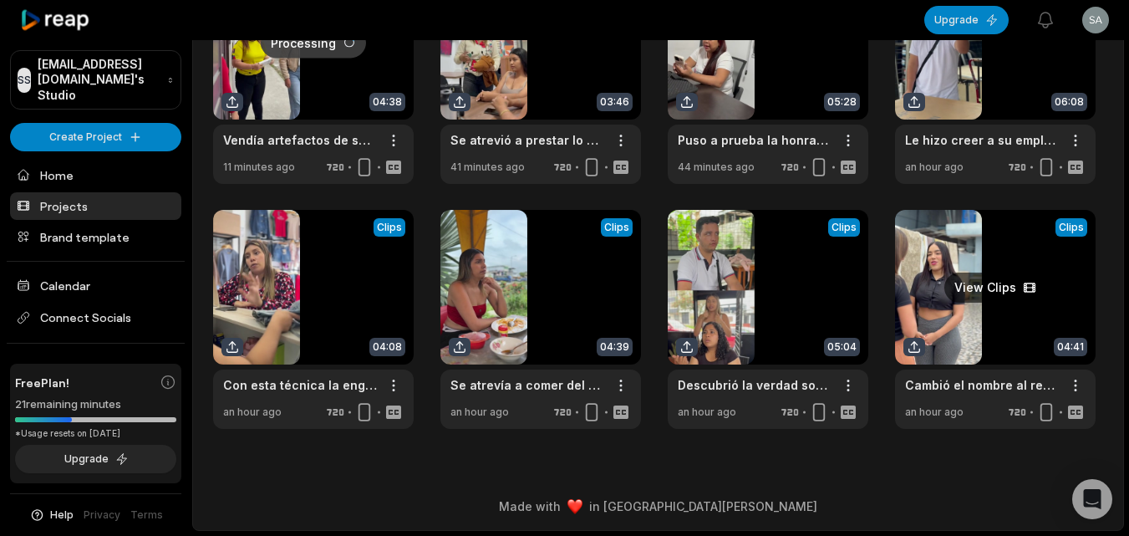
click at [950, 340] on link at bounding box center [995, 319] width 201 height 219
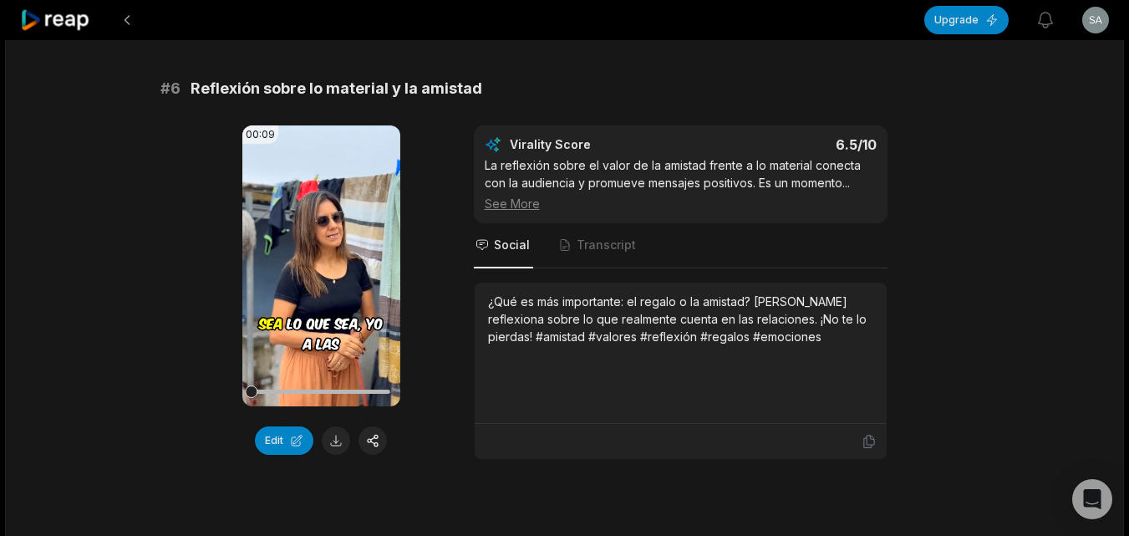
scroll to position [2613, 0]
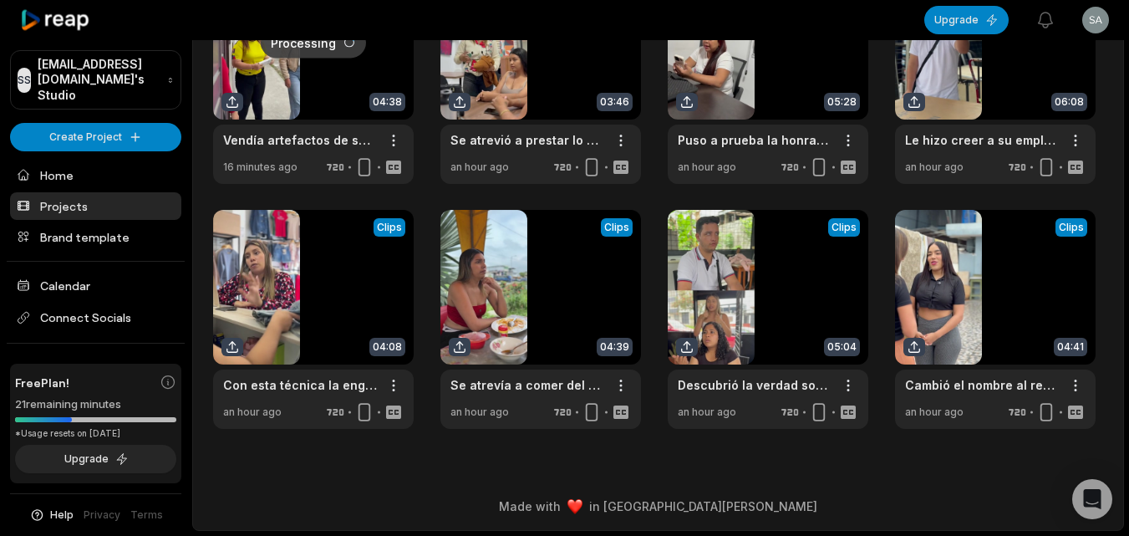
scroll to position [153, 0]
click at [741, 312] on link at bounding box center [768, 319] width 201 height 219
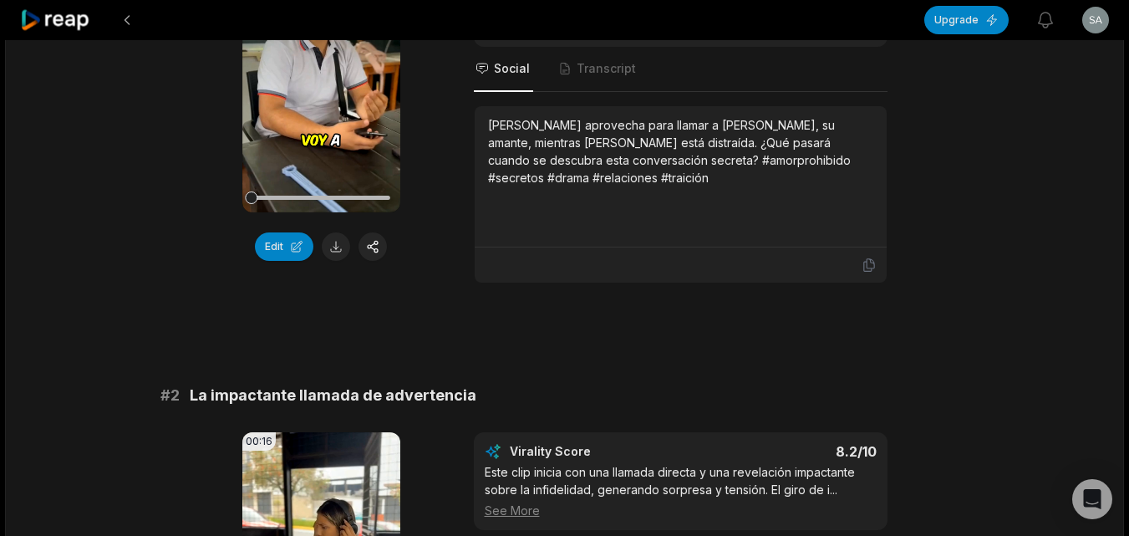
scroll to position [334, 0]
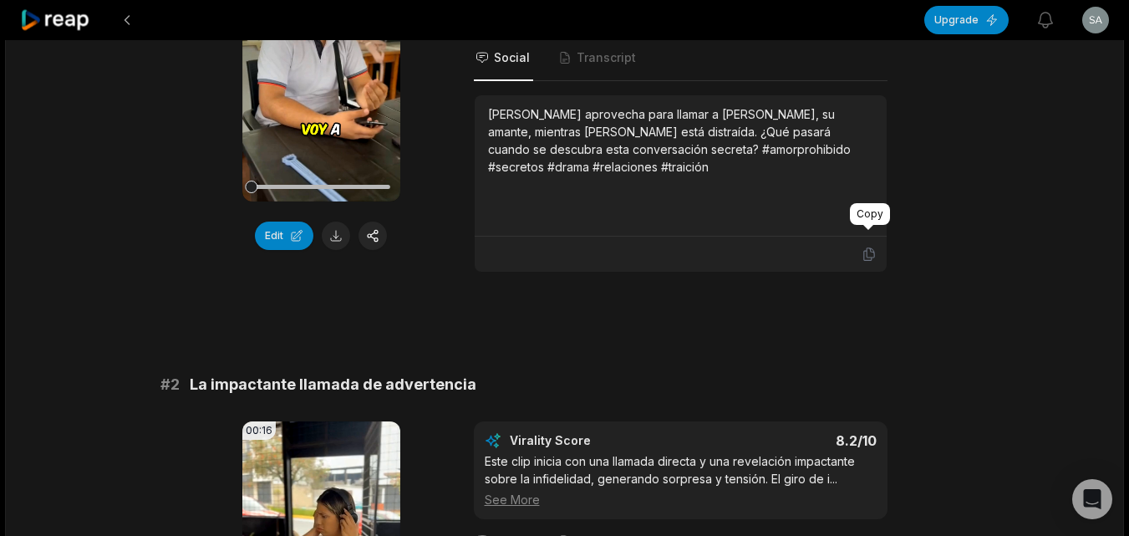
drag, startPoint x: 868, startPoint y: 237, endPoint x: 776, endPoint y: 227, distance: 92.6
click at [868, 247] on icon at bounding box center [869, 254] width 15 height 15
click at [333, 231] on button at bounding box center [336, 236] width 28 height 28
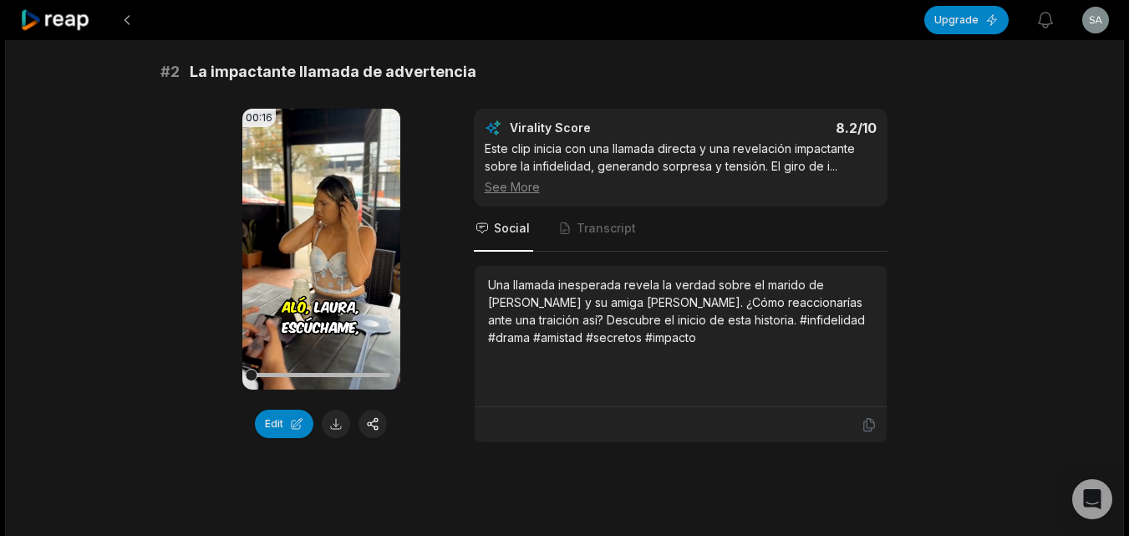
scroll to position [669, 0]
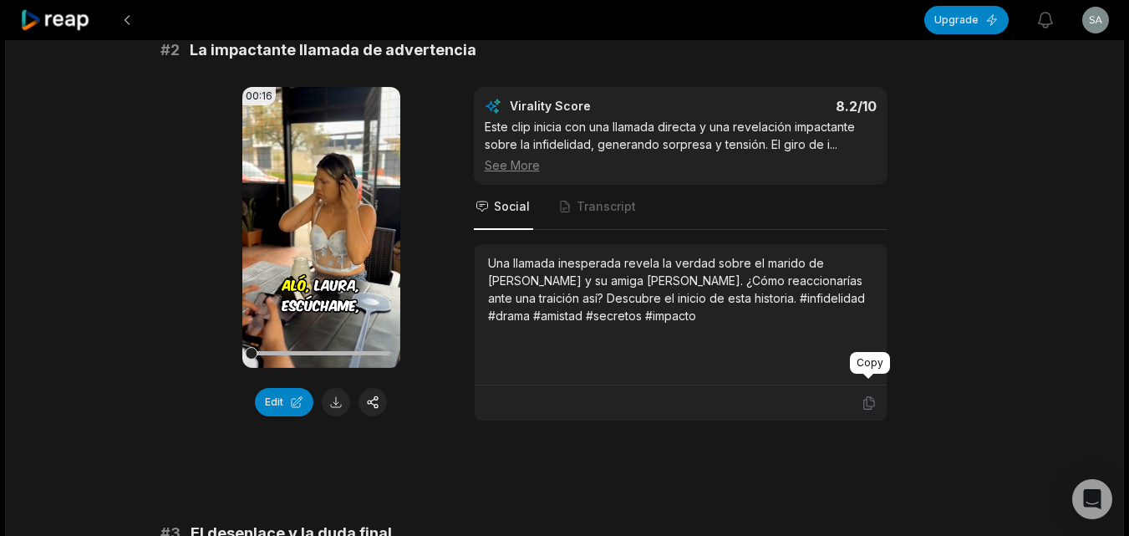
click at [870, 395] on icon at bounding box center [869, 402] width 15 height 15
click at [327, 388] on button at bounding box center [336, 402] width 28 height 28
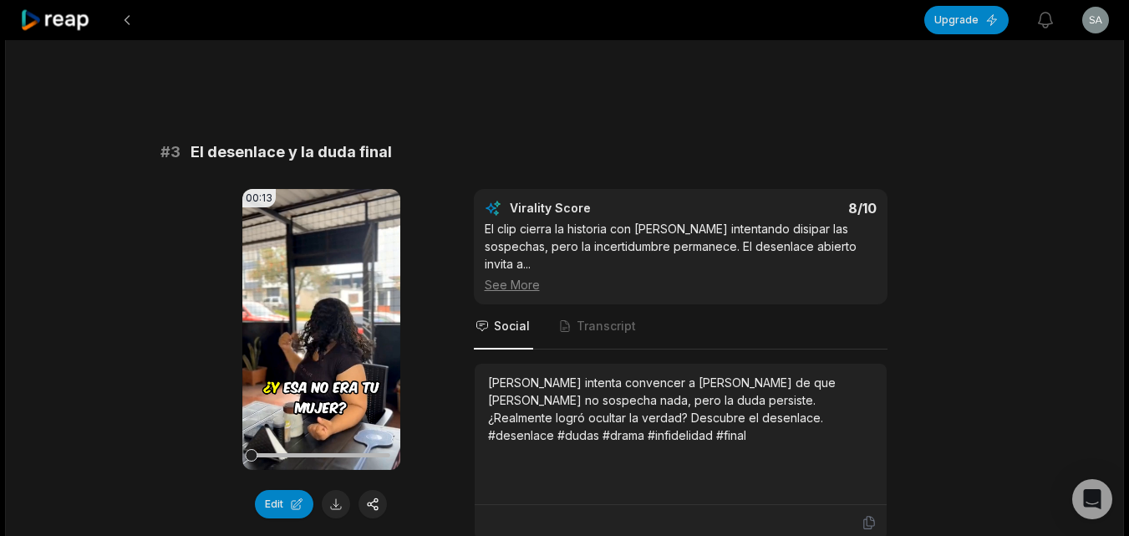
scroll to position [1087, 0]
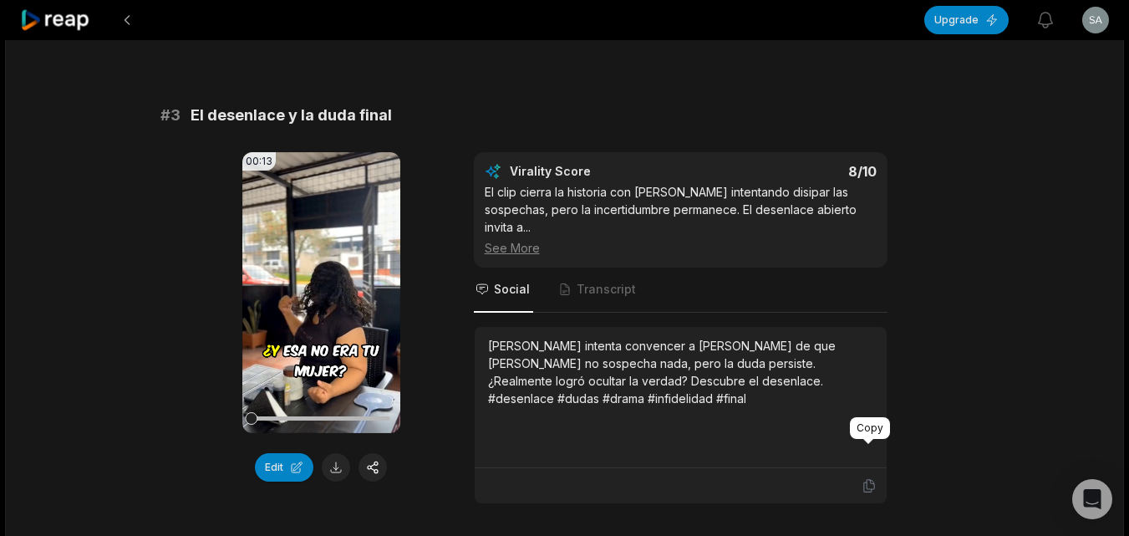
click at [863, 478] on icon at bounding box center [869, 485] width 15 height 15
click at [329, 453] on button at bounding box center [336, 467] width 28 height 28
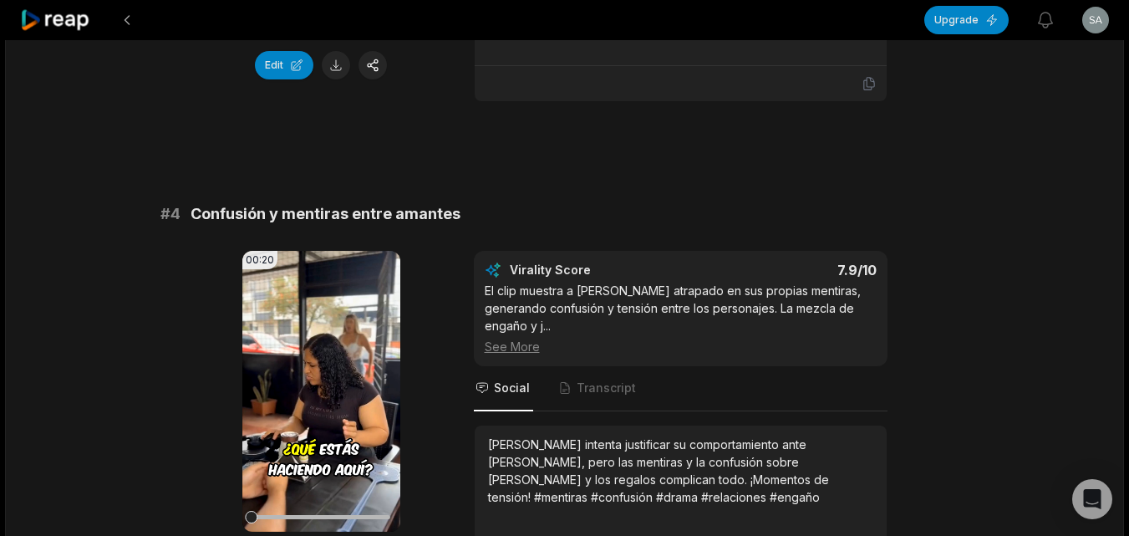
scroll to position [1505, 0]
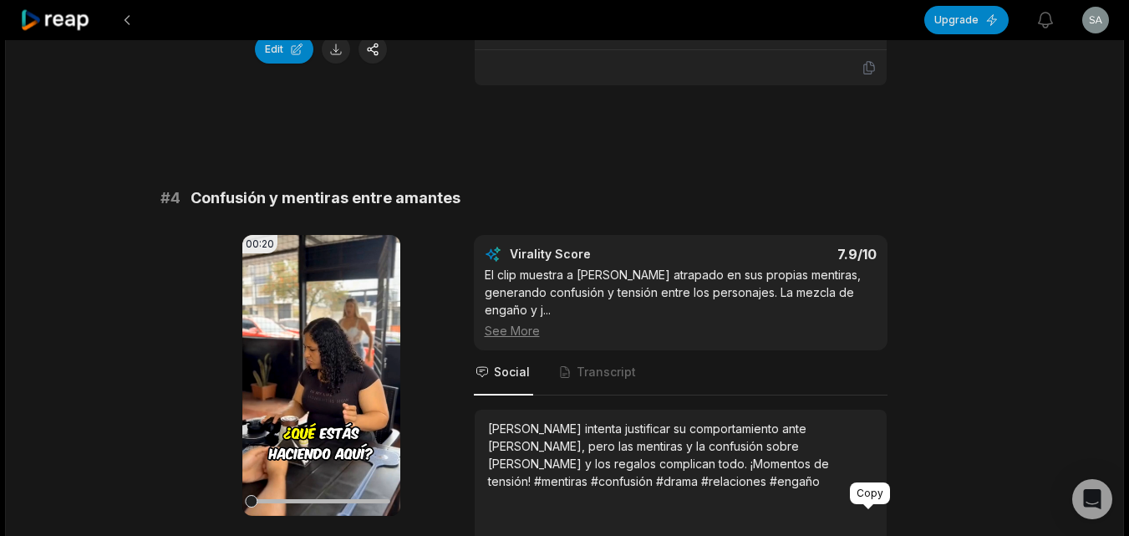
drag, startPoint x: 871, startPoint y: 513, endPoint x: 818, endPoint y: 522, distance: 54.2
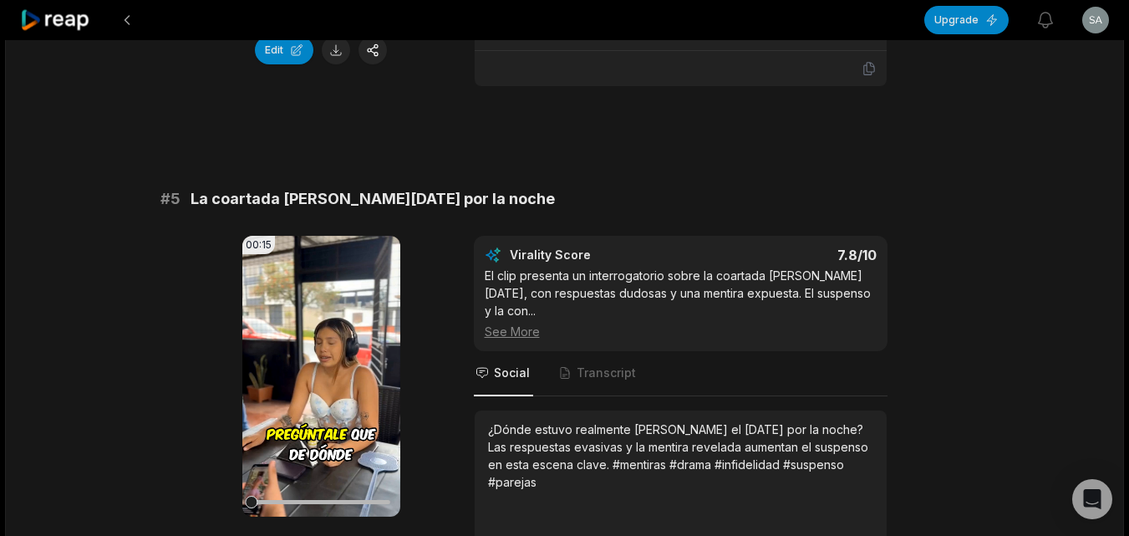
scroll to position [2006, 0]
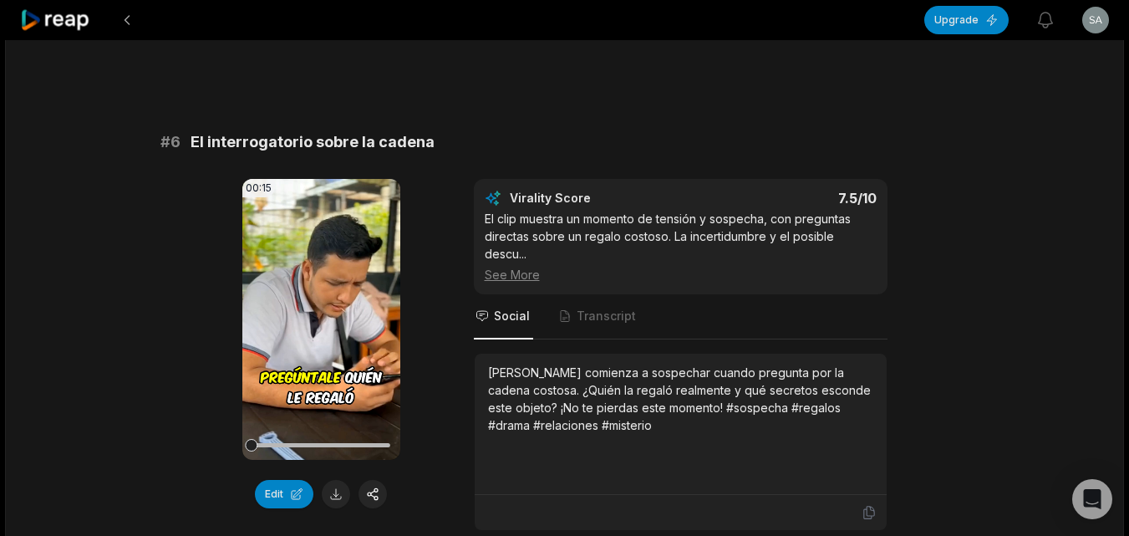
scroll to position [2508, 0]
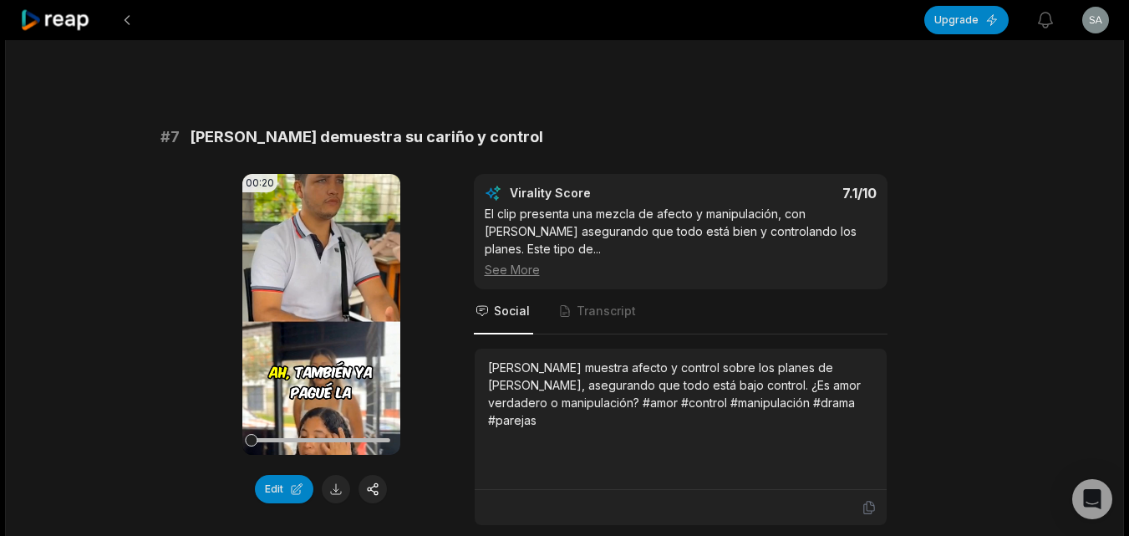
scroll to position [3093, 0]
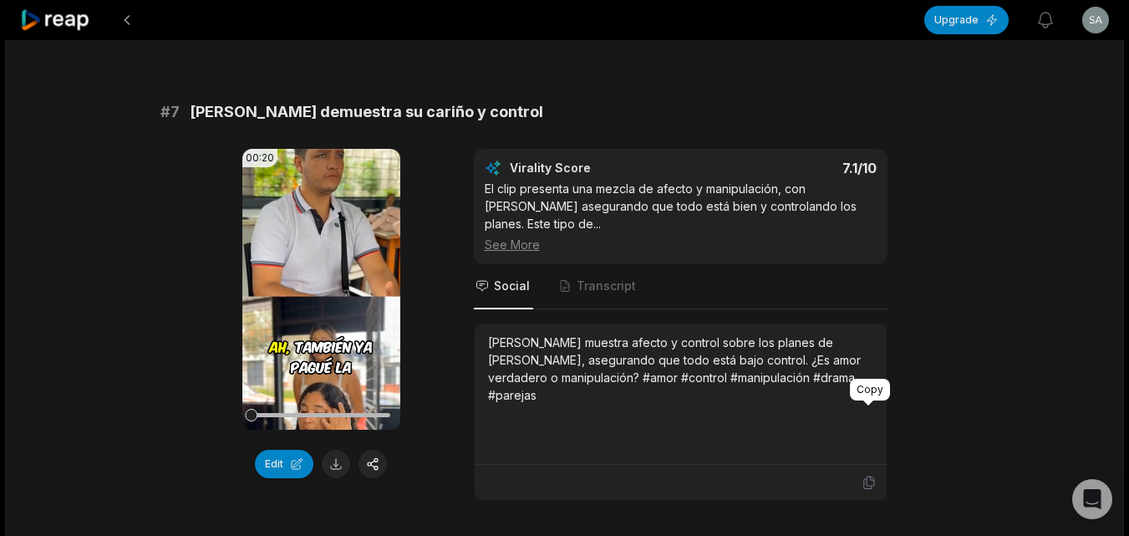
click at [863, 475] on icon at bounding box center [869, 482] width 15 height 15
click at [337, 450] on button at bounding box center [336, 464] width 28 height 28
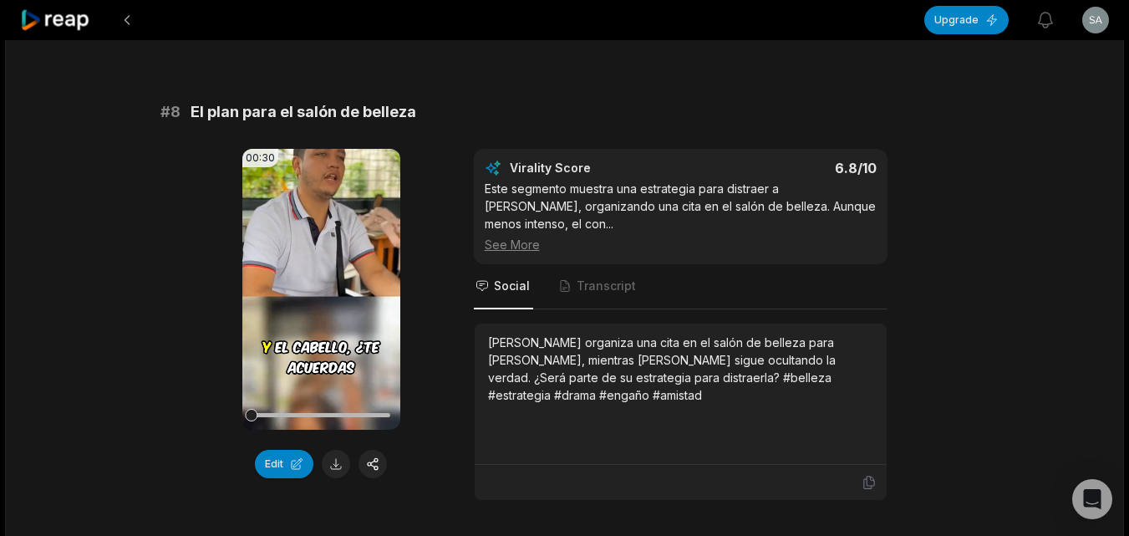
scroll to position [3595, 0]
drag, startPoint x: 869, startPoint y: 411, endPoint x: 832, endPoint y: 410, distance: 37.6
click at [869, 474] on icon at bounding box center [869, 481] width 15 height 15
click at [342, 449] on button at bounding box center [336, 463] width 28 height 28
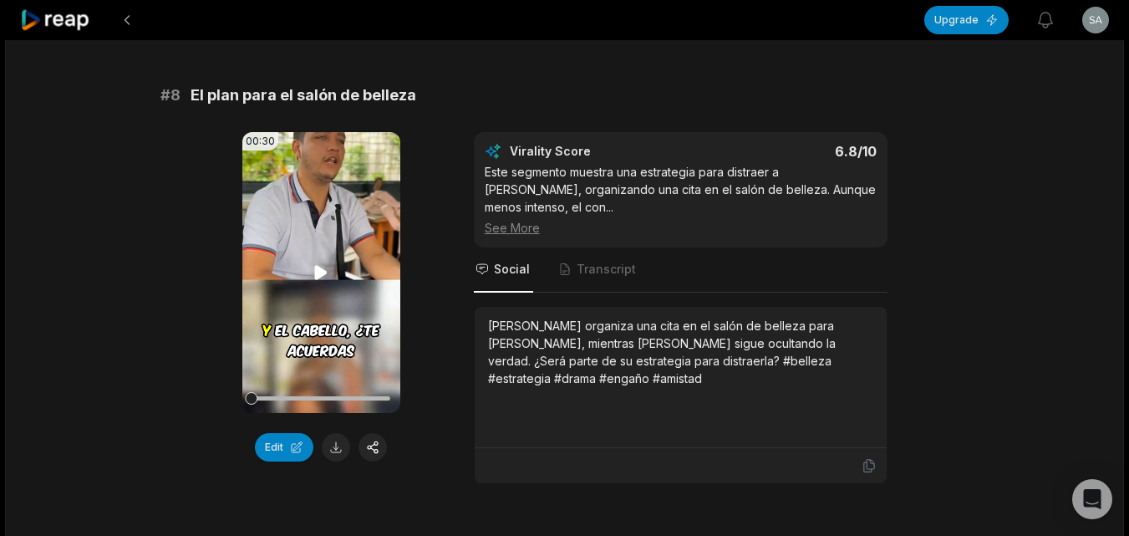
scroll to position [3615, 0]
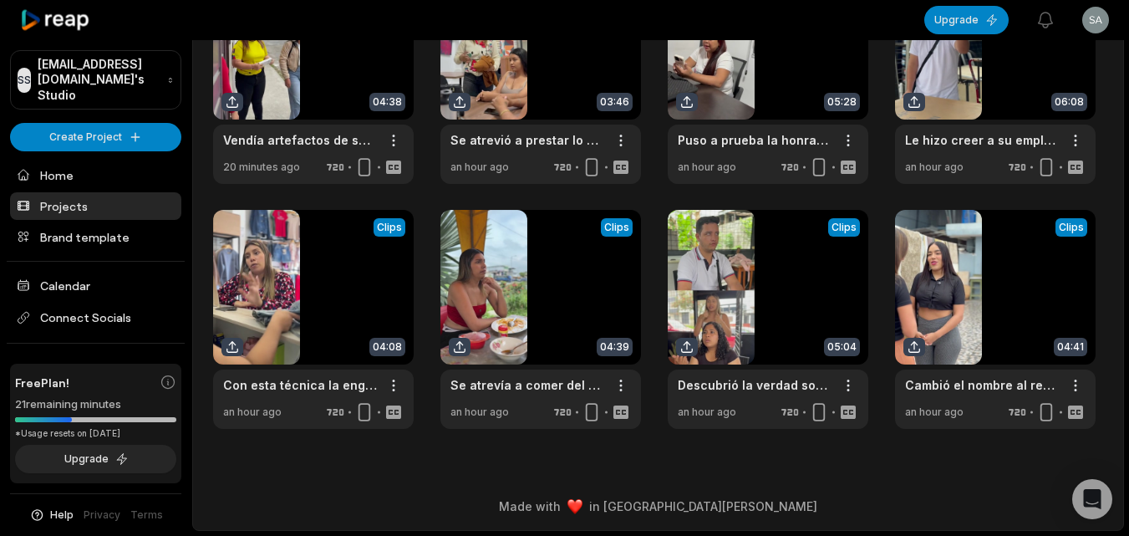
scroll to position [153, 0]
click at [534, 286] on link at bounding box center [541, 319] width 201 height 219
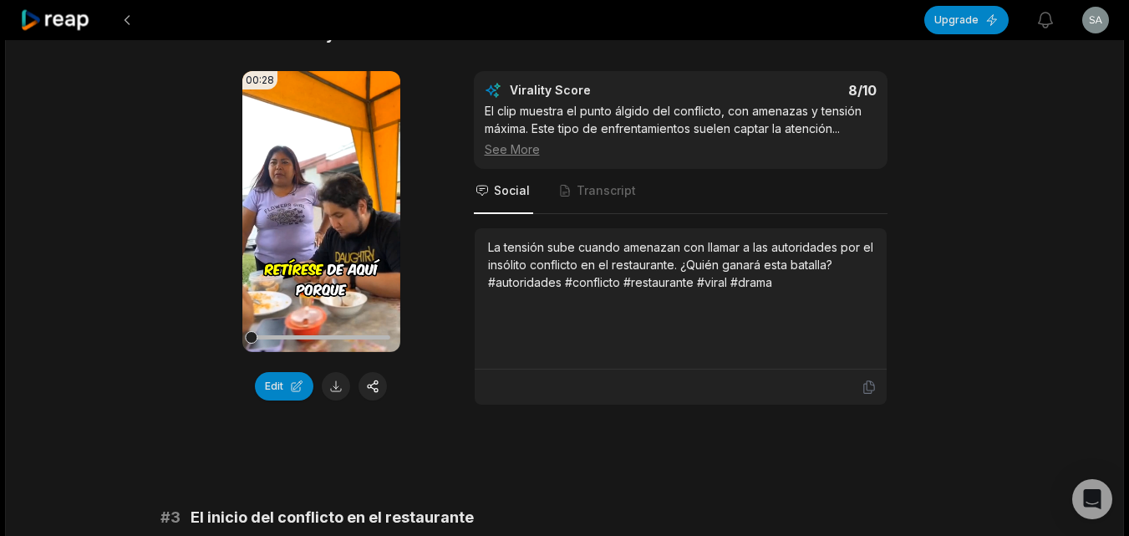
scroll to position [669, 0]
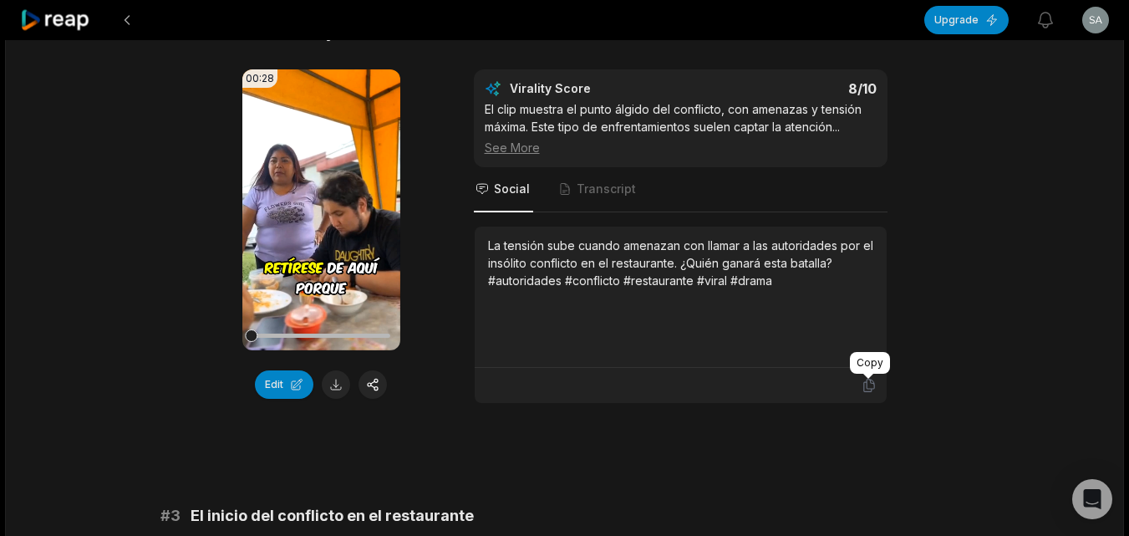
click at [864, 392] on icon at bounding box center [869, 385] width 15 height 15
click at [334, 390] on button at bounding box center [336, 384] width 28 height 28
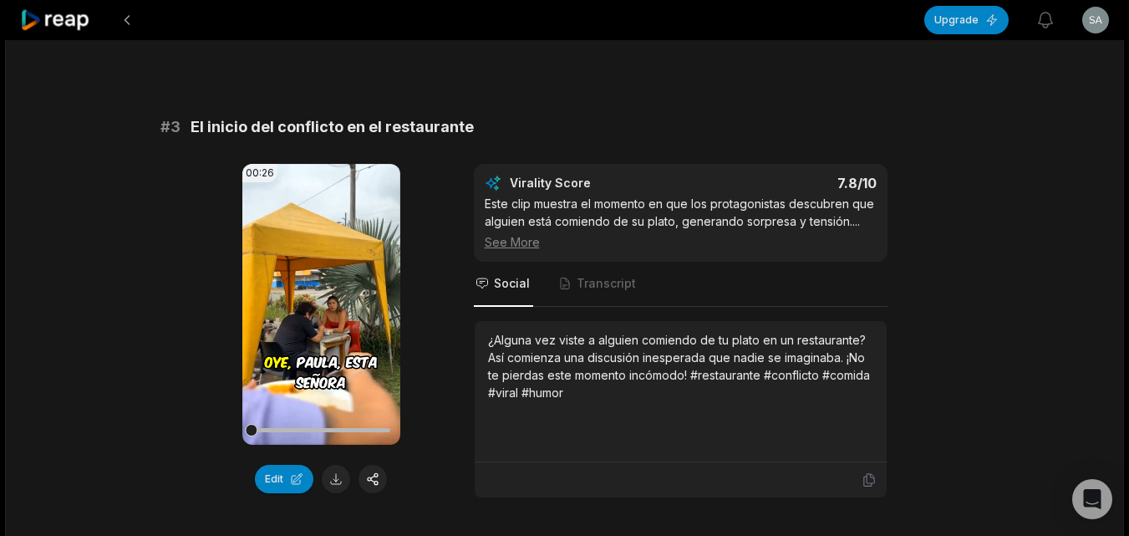
scroll to position [1087, 0]
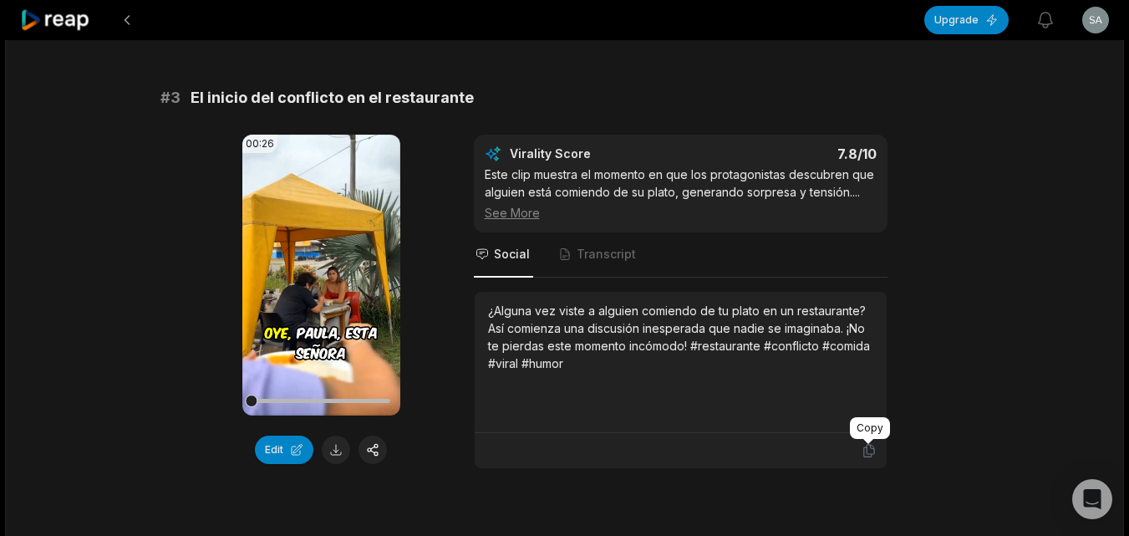
click at [867, 449] on icon at bounding box center [869, 451] width 10 height 13
click at [344, 443] on button at bounding box center [336, 450] width 28 height 28
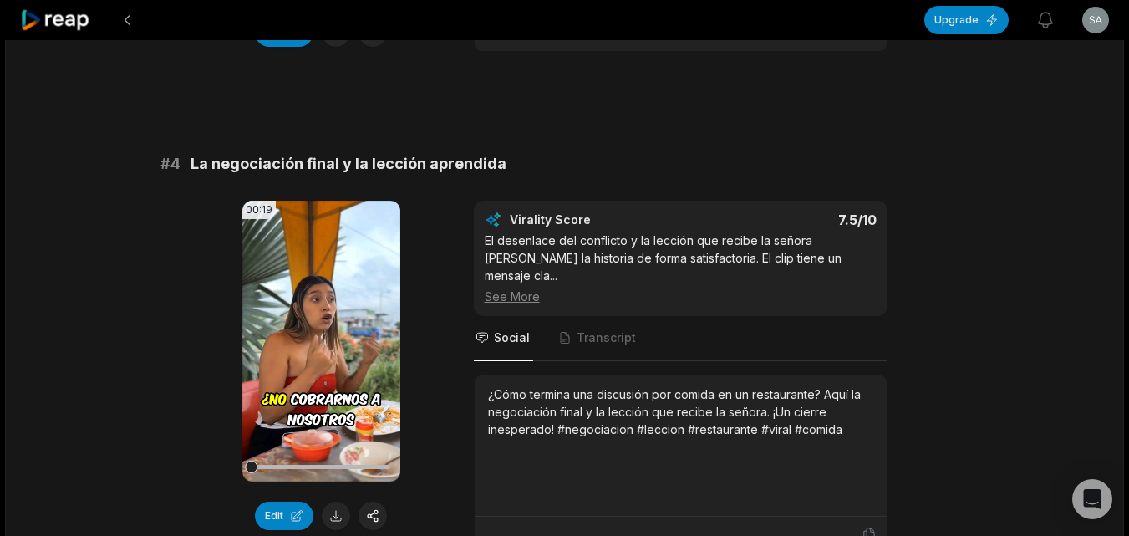
scroll to position [1505, 0]
click at [869, 516] on div at bounding box center [681, 533] width 412 height 35
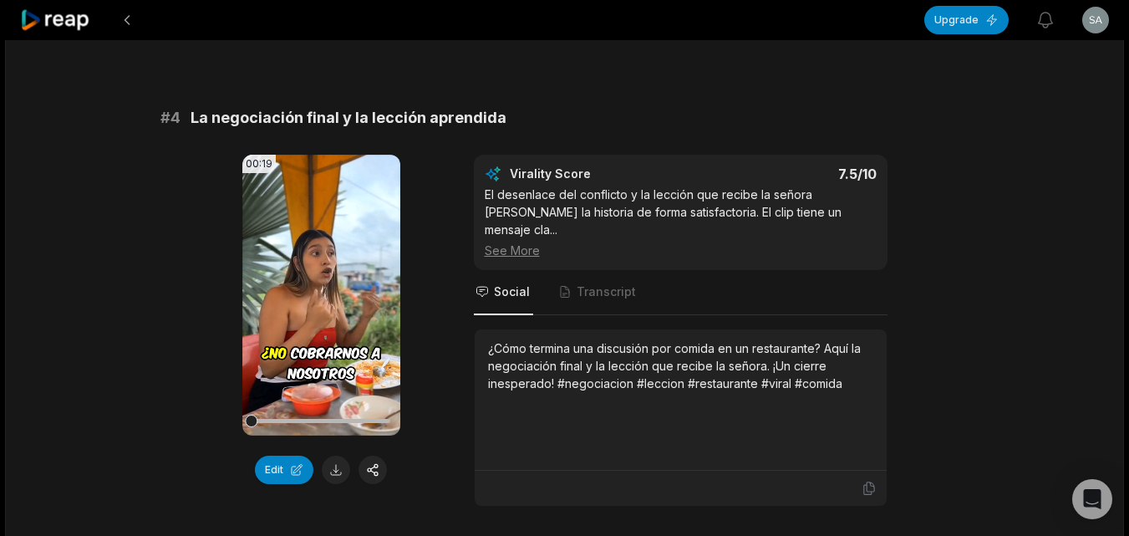
scroll to position [1588, 0]
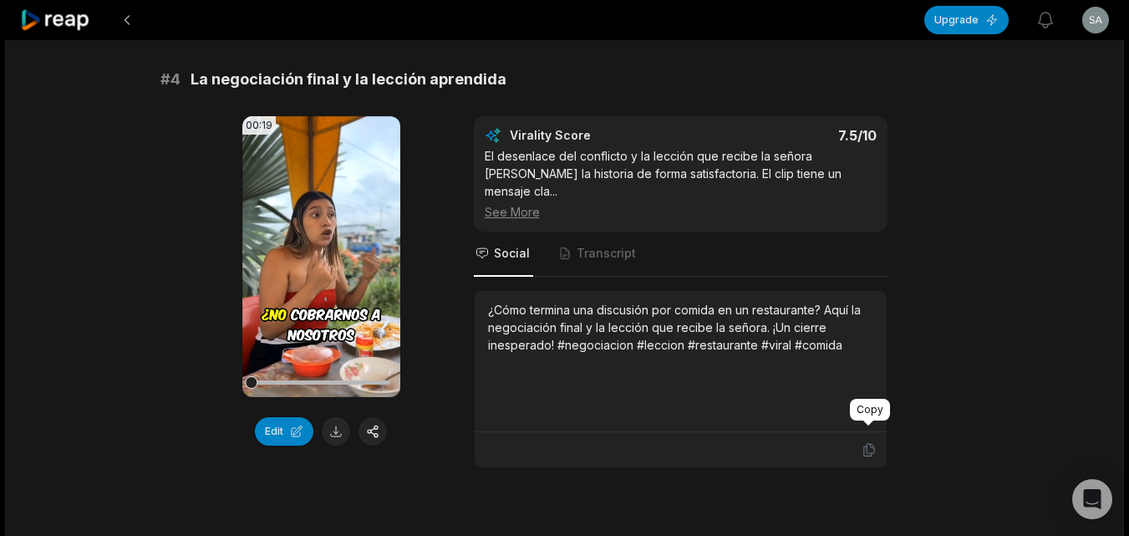
click at [865, 442] on icon at bounding box center [869, 449] width 15 height 15
click at [342, 431] on button at bounding box center [336, 431] width 28 height 28
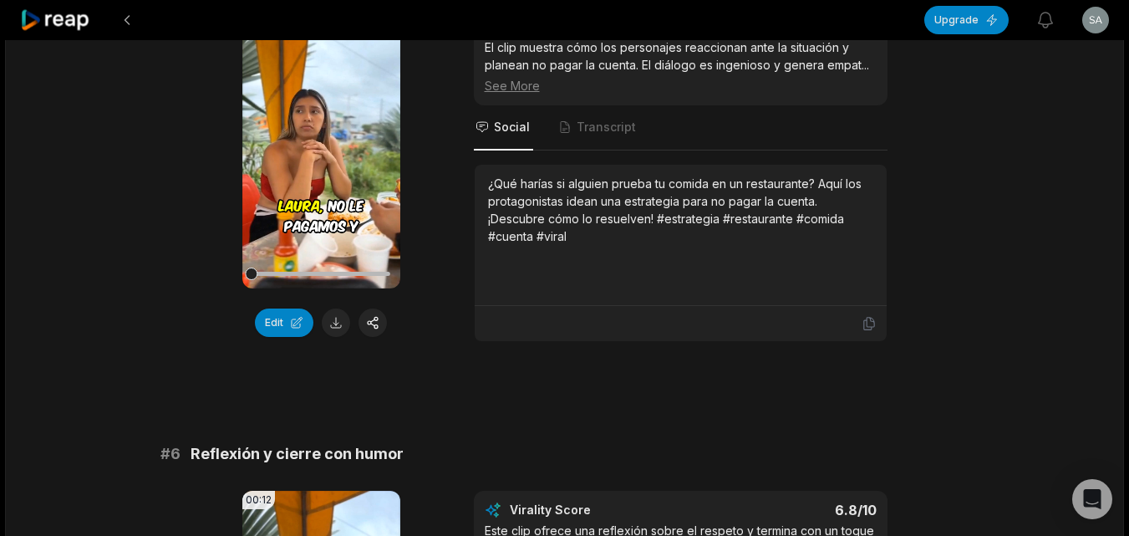
scroll to position [2257, 0]
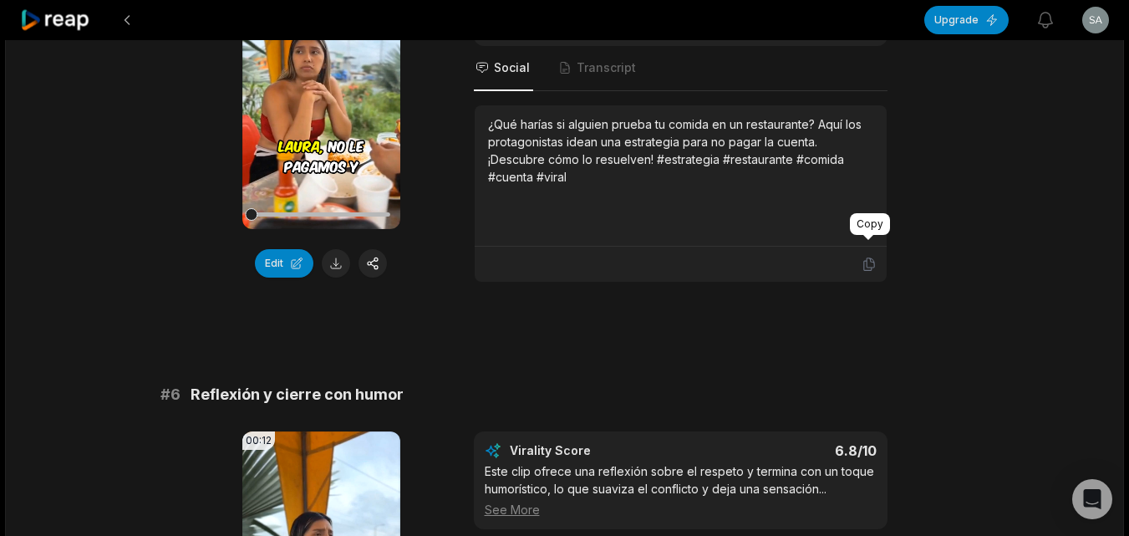
click at [867, 237] on div at bounding box center [869, 237] width 10 height 5
click at [866, 257] on icon at bounding box center [869, 264] width 15 height 15
click at [336, 249] on button at bounding box center [336, 263] width 28 height 28
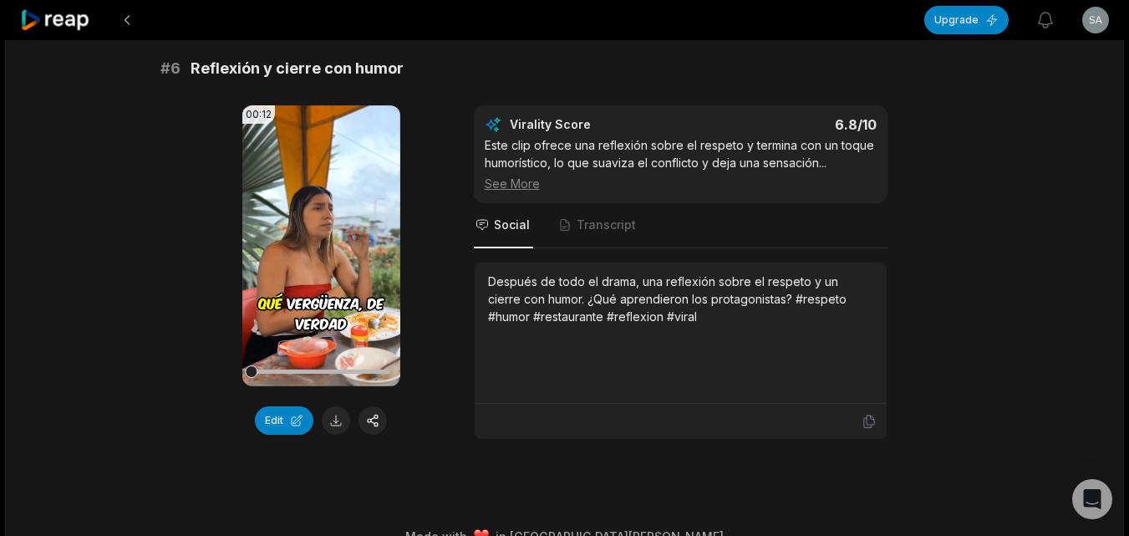
scroll to position [2592, 0]
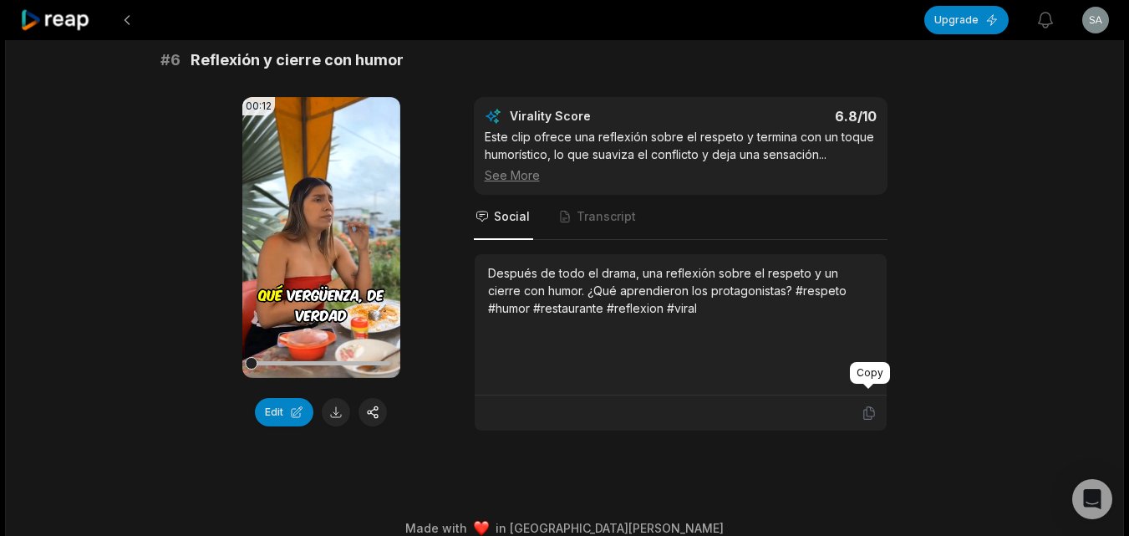
click at [865, 405] on icon at bounding box center [869, 412] width 15 height 15
click at [329, 398] on button at bounding box center [336, 412] width 28 height 28
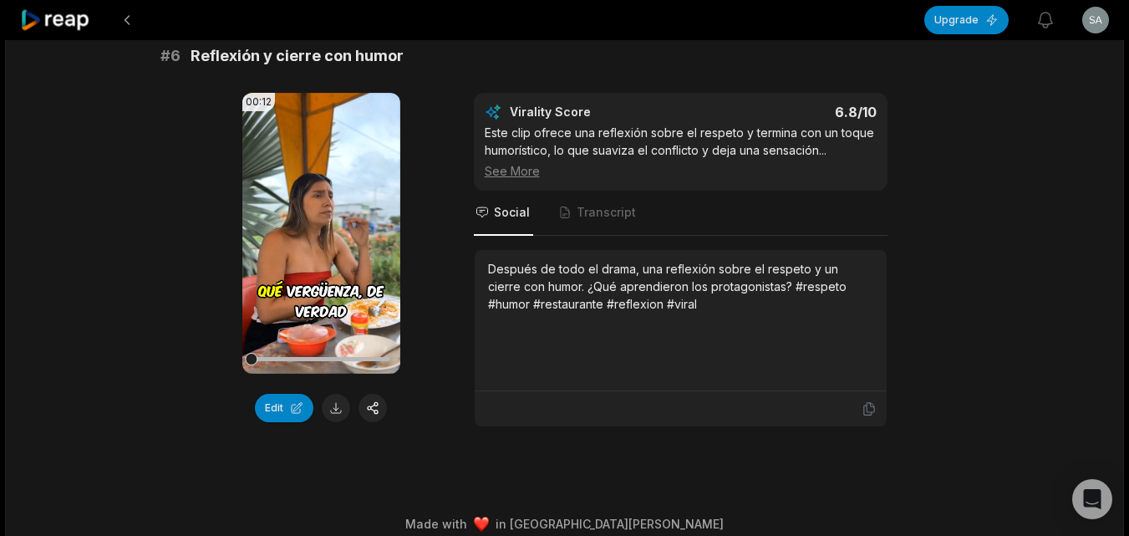
click at [65, 24] on icon at bounding box center [55, 20] width 71 height 23
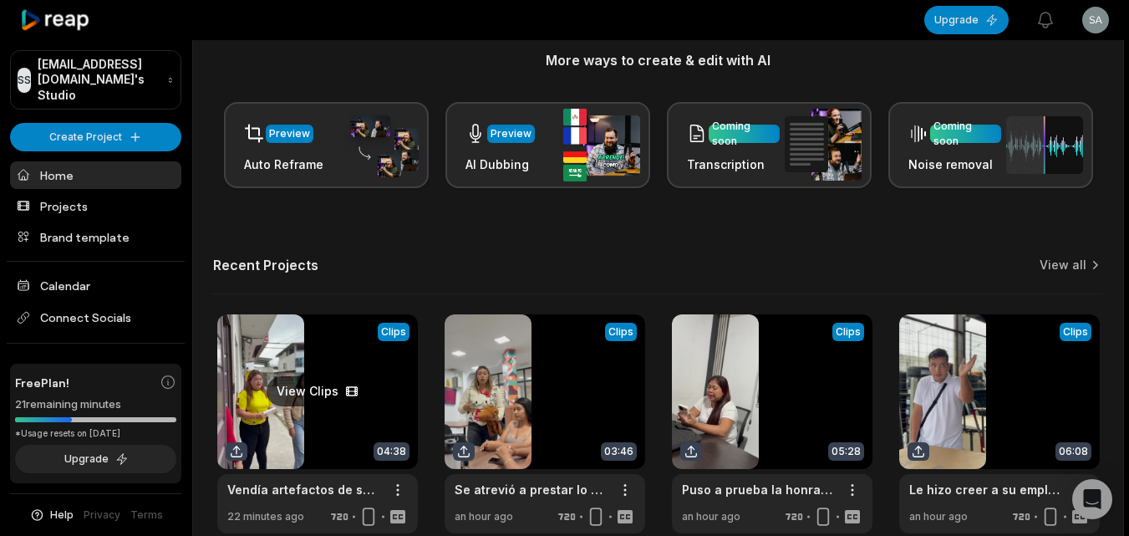
scroll to position [410, 0]
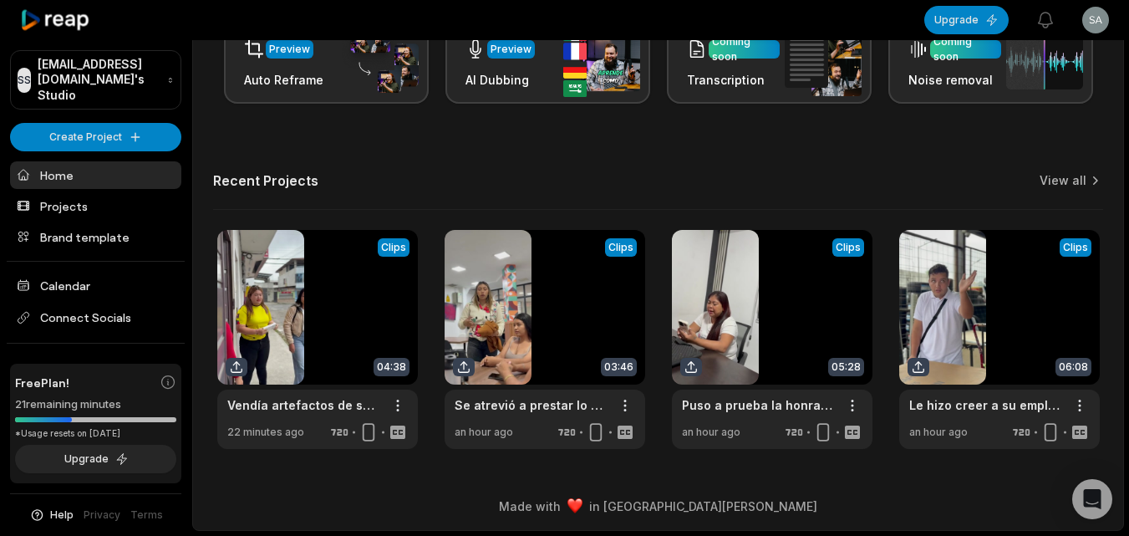
click at [1105, 175] on div "Let's Get Started! Generate Clips From long videos generate social ready clips …" at bounding box center [658, 55] width 931 height 788
click at [1058, 187] on link "View all" at bounding box center [1063, 180] width 47 height 17
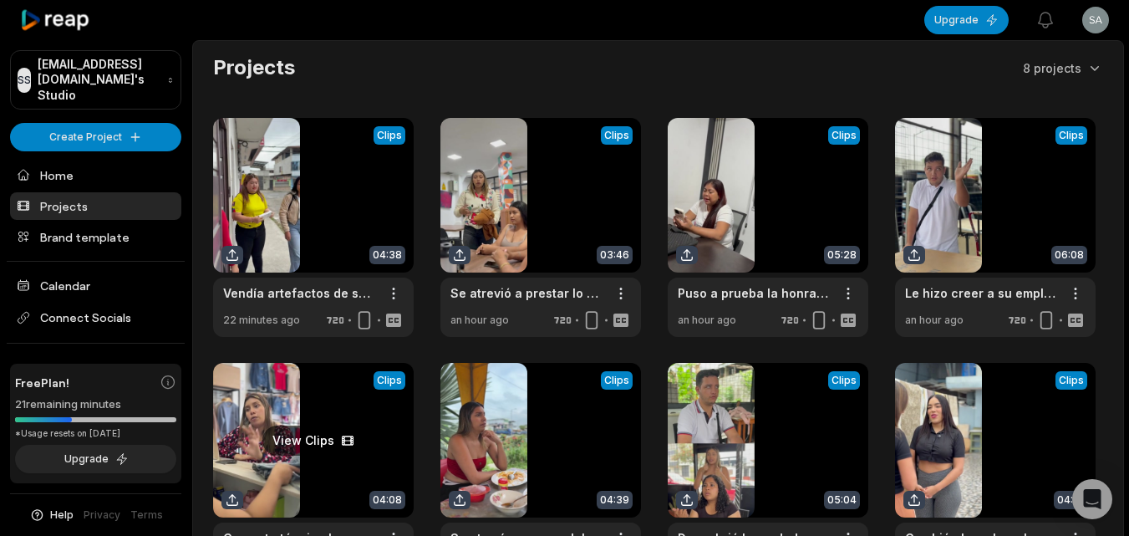
click at [276, 458] on link at bounding box center [313, 472] width 201 height 219
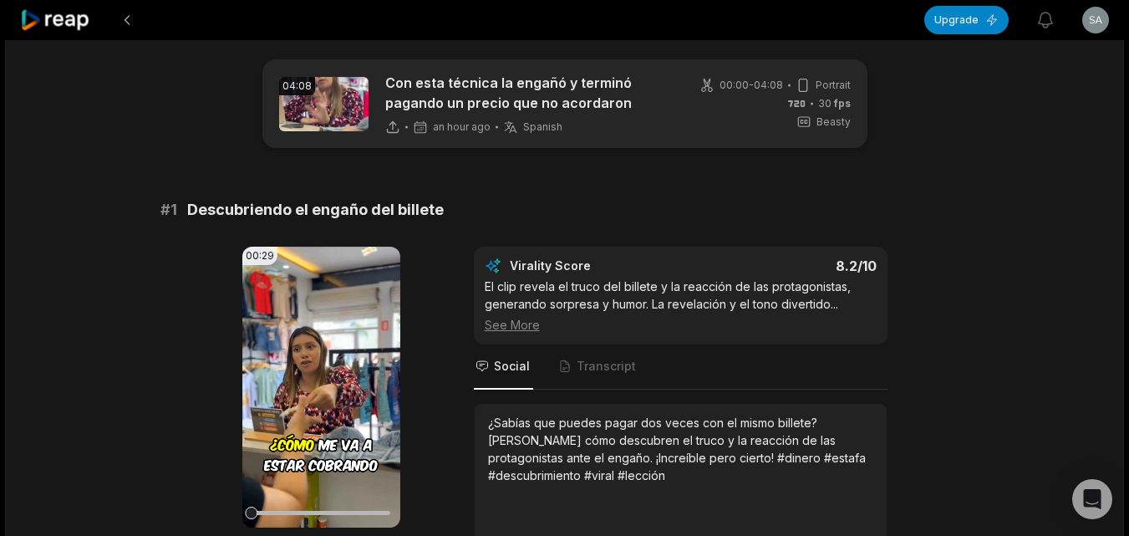
scroll to position [2613, 0]
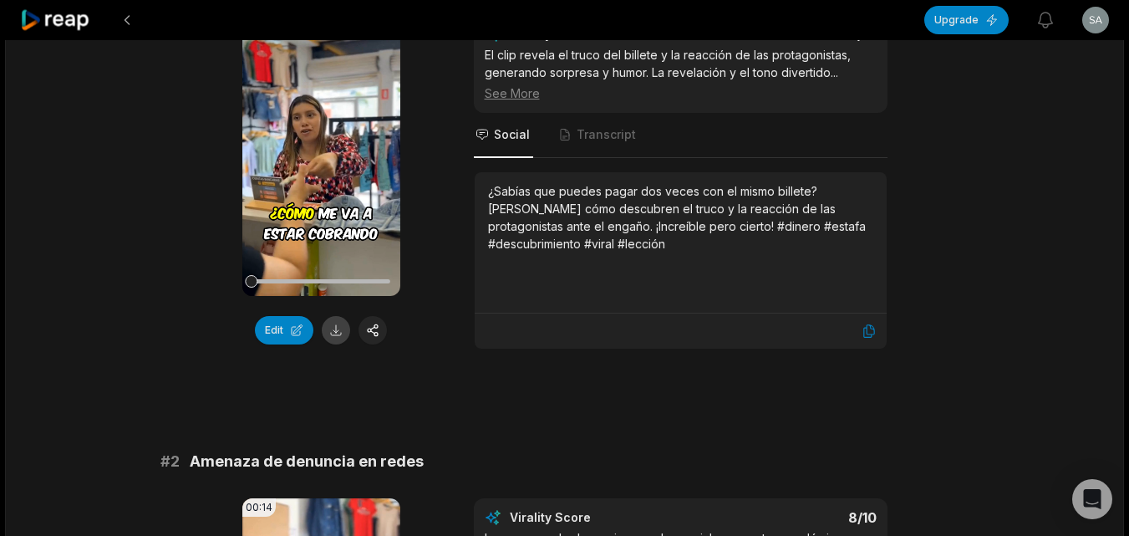
click at [329, 324] on button at bounding box center [336, 330] width 28 height 28
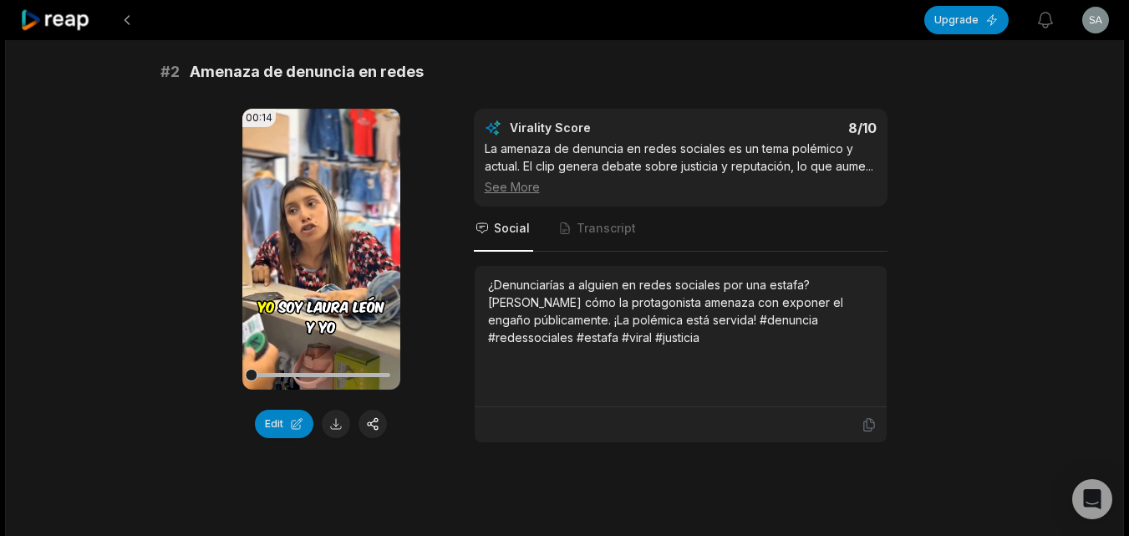
scroll to position [658, 0]
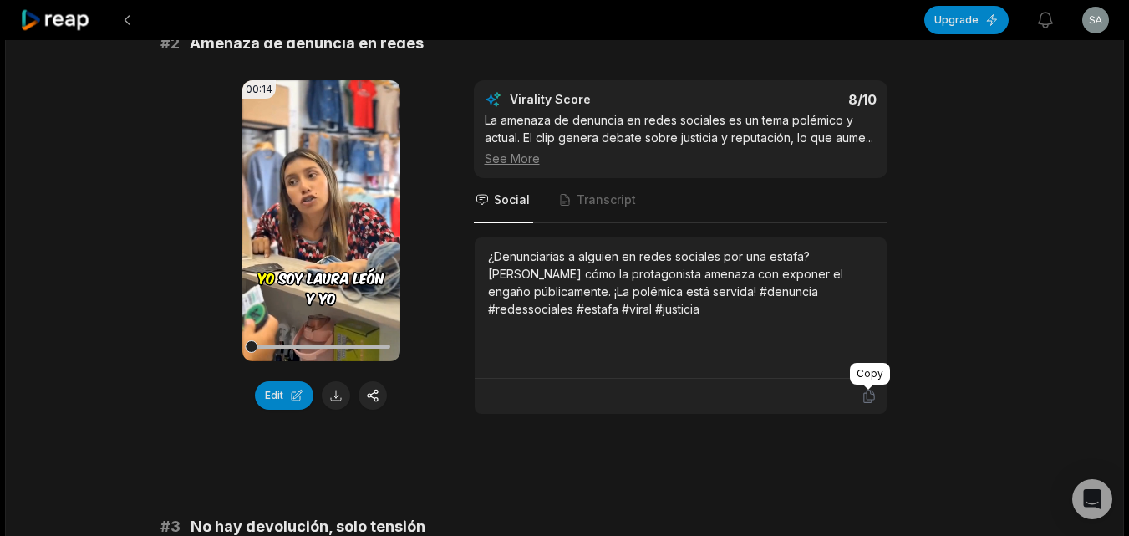
click at [875, 391] on icon at bounding box center [869, 396] width 15 height 15
click at [329, 396] on button at bounding box center [336, 395] width 28 height 28
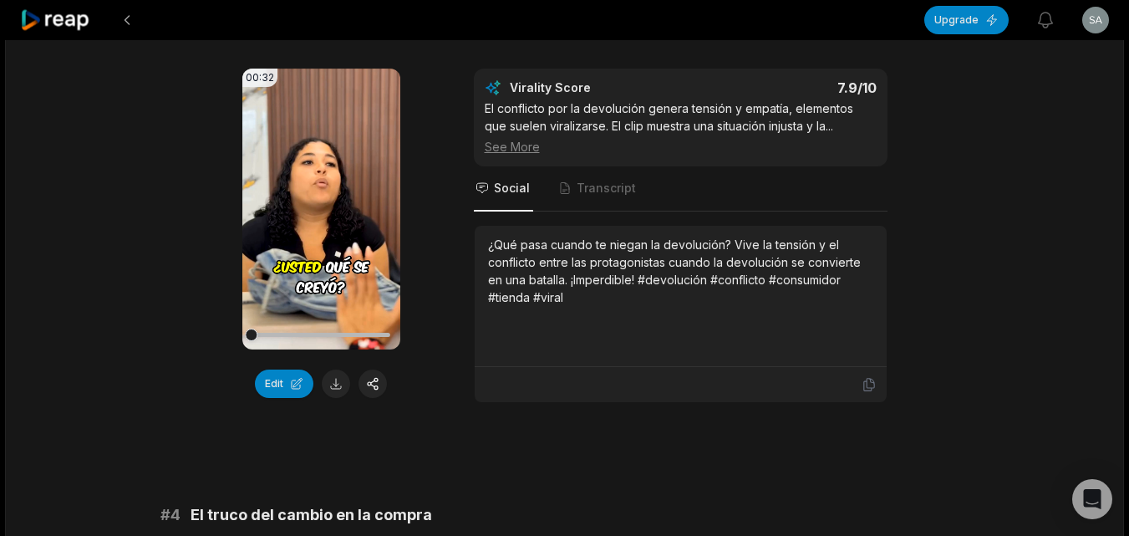
scroll to position [1160, 0]
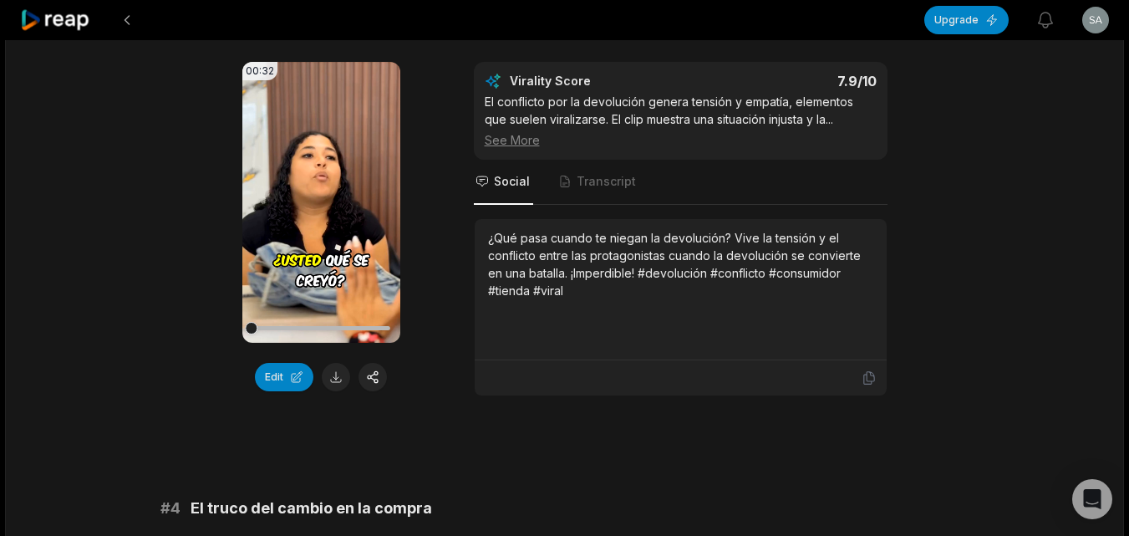
click at [860, 375] on div at bounding box center [681, 377] width 392 height 15
click at [866, 375] on icon at bounding box center [869, 377] width 15 height 15
click at [336, 380] on button at bounding box center [336, 377] width 28 height 28
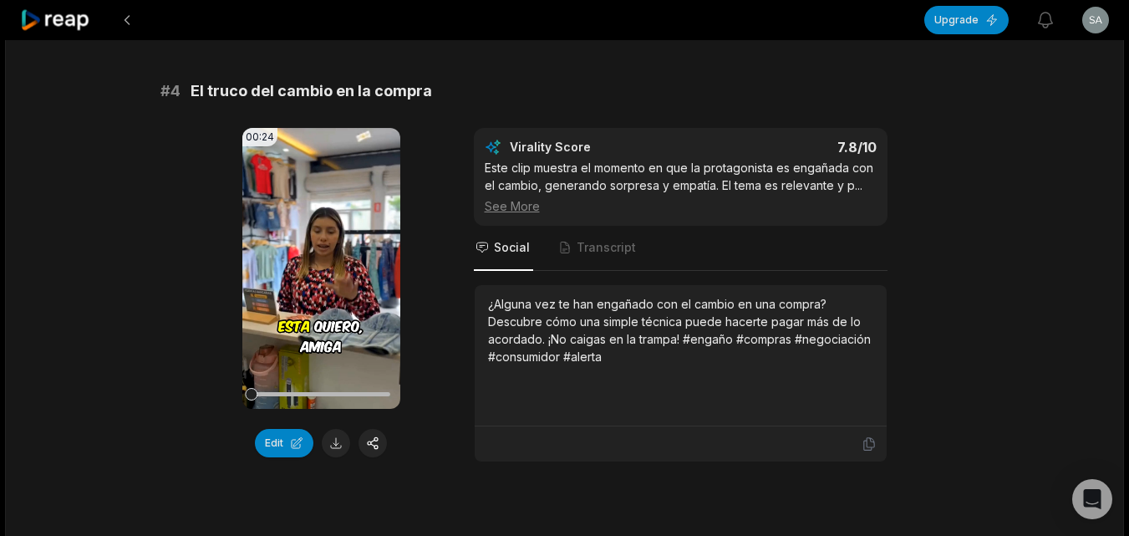
scroll to position [1578, 0]
click at [862, 446] on icon at bounding box center [869, 443] width 15 height 15
click at [343, 444] on button at bounding box center [336, 442] width 28 height 28
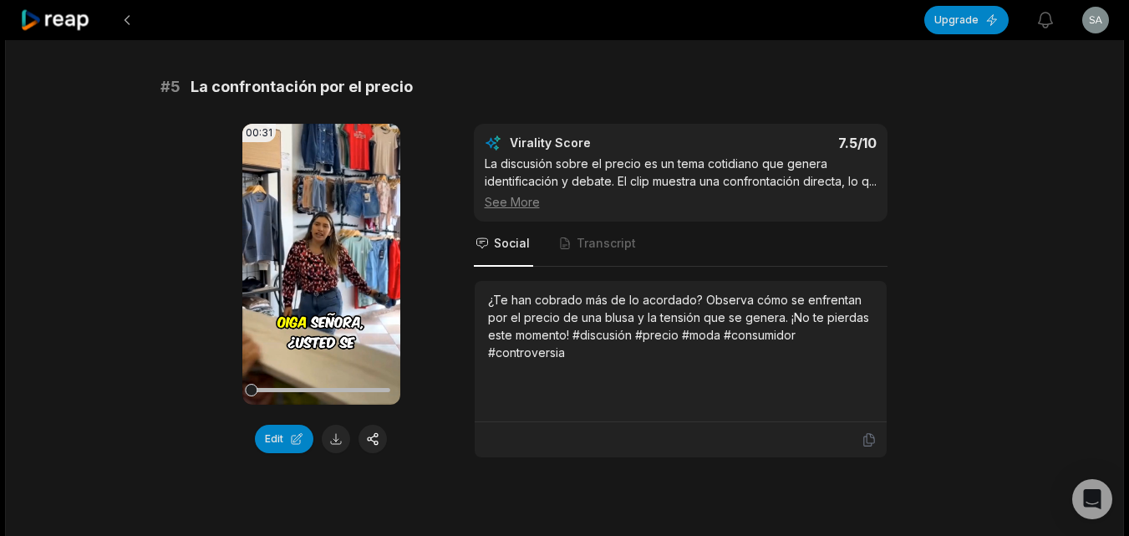
scroll to position [2079, 0]
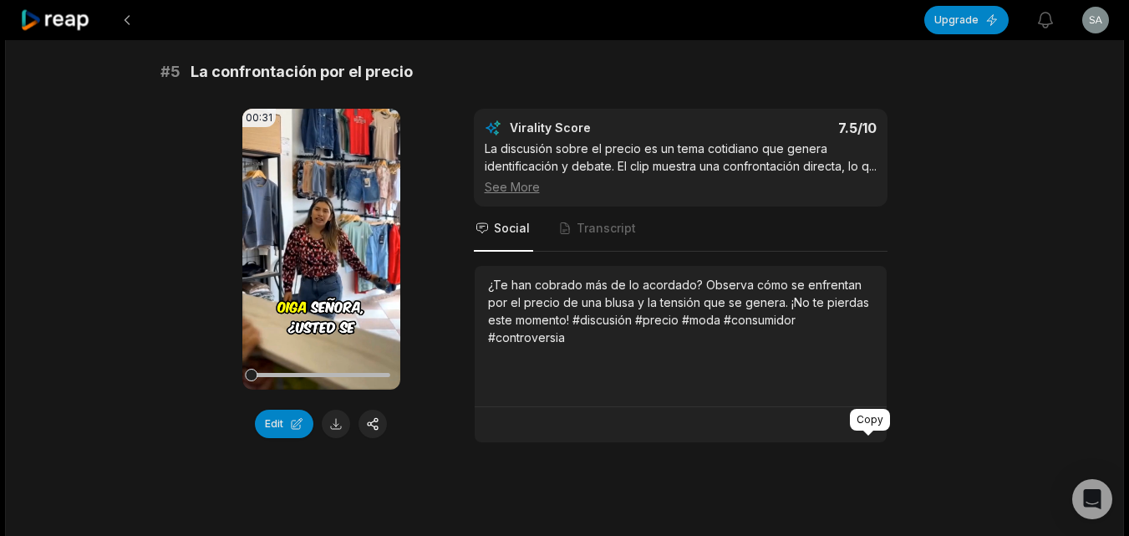
click at [864, 431] on icon at bounding box center [869, 425] width 10 height 13
click at [334, 427] on button at bounding box center [336, 424] width 28 height 28
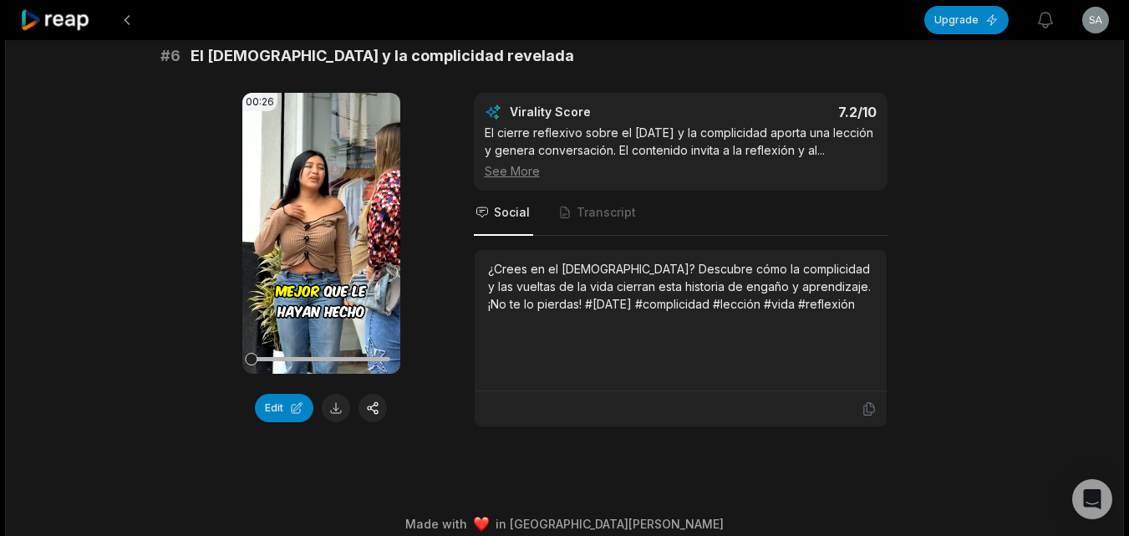
scroll to position [2581, 0]
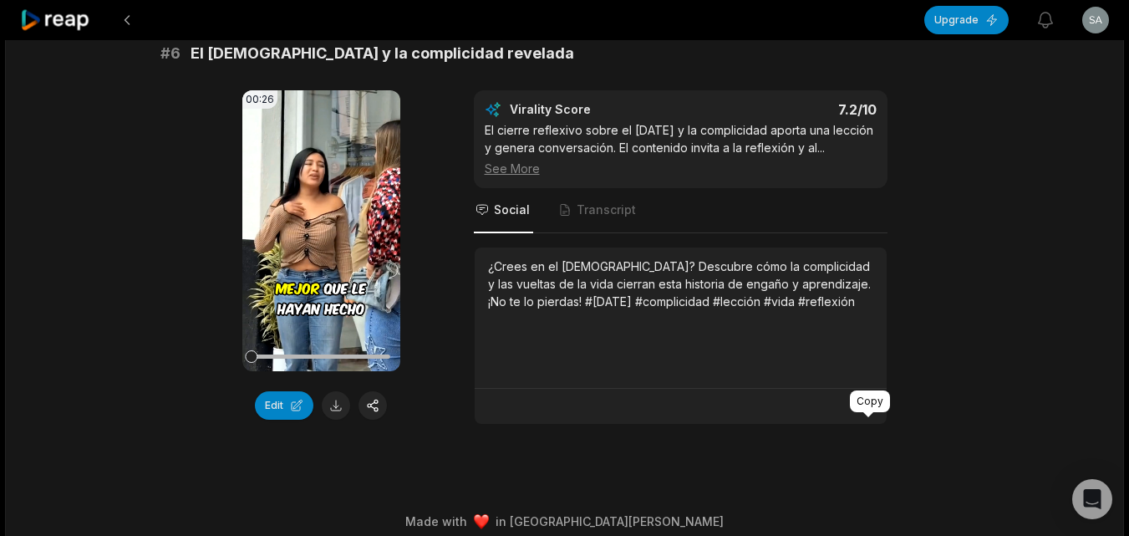
drag, startPoint x: 869, startPoint y: 427, endPoint x: 859, endPoint y: 426, distance: 10.1
click at [869, 413] on icon at bounding box center [869, 406] width 10 height 13
click at [334, 420] on button at bounding box center [336, 405] width 28 height 28
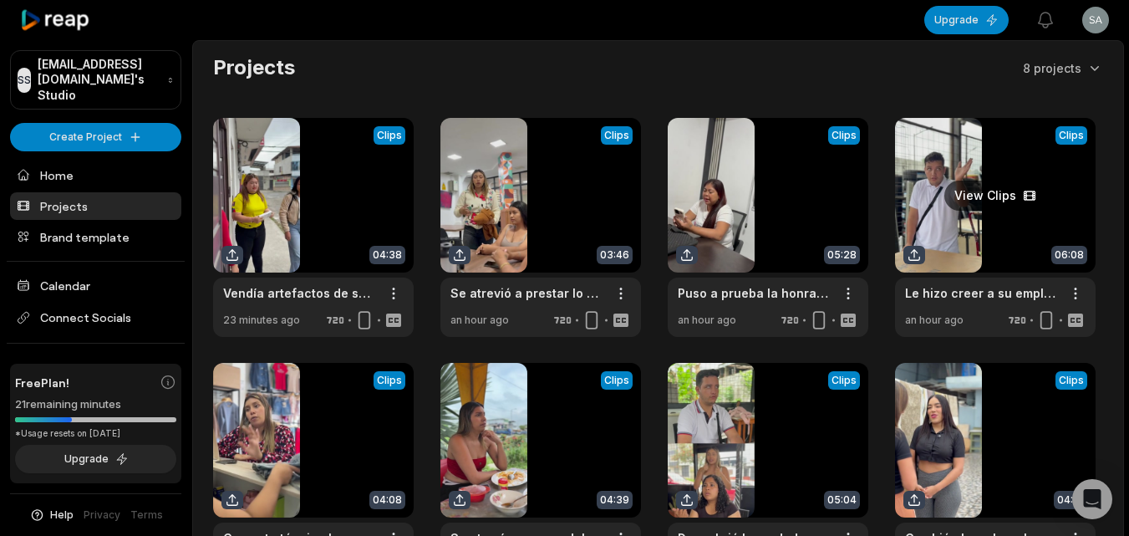
click at [977, 200] on link at bounding box center [995, 227] width 201 height 219
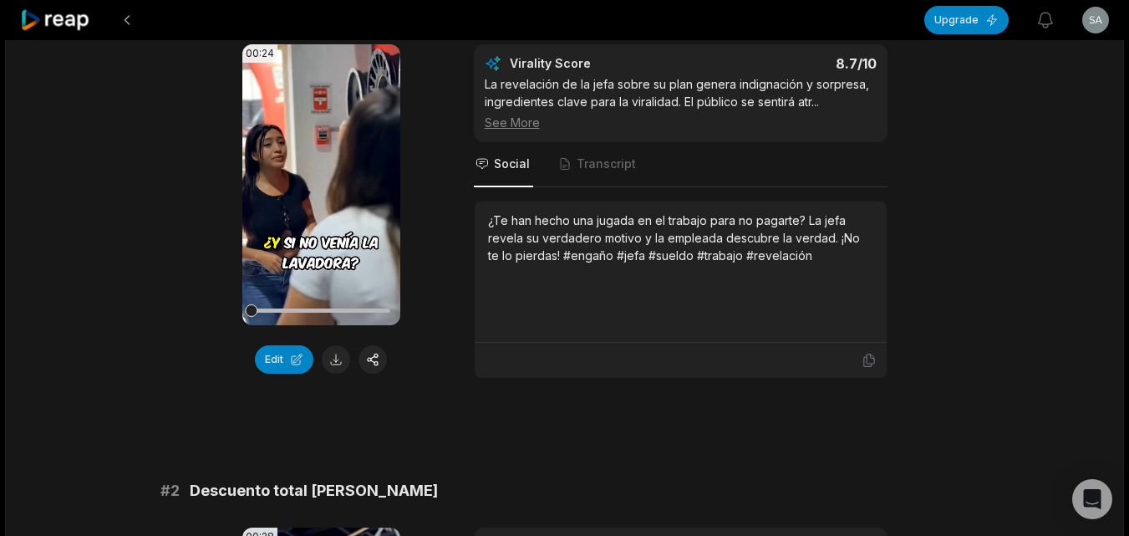
scroll to position [251, 0]
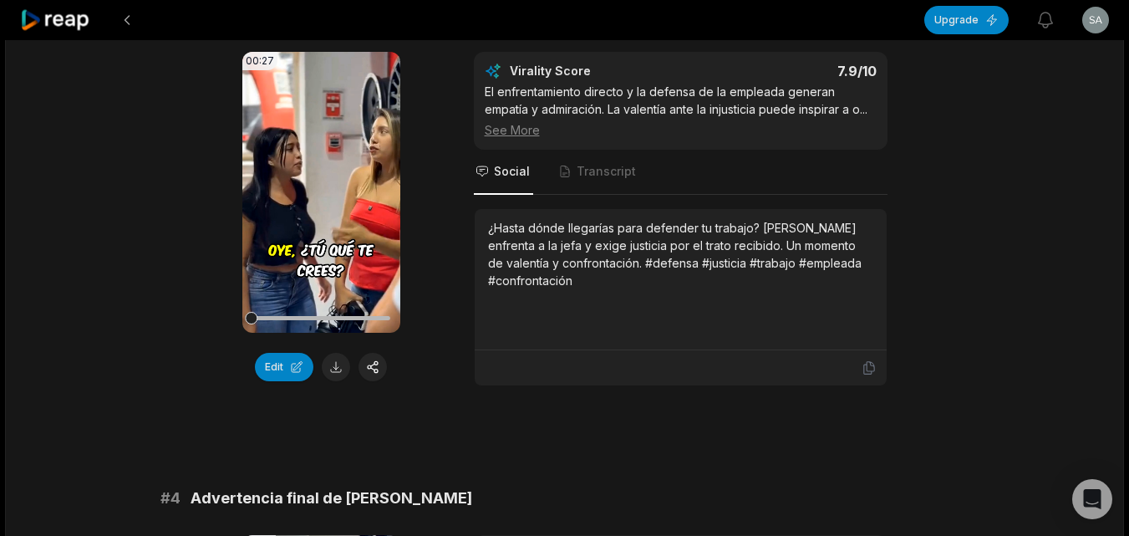
scroll to position [1170, 0]
click at [864, 364] on icon at bounding box center [869, 366] width 15 height 15
click at [326, 367] on button at bounding box center [336, 366] width 28 height 28
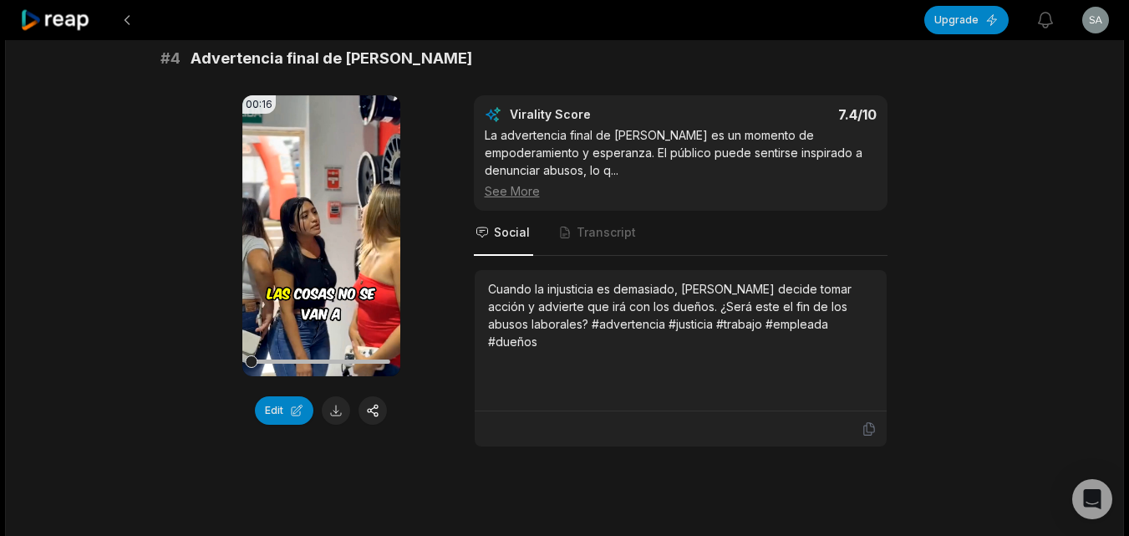
scroll to position [1672, 0]
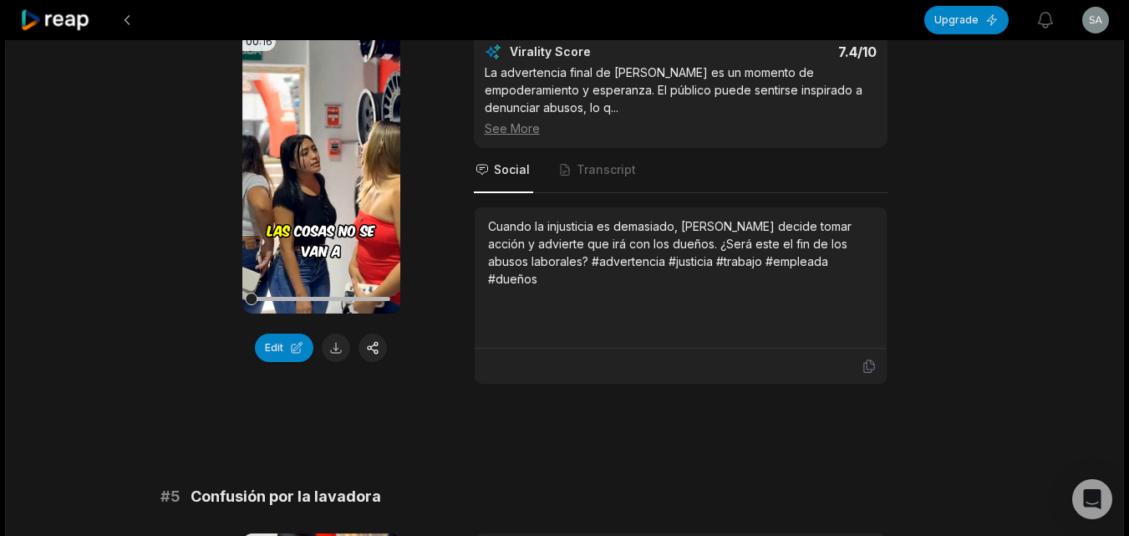
click at [685, 402] on div "# 1 Revelación del plan de la jefa 00:24 Your browser does not support mp4 form…" at bounding box center [565, 452] width 809 height 3836
click at [866, 364] on icon at bounding box center [869, 366] width 15 height 15
click at [334, 349] on button at bounding box center [336, 348] width 28 height 28
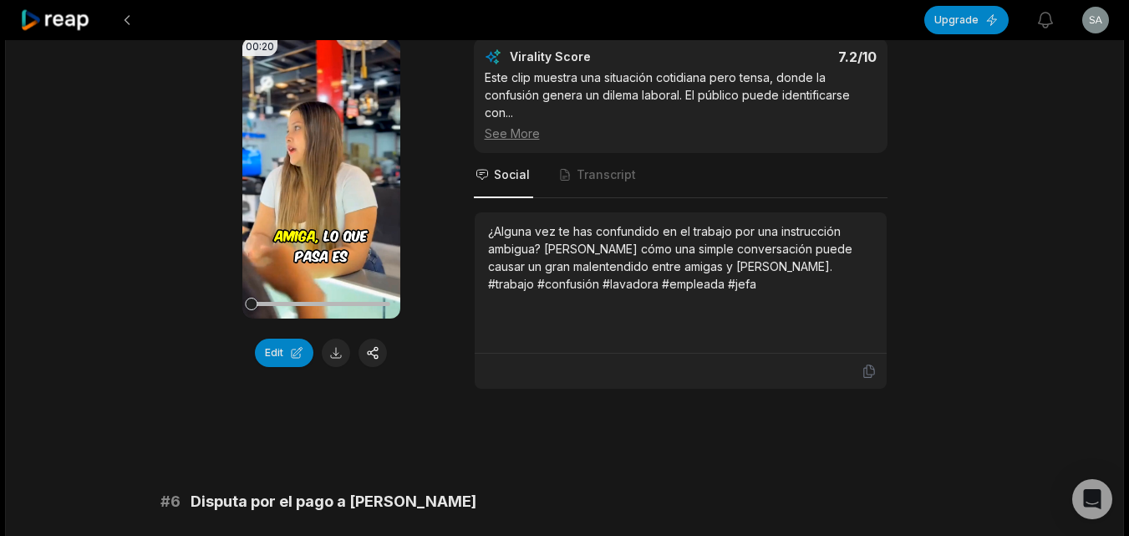
scroll to position [2174, 0]
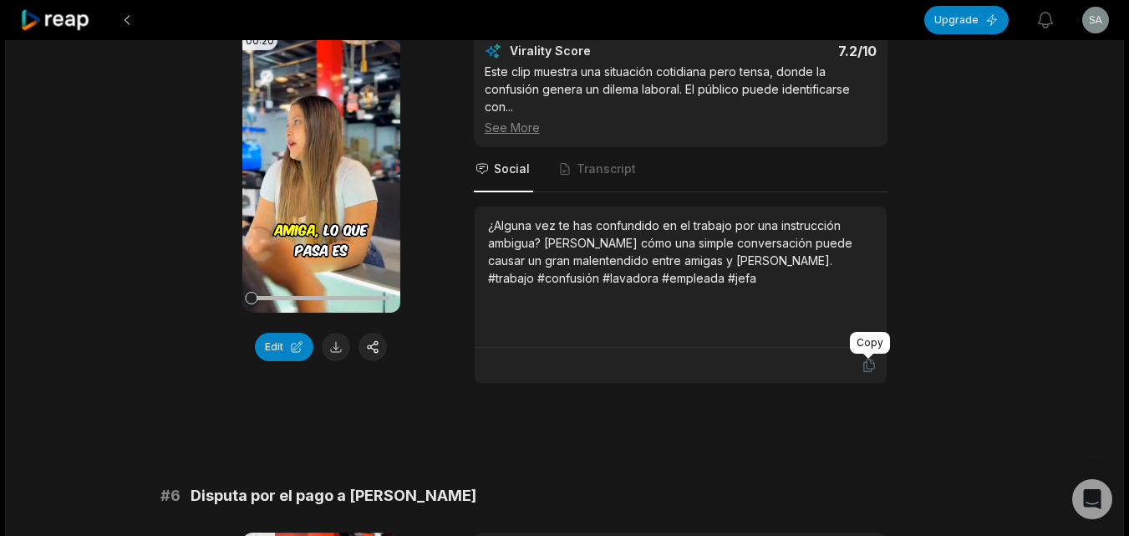
click at [864, 370] on icon at bounding box center [869, 365] width 10 height 13
click at [332, 355] on button at bounding box center [336, 347] width 28 height 28
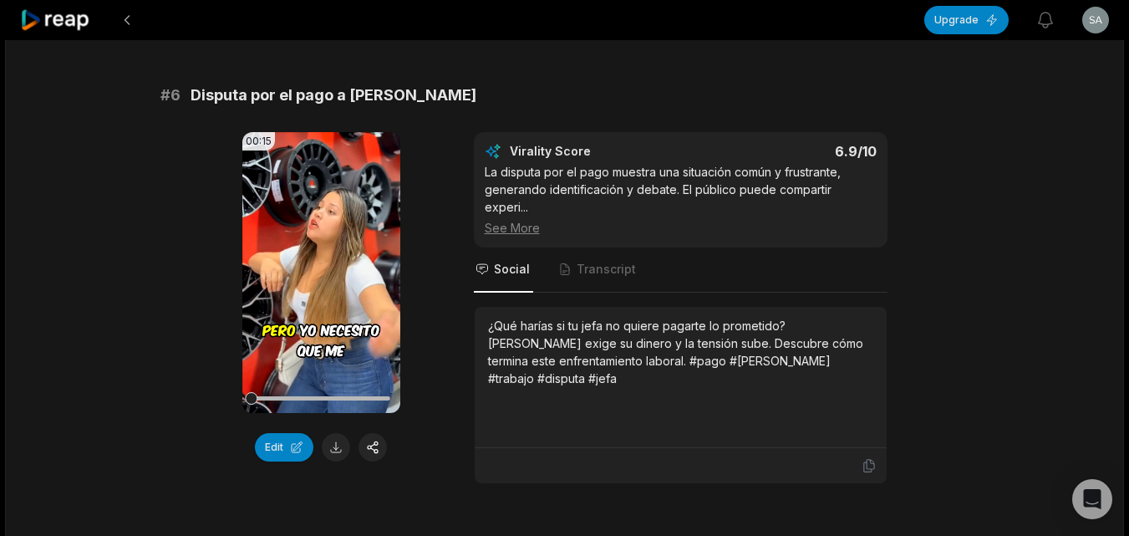
scroll to position [2592, 0]
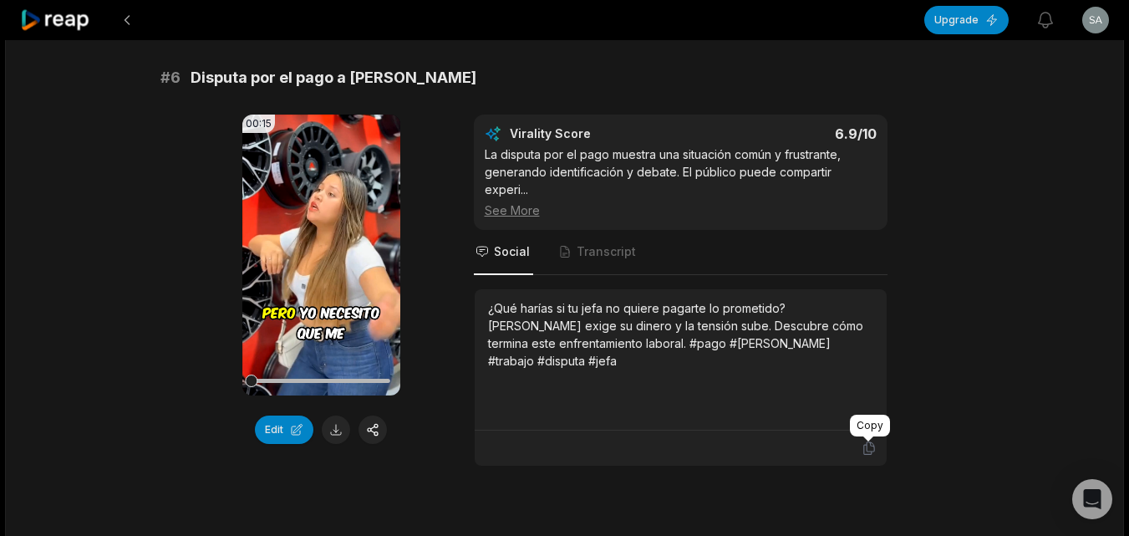
drag, startPoint x: 864, startPoint y: 447, endPoint x: 854, endPoint y: 447, distance: 10.0
click at [864, 447] on icon at bounding box center [869, 448] width 15 height 15
click at [343, 433] on button at bounding box center [336, 430] width 28 height 28
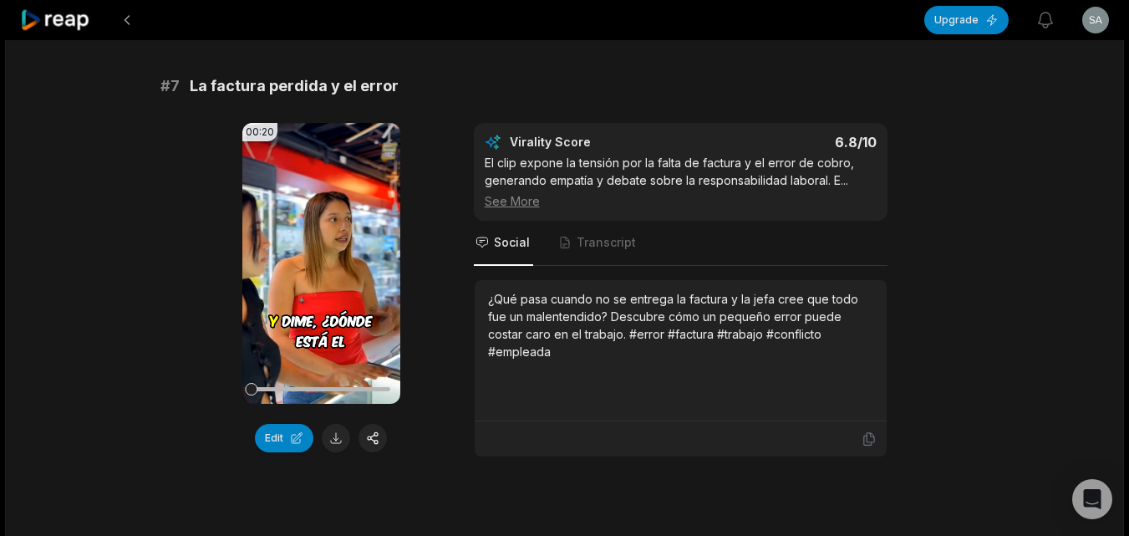
scroll to position [3093, 0]
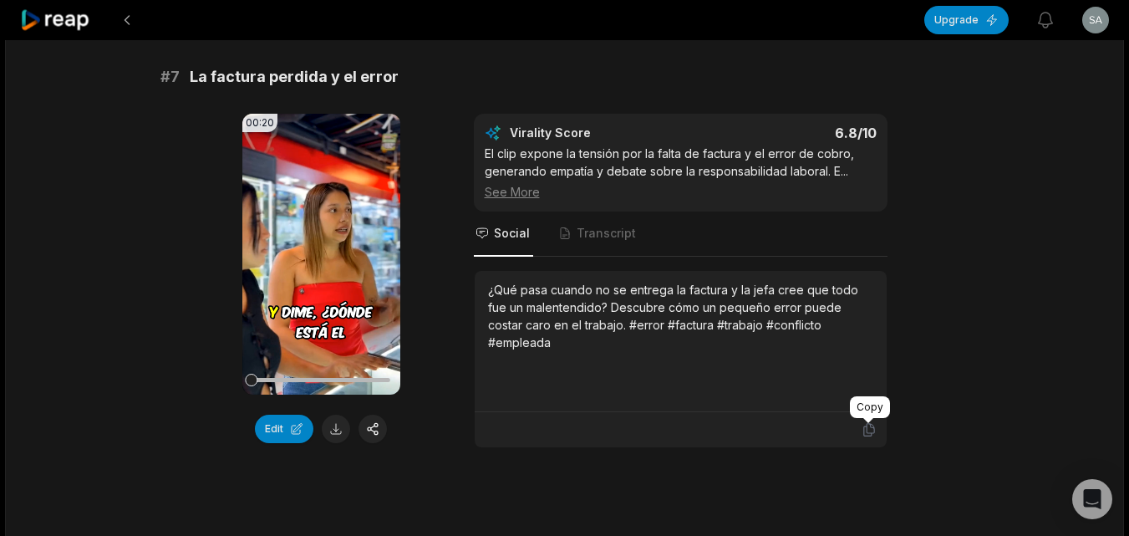
click at [866, 423] on icon at bounding box center [869, 429] width 15 height 15
click at [332, 430] on button at bounding box center [336, 429] width 28 height 28
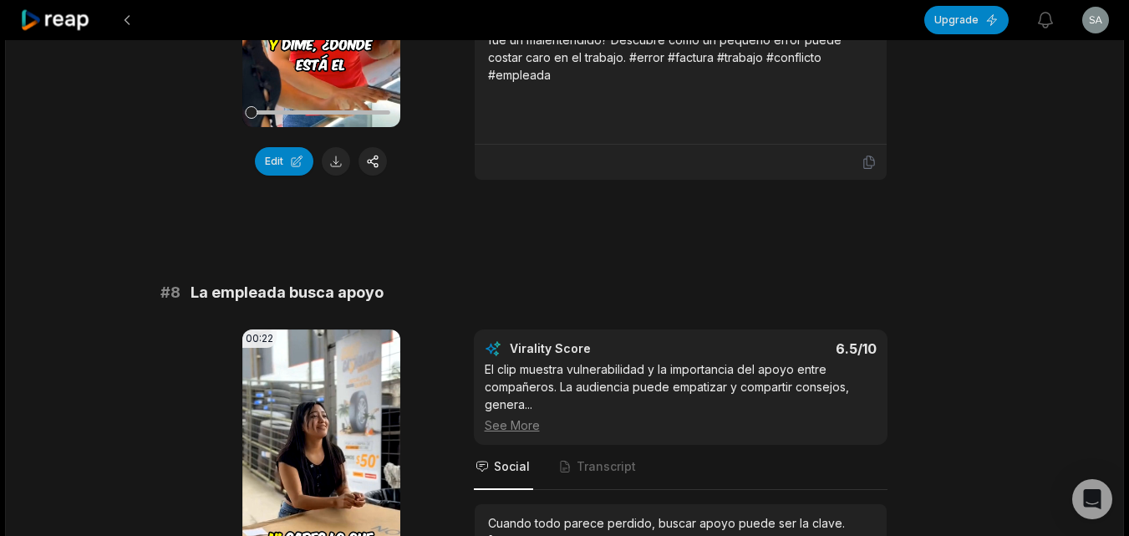
scroll to position [3511, 0]
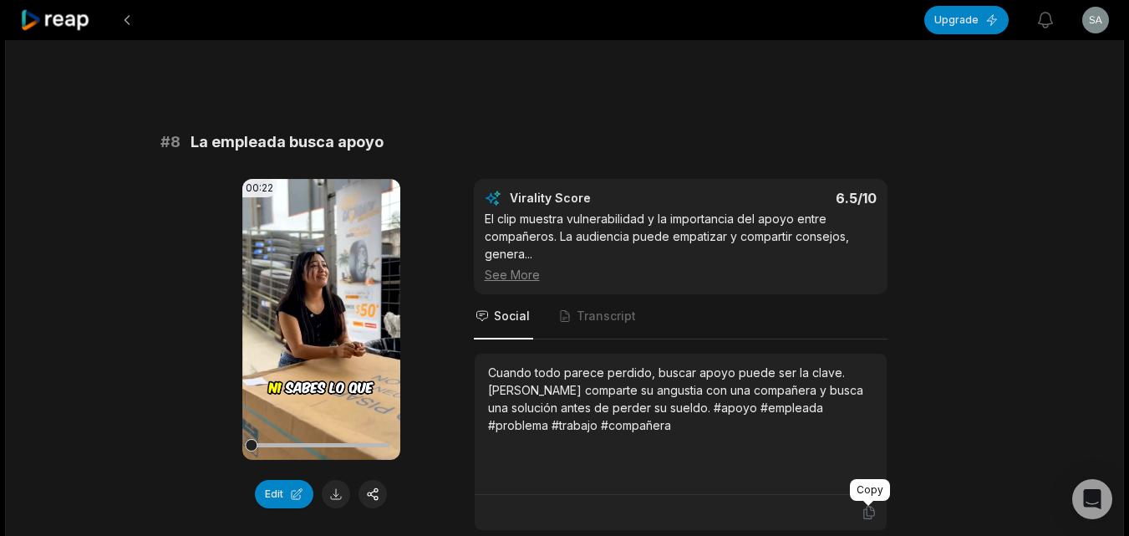
click at [876, 508] on icon at bounding box center [869, 512] width 15 height 15
click at [326, 487] on button at bounding box center [336, 494] width 28 height 28
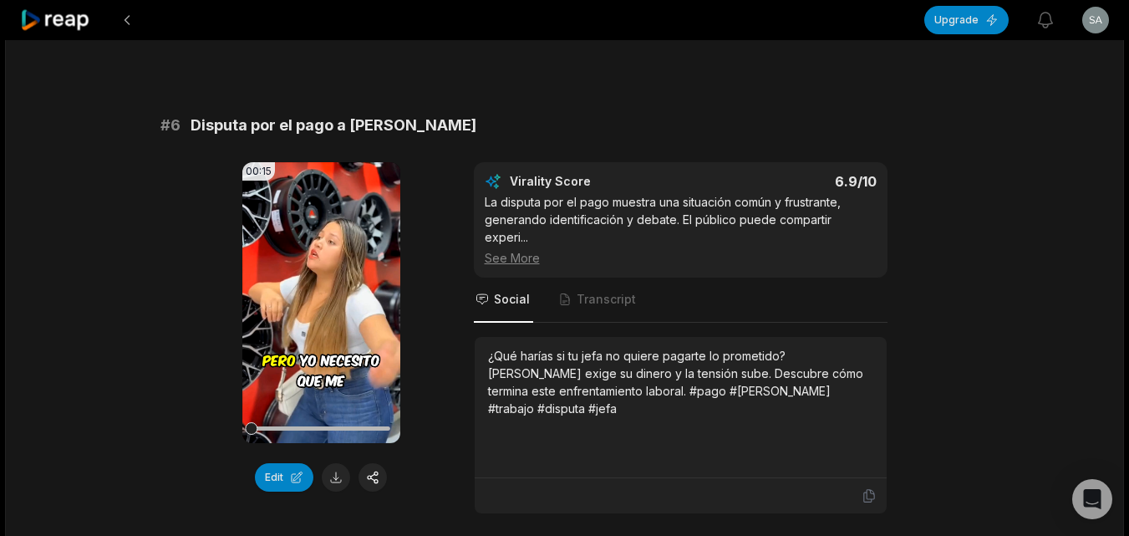
scroll to position [2295, 0]
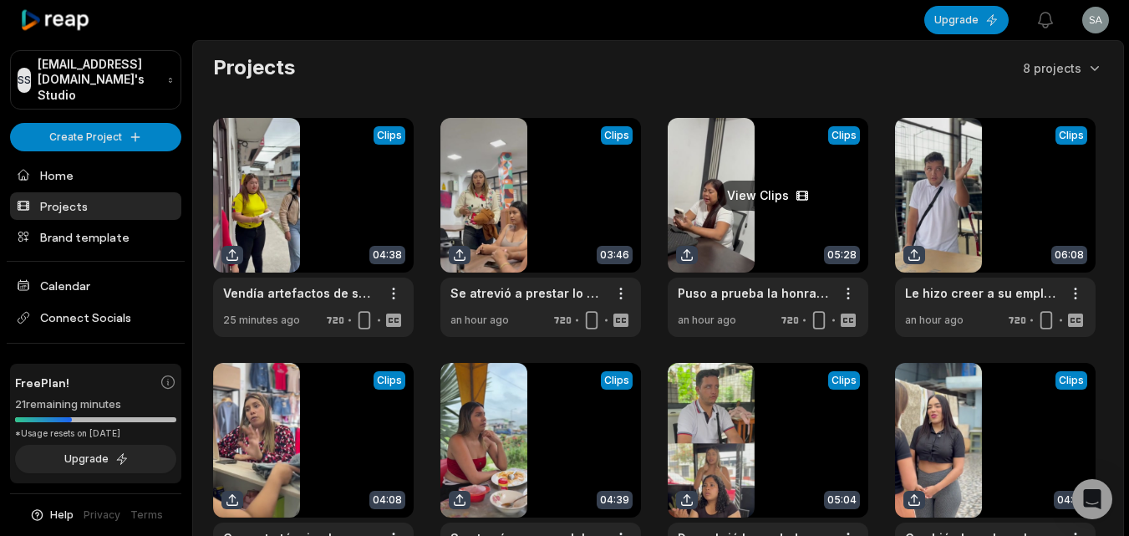
click at [717, 235] on link at bounding box center [768, 227] width 201 height 219
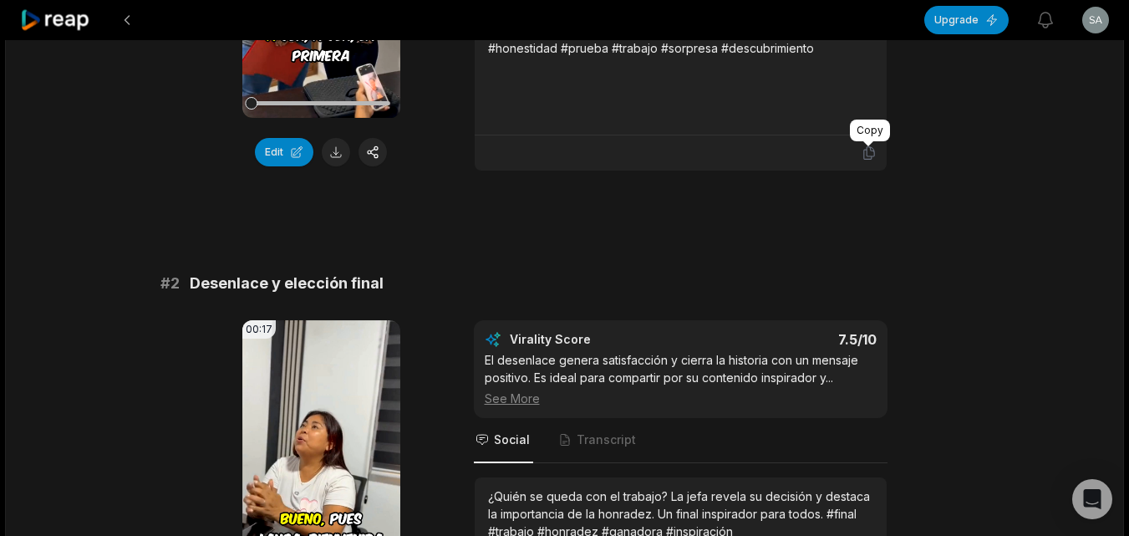
click at [869, 150] on icon at bounding box center [869, 152] width 15 height 15
click at [340, 154] on button at bounding box center [336, 152] width 28 height 28
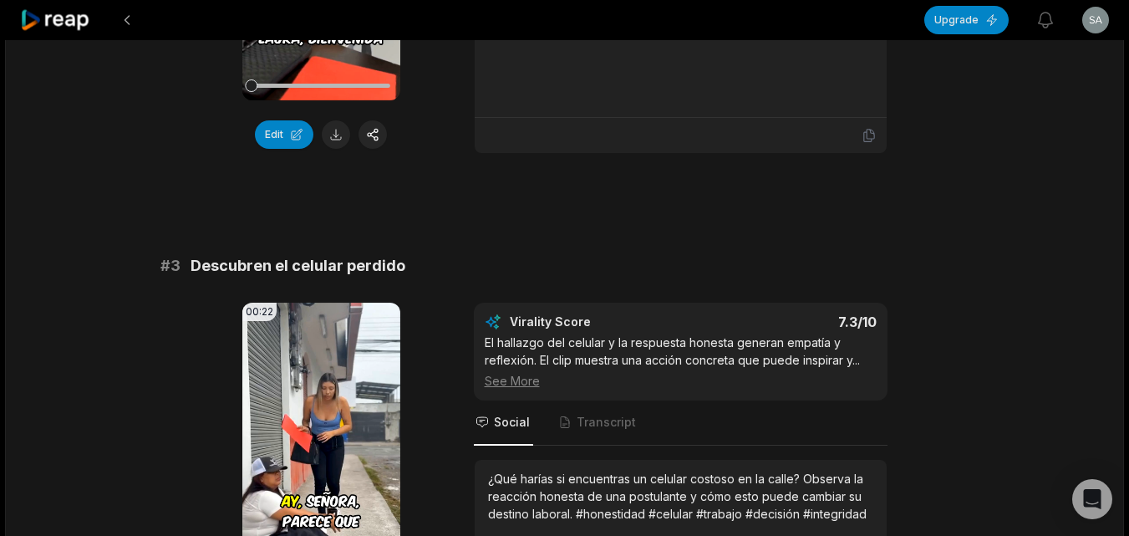
scroll to position [752, 0]
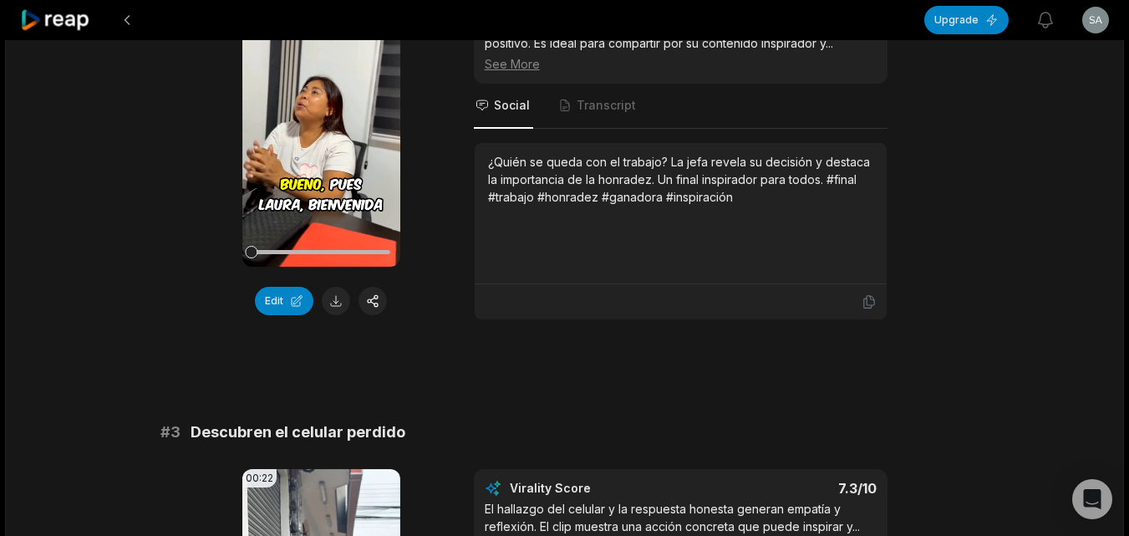
drag, startPoint x: 707, startPoint y: 396, endPoint x: 763, endPoint y: 387, distance: 56.8
click at [872, 303] on icon at bounding box center [869, 301] width 15 height 15
click at [339, 297] on button at bounding box center [336, 301] width 28 height 28
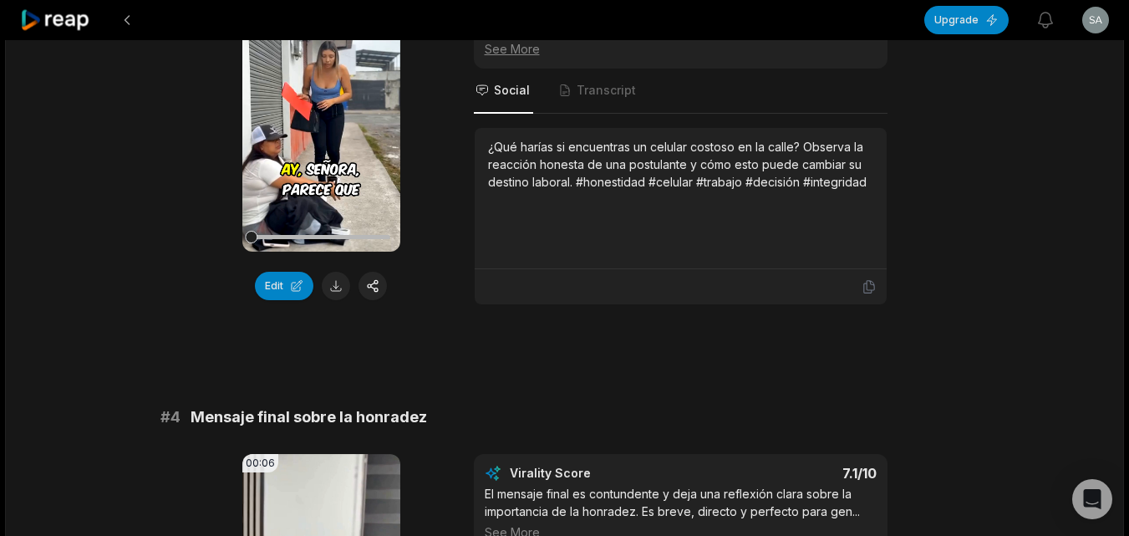
scroll to position [1254, 0]
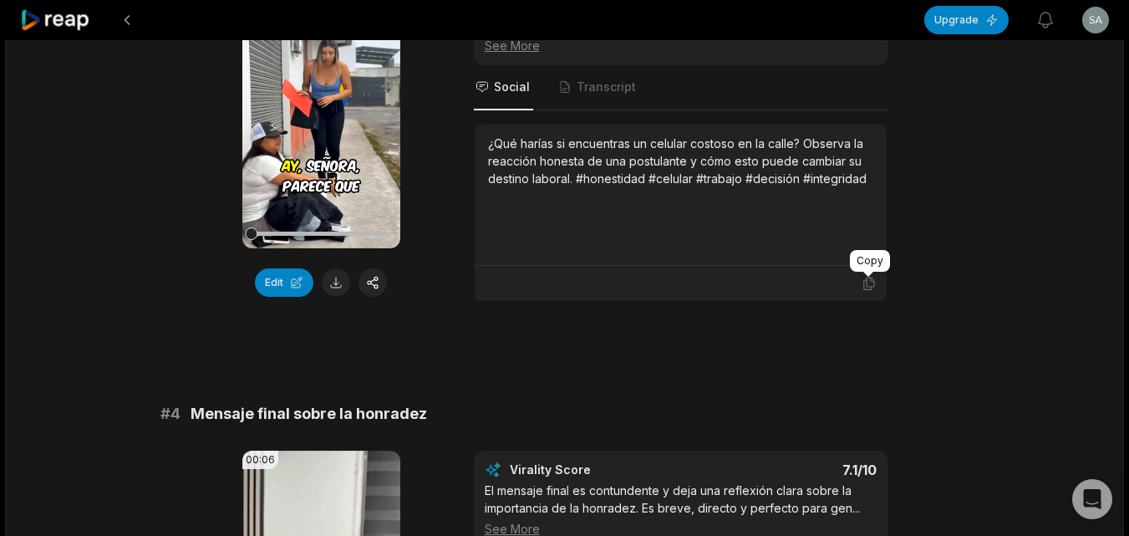
click at [869, 281] on icon at bounding box center [869, 283] width 15 height 15
click at [338, 283] on button at bounding box center [336, 282] width 28 height 28
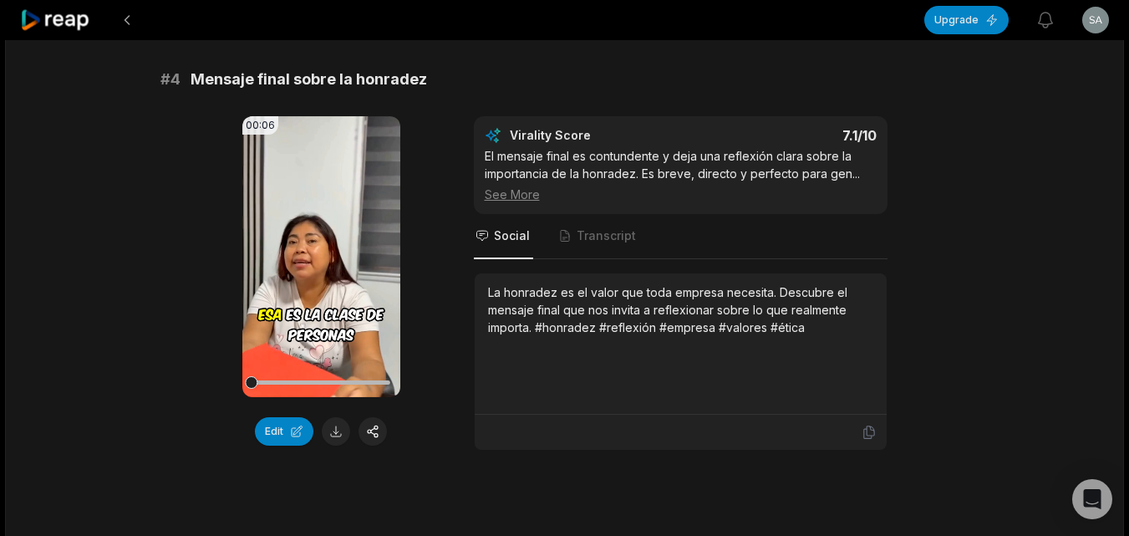
scroll to position [1672, 0]
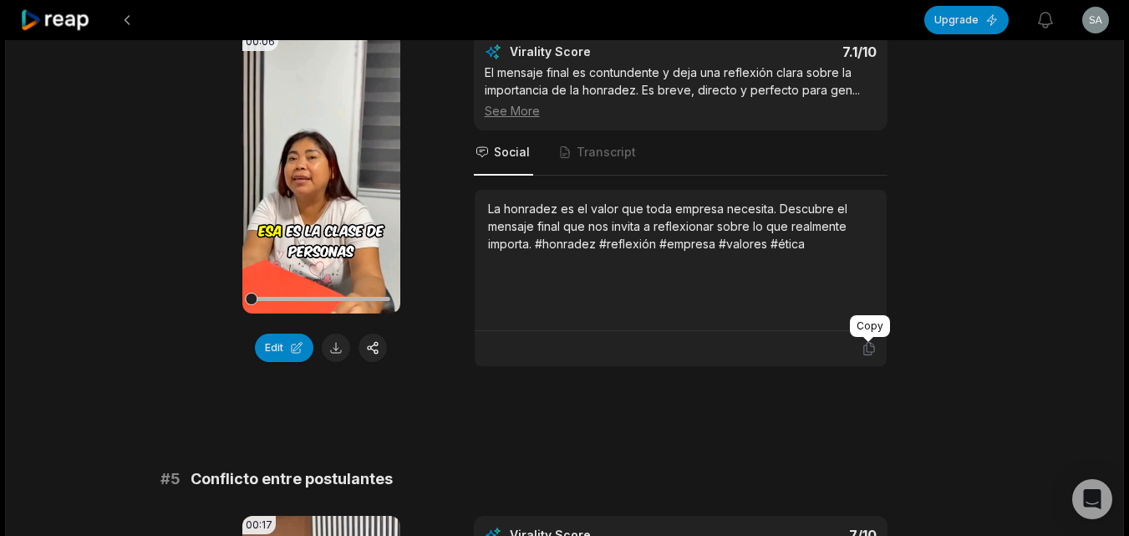
click at [868, 351] on icon at bounding box center [869, 348] width 15 height 15
click at [340, 345] on button at bounding box center [336, 348] width 28 height 28
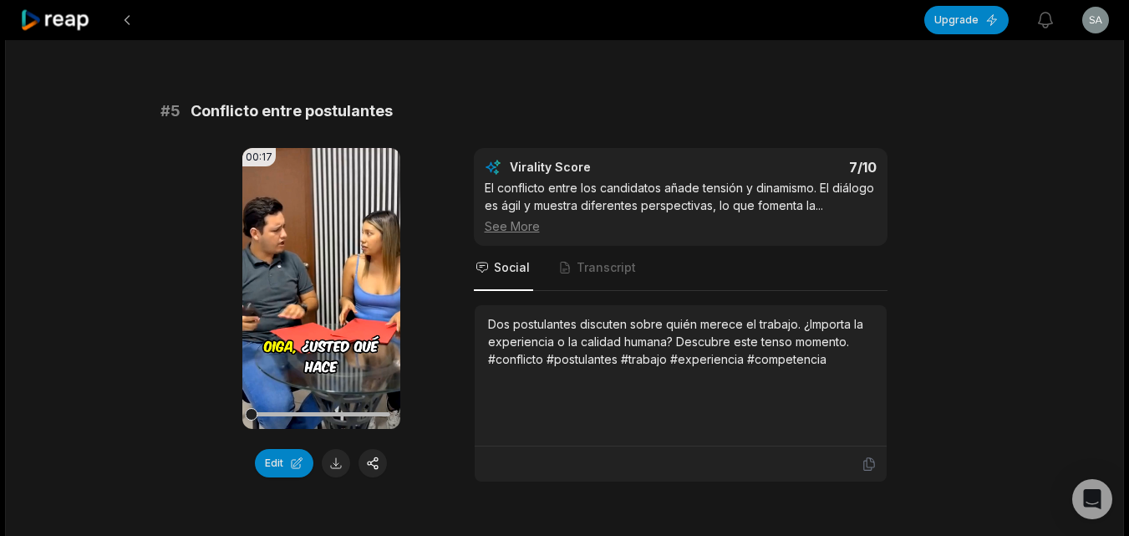
scroll to position [2090, 0]
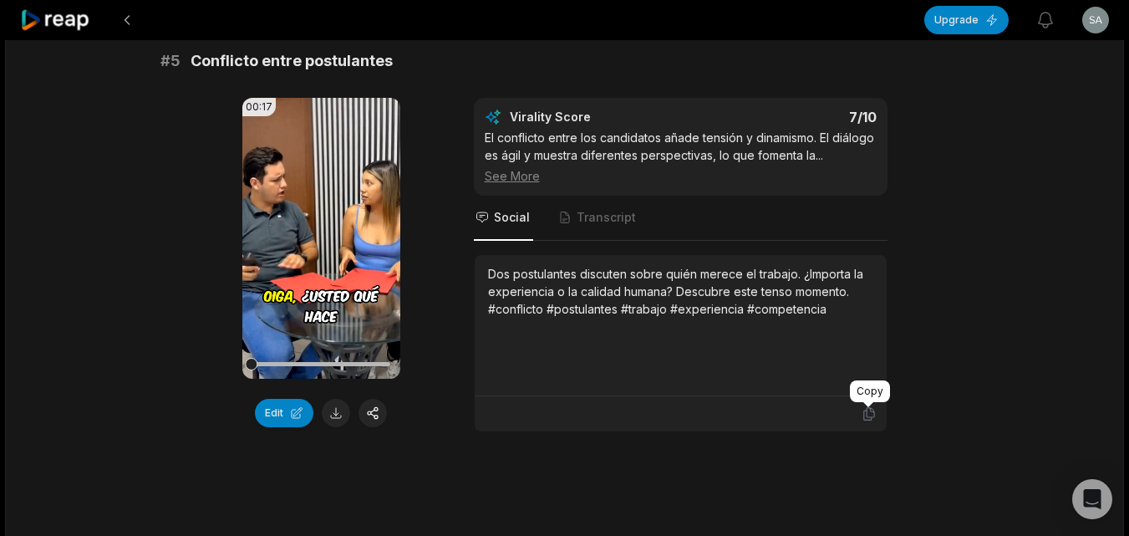
click at [874, 413] on icon at bounding box center [869, 414] width 10 height 13
click at [334, 409] on button at bounding box center [336, 413] width 28 height 28
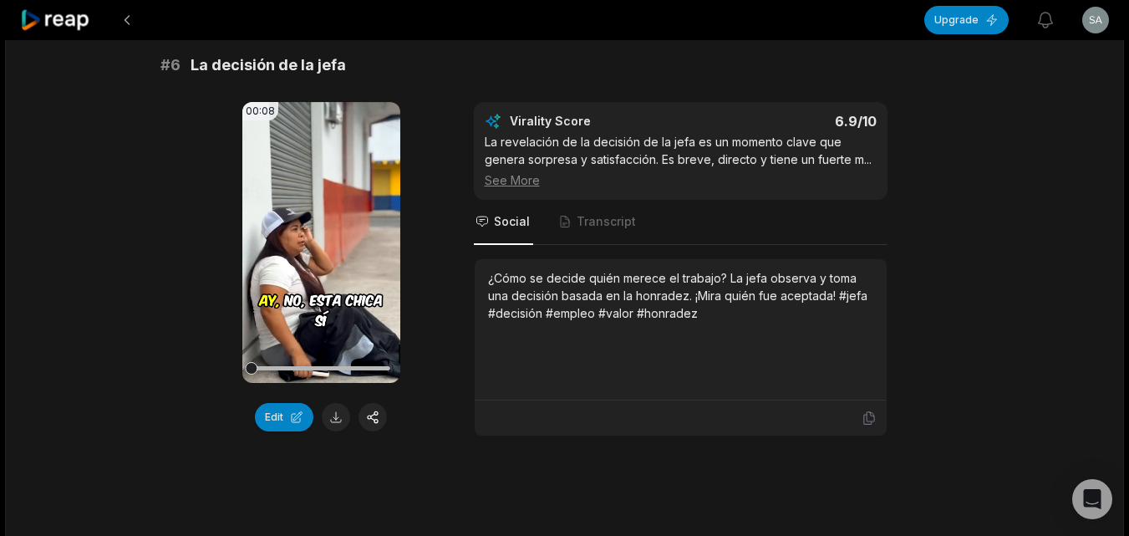
scroll to position [2592, 0]
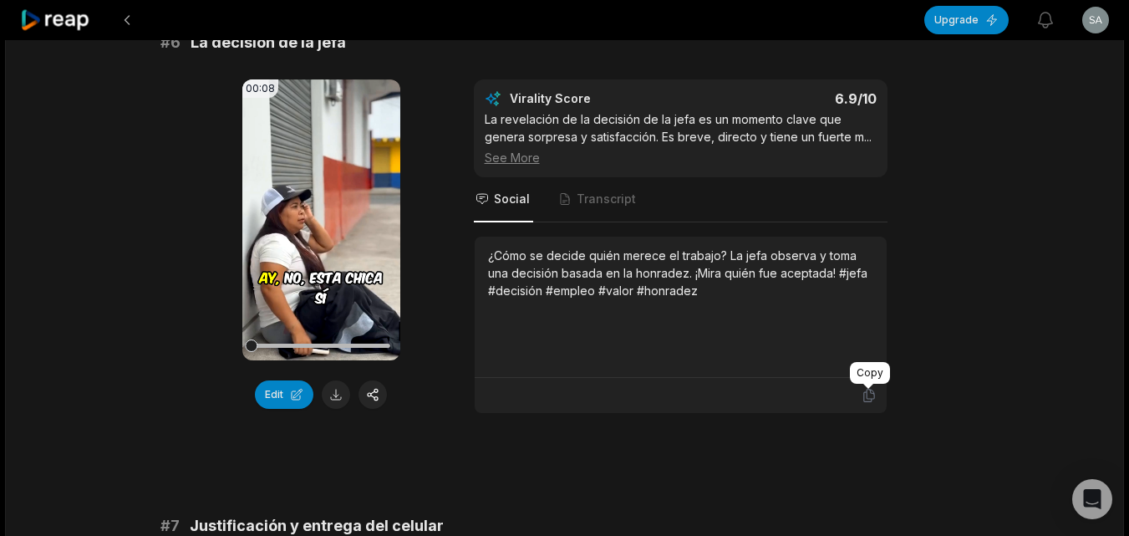
click at [866, 397] on icon at bounding box center [869, 395] width 15 height 15
click at [333, 391] on button at bounding box center [336, 394] width 28 height 28
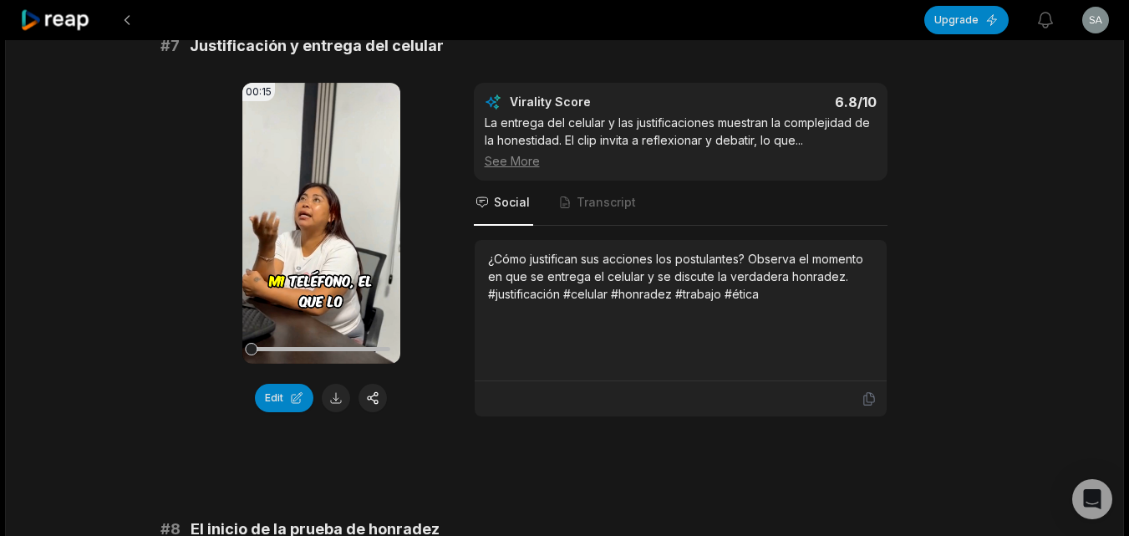
scroll to position [3093, 0]
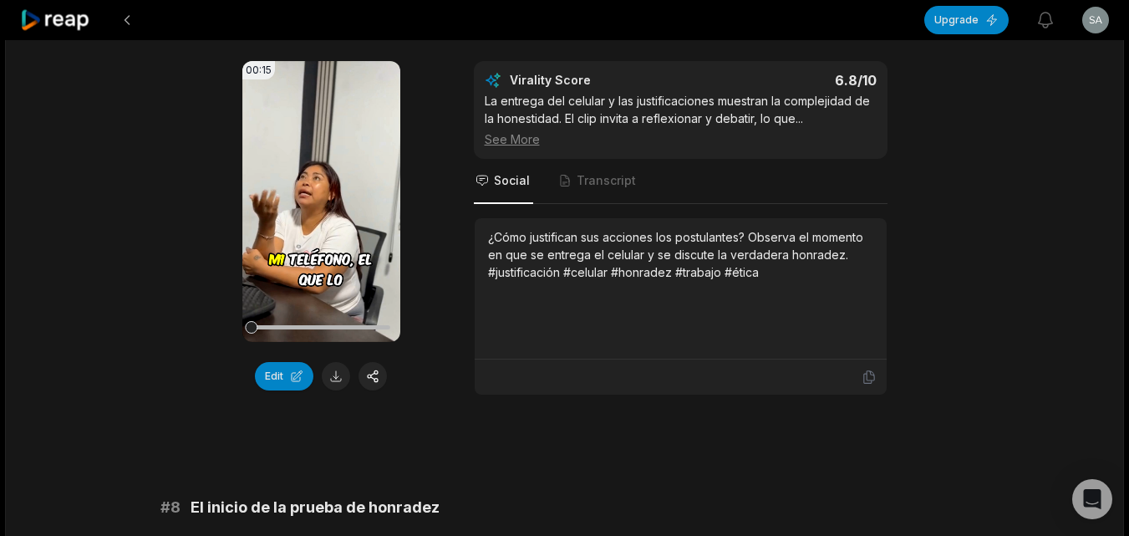
click at [871, 365] on div at bounding box center [869, 367] width 10 height 5
click at [866, 375] on icon at bounding box center [869, 377] width 15 height 15
click at [334, 373] on button at bounding box center [336, 376] width 28 height 28
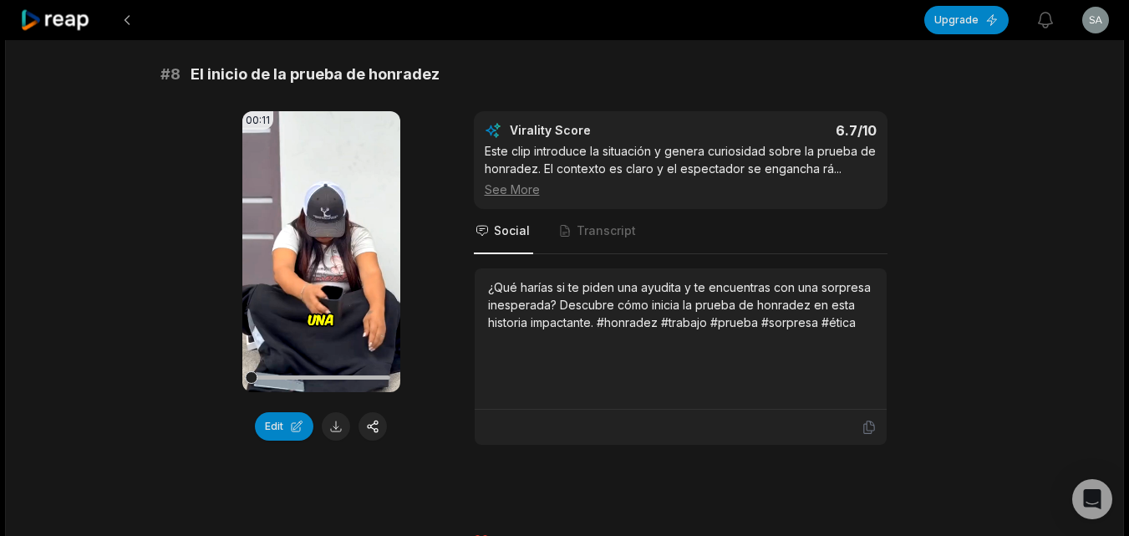
scroll to position [3562, 0]
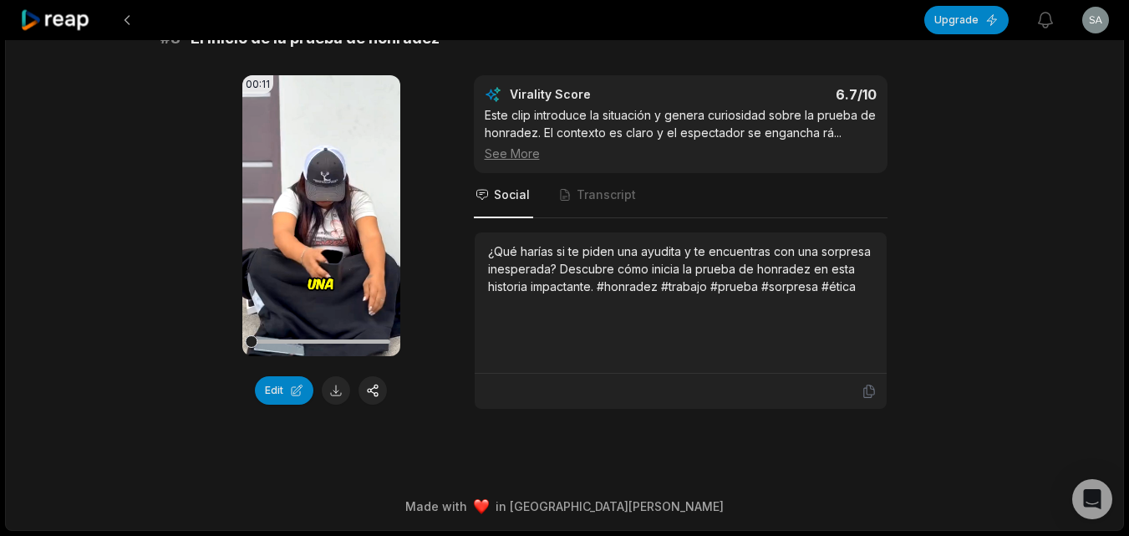
click at [878, 397] on div at bounding box center [681, 391] width 412 height 35
click at [868, 394] on icon at bounding box center [869, 391] width 15 height 15
click at [344, 387] on button at bounding box center [336, 390] width 28 height 28
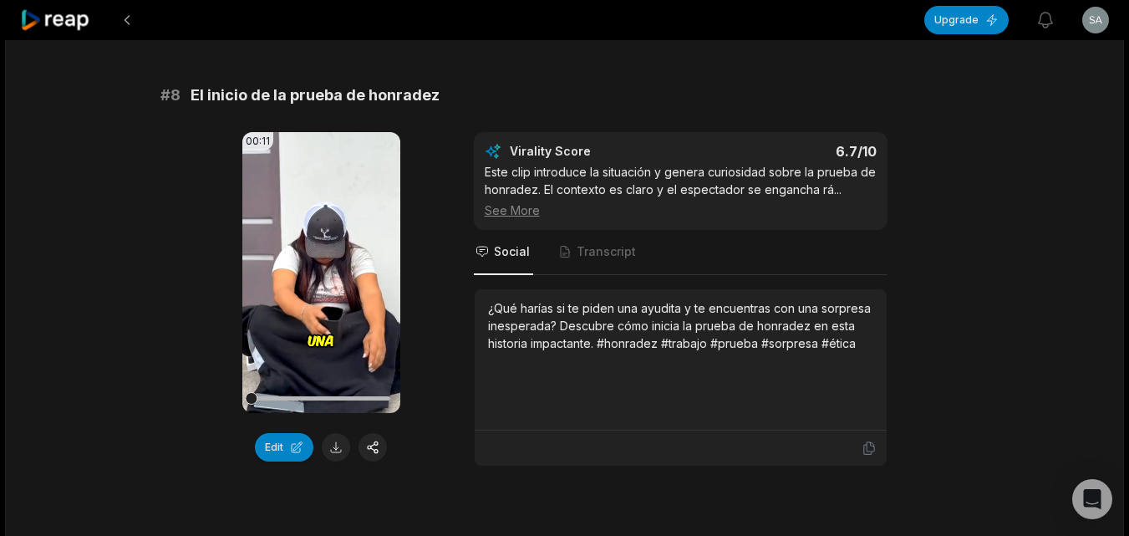
scroll to position [3395, 0]
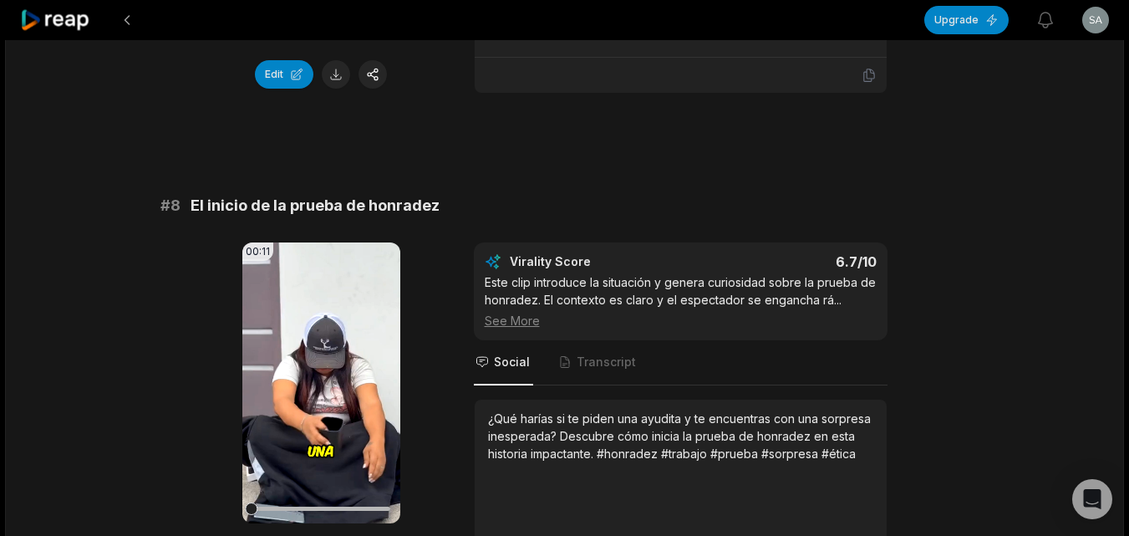
drag, startPoint x: 64, startPoint y: 251, endPoint x: 65, endPoint y: 242, distance: 8.5
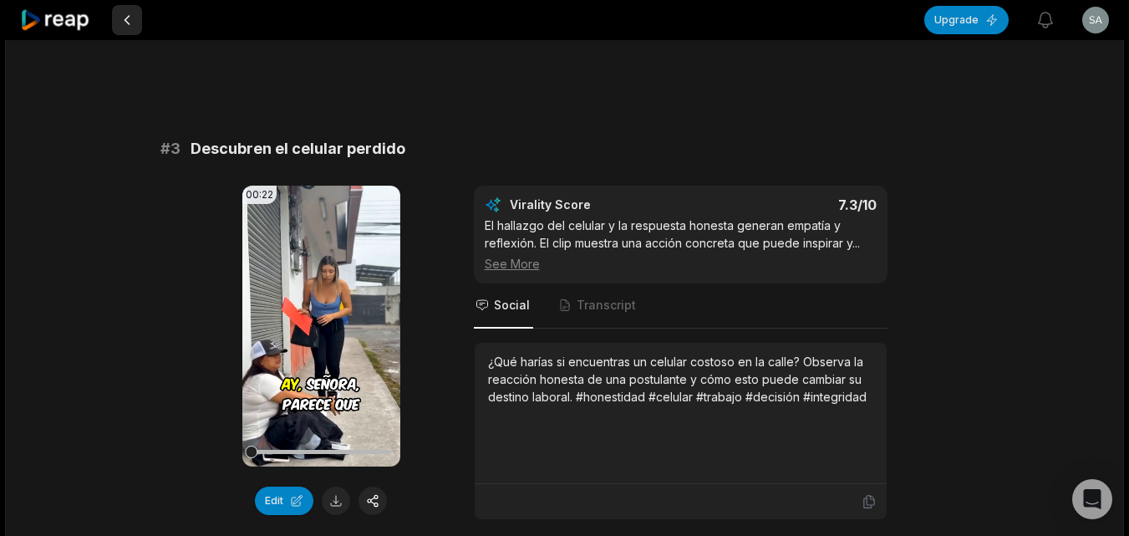
scroll to position [0, 0]
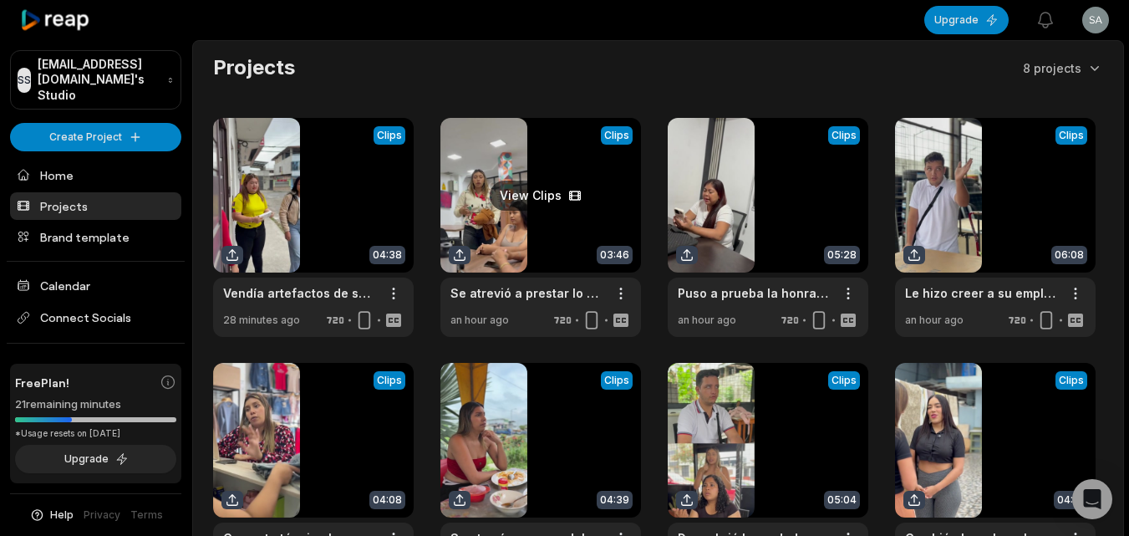
click at [499, 207] on link at bounding box center [541, 227] width 201 height 219
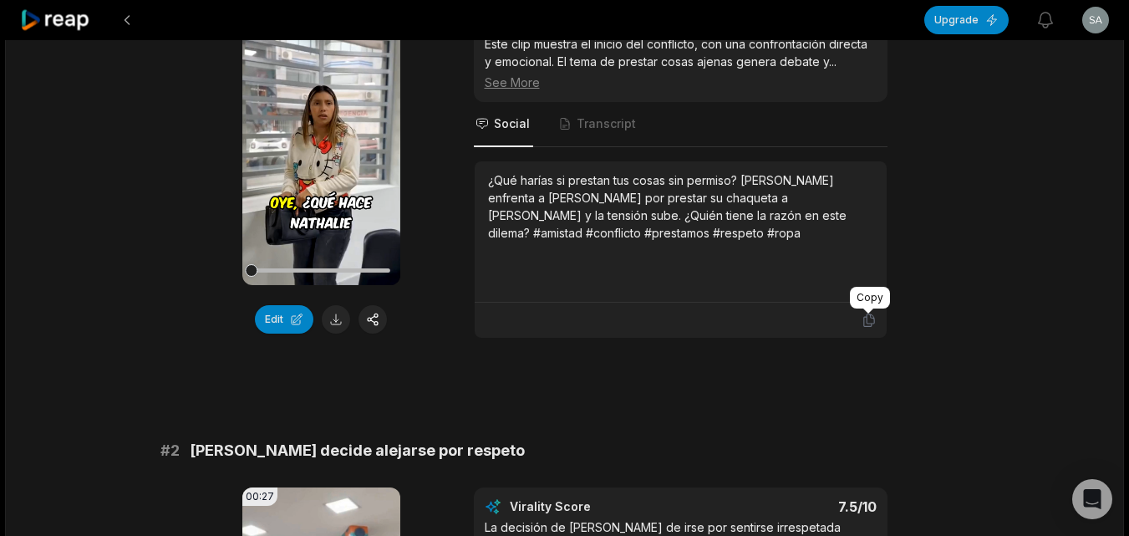
click at [872, 320] on icon at bounding box center [869, 320] width 15 height 15
click at [335, 319] on button at bounding box center [336, 319] width 28 height 28
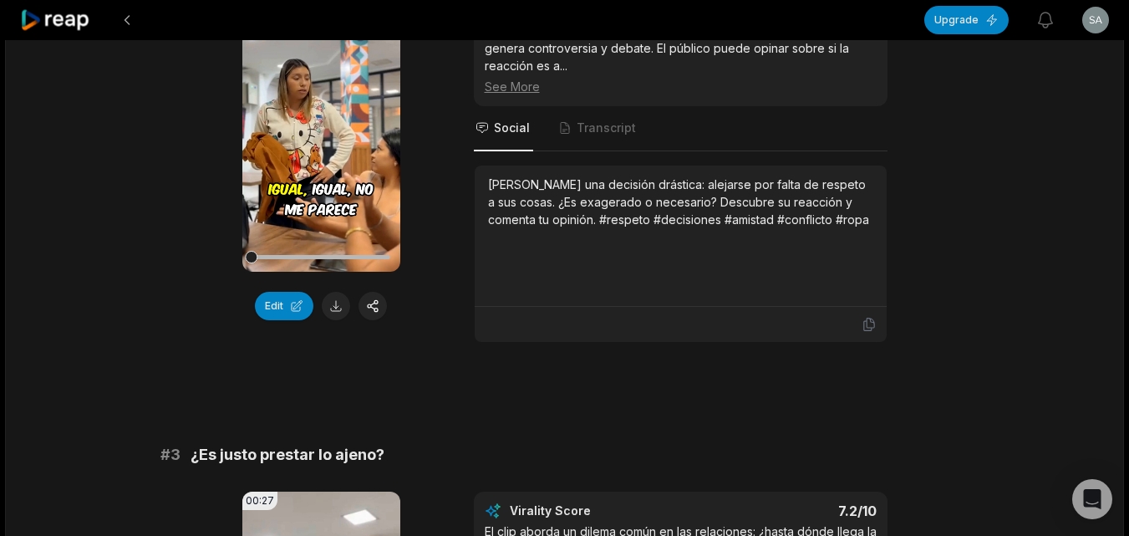
scroll to position [752, 0]
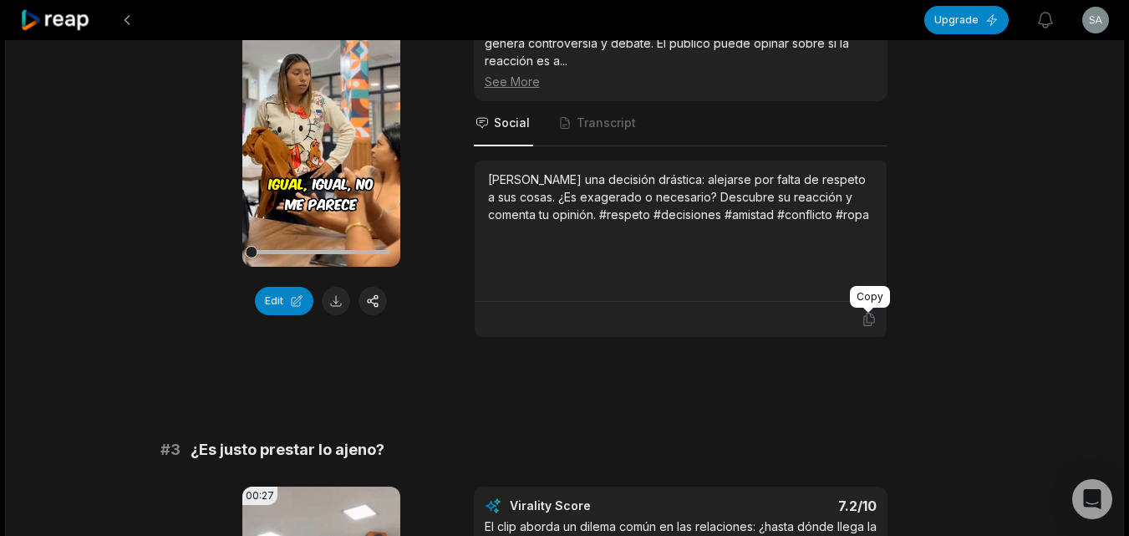
click at [864, 314] on icon at bounding box center [869, 319] width 15 height 15
click at [325, 304] on button at bounding box center [336, 301] width 28 height 28
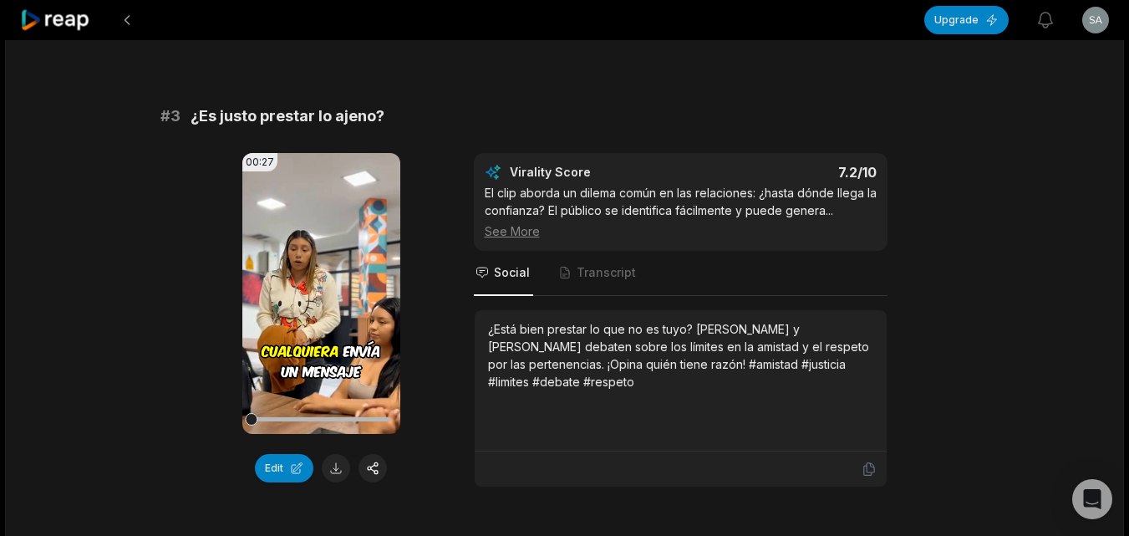
scroll to position [1087, 0]
click at [864, 462] on icon at bounding box center [869, 468] width 15 height 15
click at [338, 470] on button at bounding box center [336, 467] width 28 height 28
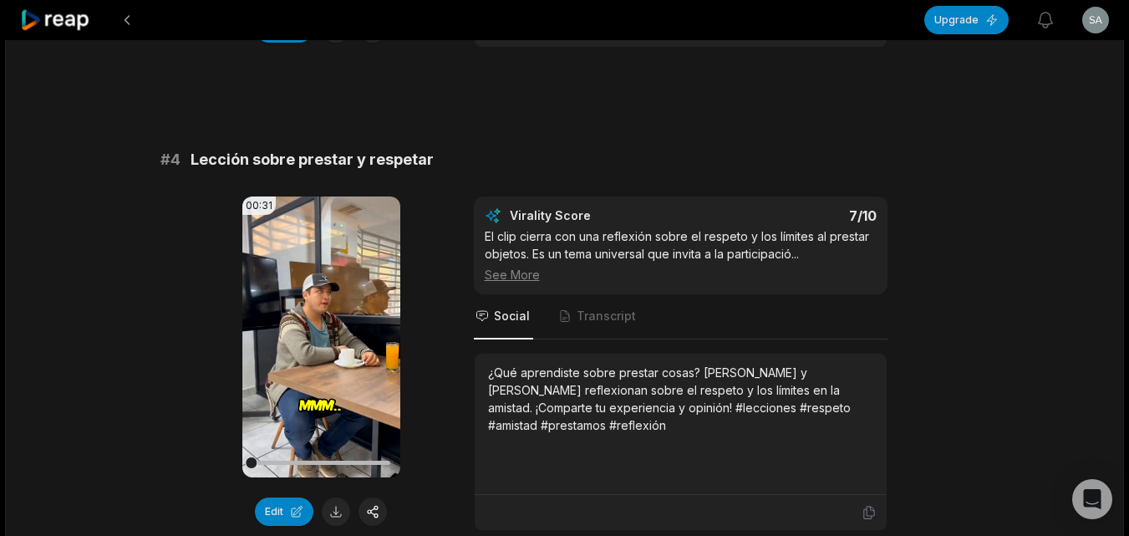
scroll to position [1588, 0]
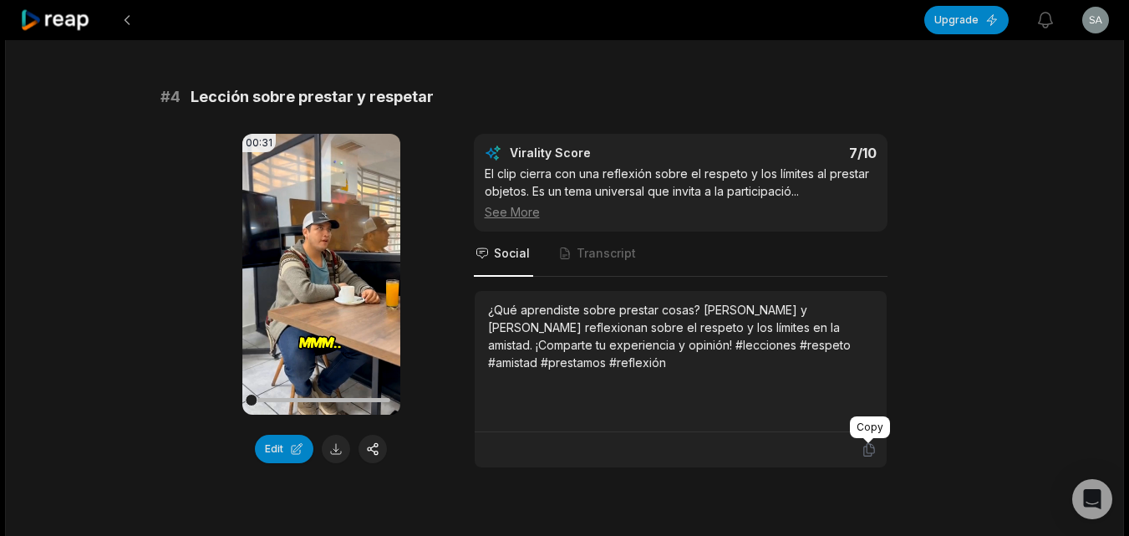
click at [874, 443] on icon at bounding box center [869, 449] width 15 height 15
click at [334, 454] on button at bounding box center [336, 449] width 28 height 28
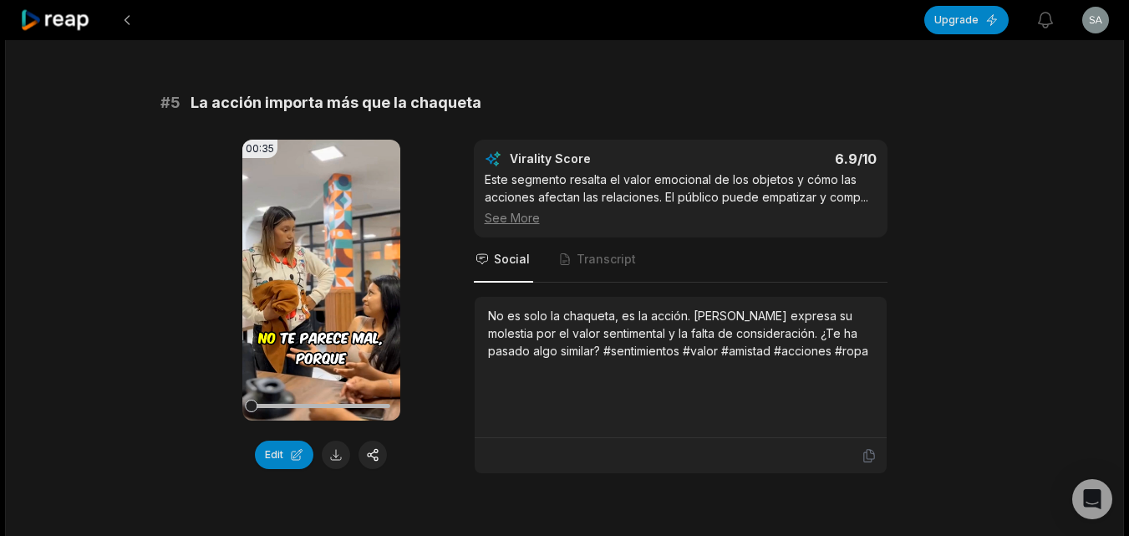
scroll to position [2090, 0]
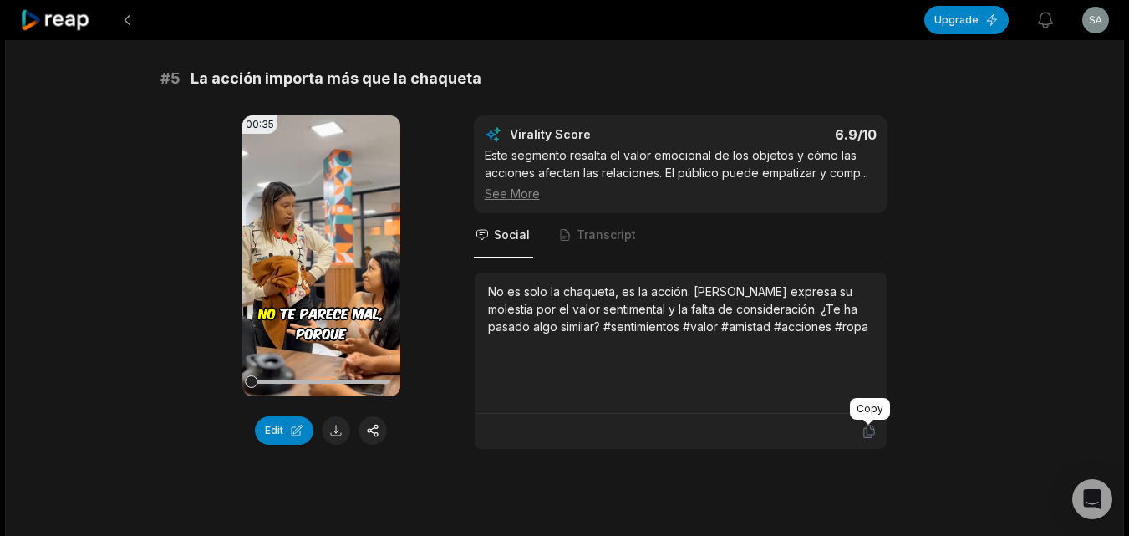
click at [869, 431] on icon at bounding box center [869, 431] width 15 height 15
click at [341, 435] on button at bounding box center [336, 430] width 28 height 28
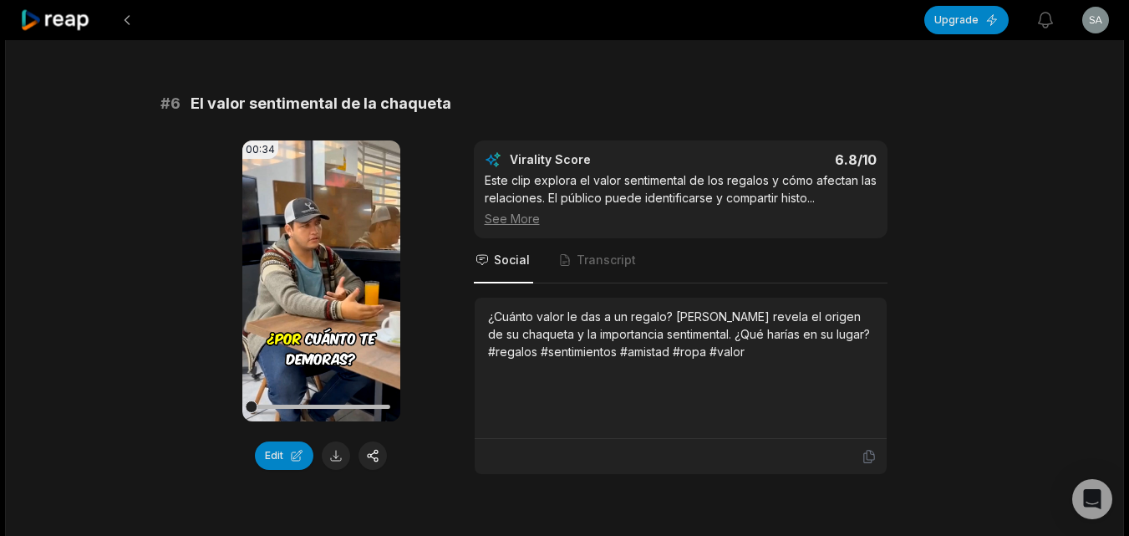
scroll to position [2592, 0]
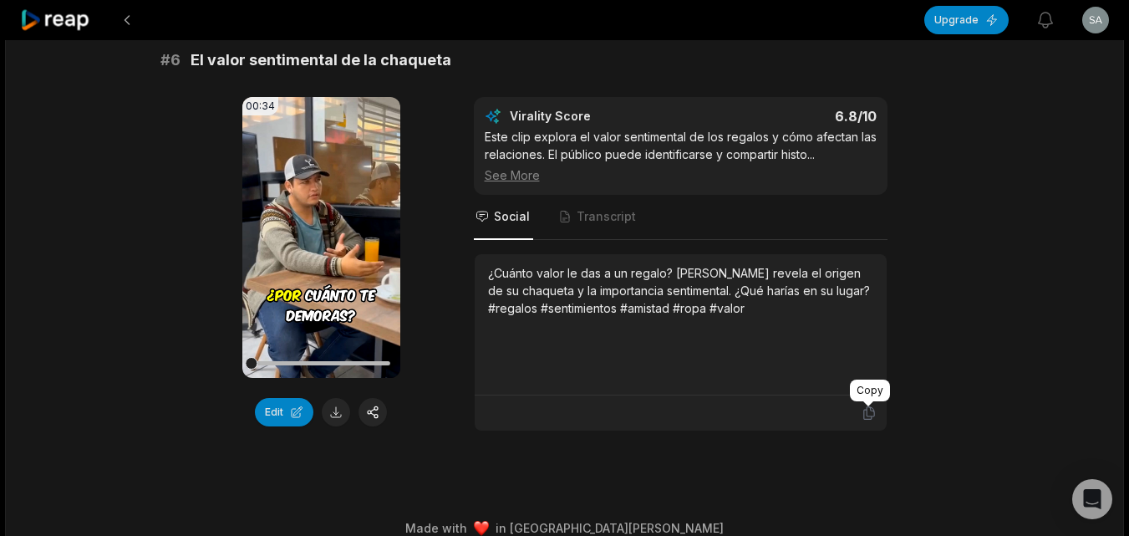
drag, startPoint x: 874, startPoint y: 414, endPoint x: 858, endPoint y: 414, distance: 16.7
click at [874, 414] on icon at bounding box center [869, 413] width 10 height 13
click at [334, 413] on button at bounding box center [336, 412] width 28 height 28
click at [344, 418] on button at bounding box center [336, 412] width 28 height 28
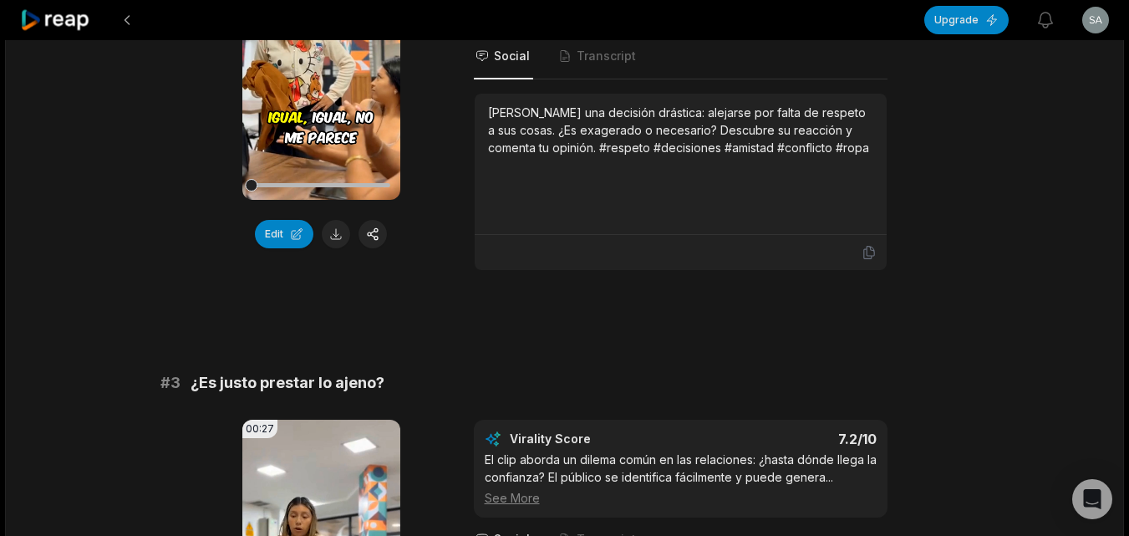
scroll to position [0, 0]
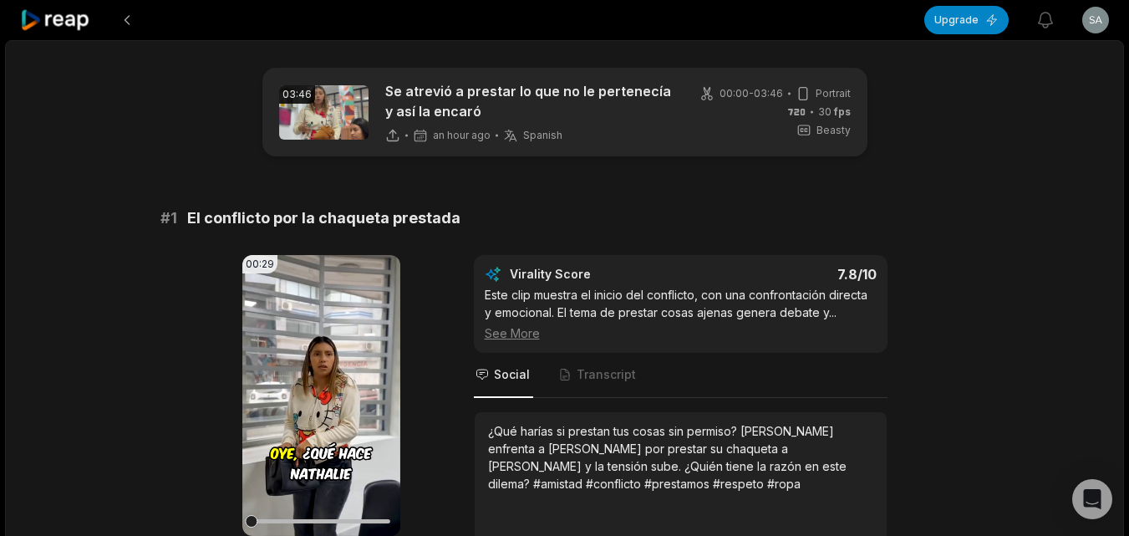
click at [74, 12] on icon at bounding box center [55, 20] width 71 height 23
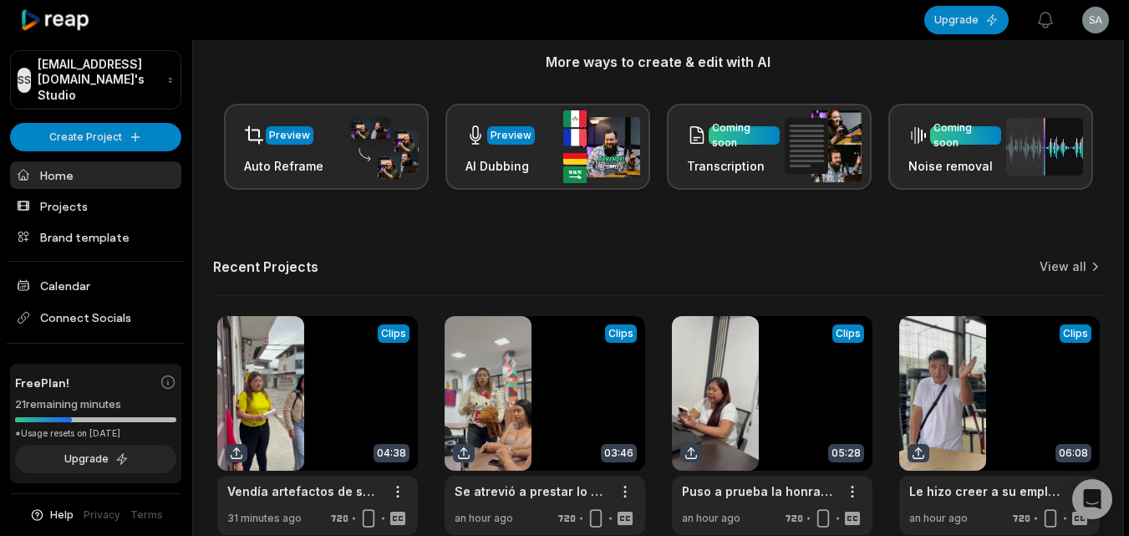
scroll to position [410, 0]
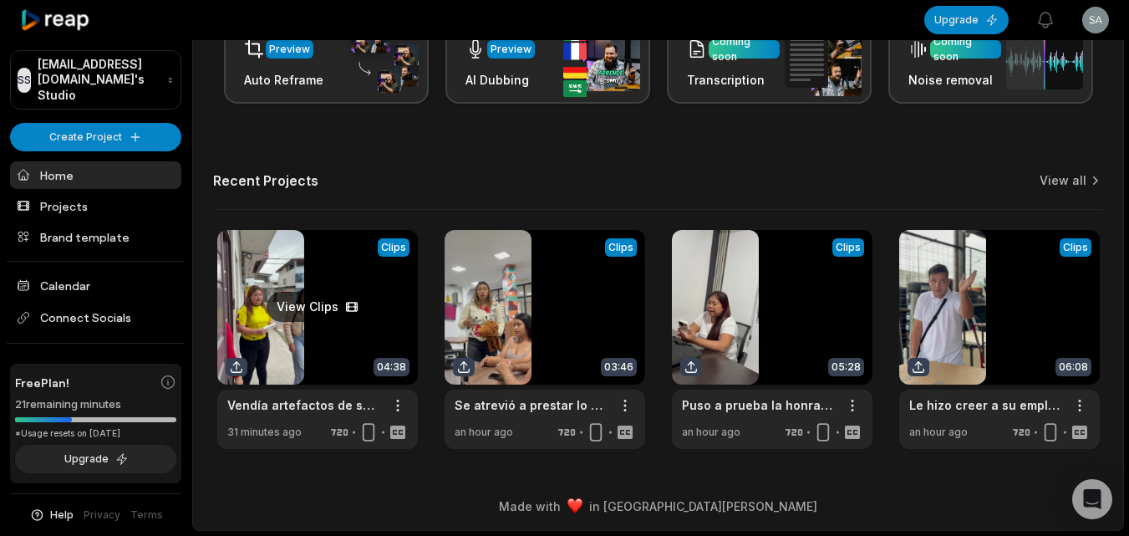
click at [322, 315] on link at bounding box center [317, 339] width 201 height 219
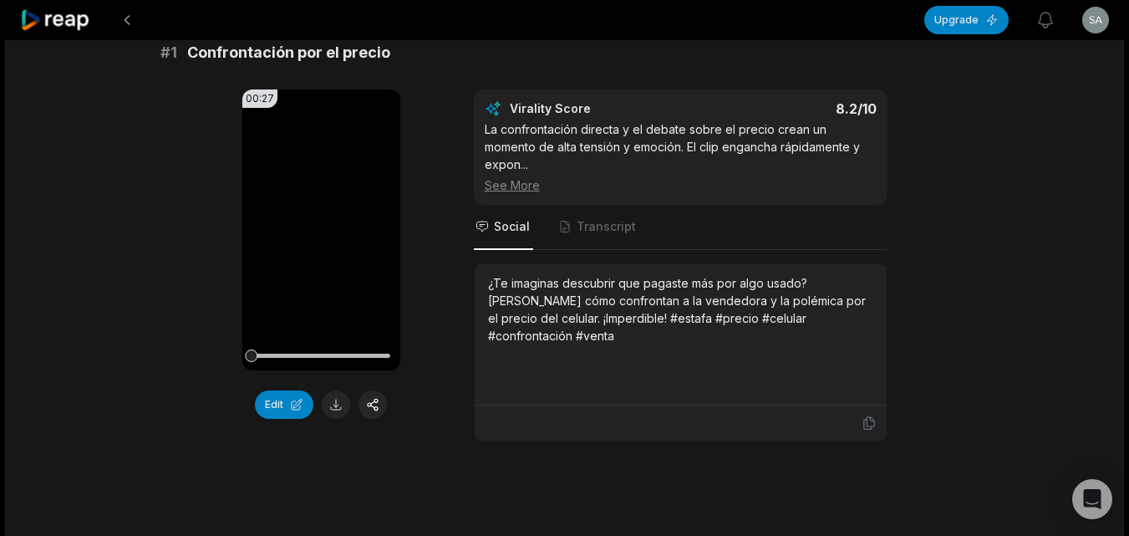
scroll to position [167, 0]
click at [864, 424] on icon at bounding box center [869, 422] width 10 height 13
click at [330, 405] on button at bounding box center [336, 403] width 28 height 28
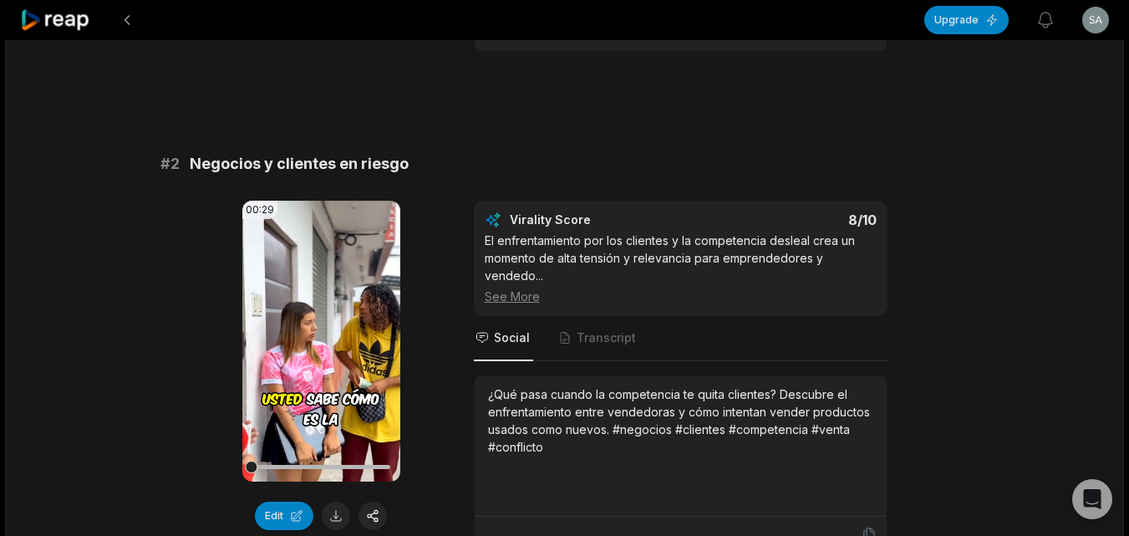
scroll to position [585, 0]
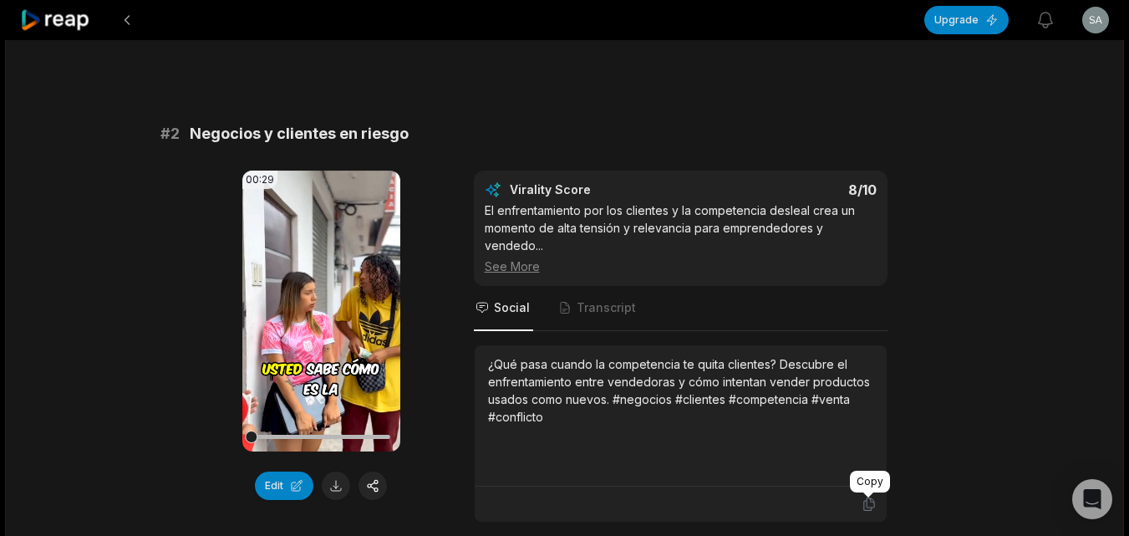
click at [873, 500] on icon at bounding box center [869, 504] width 10 height 13
click at [335, 484] on button at bounding box center [336, 486] width 28 height 28
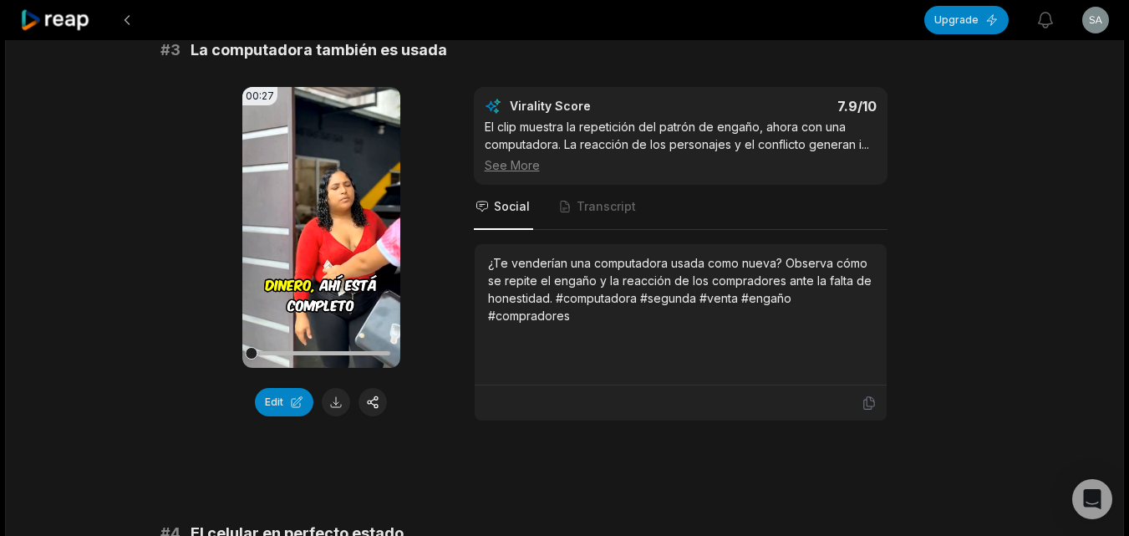
scroll to position [1170, 0]
drag, startPoint x: 871, startPoint y: 403, endPoint x: 849, endPoint y: 400, distance: 22.8
click at [871, 401] on icon at bounding box center [869, 402] width 15 height 15
click at [342, 402] on button at bounding box center [336, 401] width 28 height 28
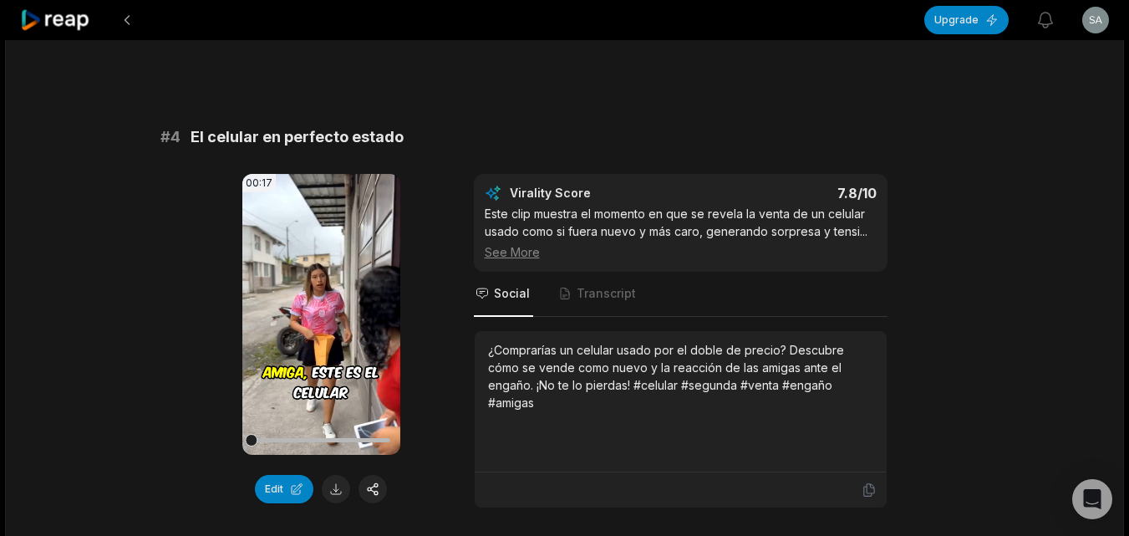
scroll to position [1588, 0]
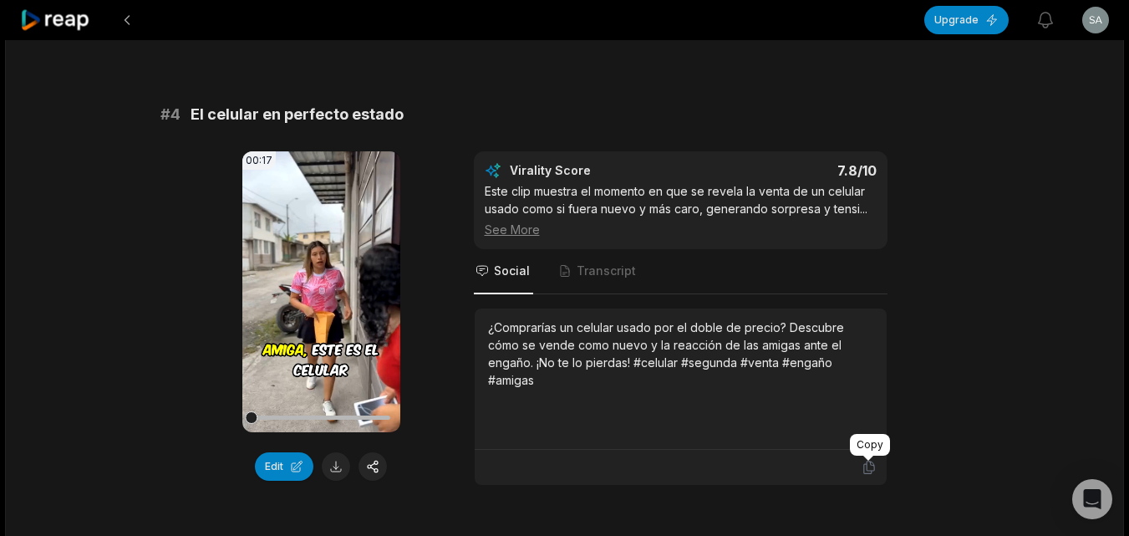
drag, startPoint x: 867, startPoint y: 464, endPoint x: 719, endPoint y: 477, distance: 148.5
click at [867, 463] on icon at bounding box center [869, 467] width 10 height 13
click at [339, 466] on button at bounding box center [336, 466] width 28 height 28
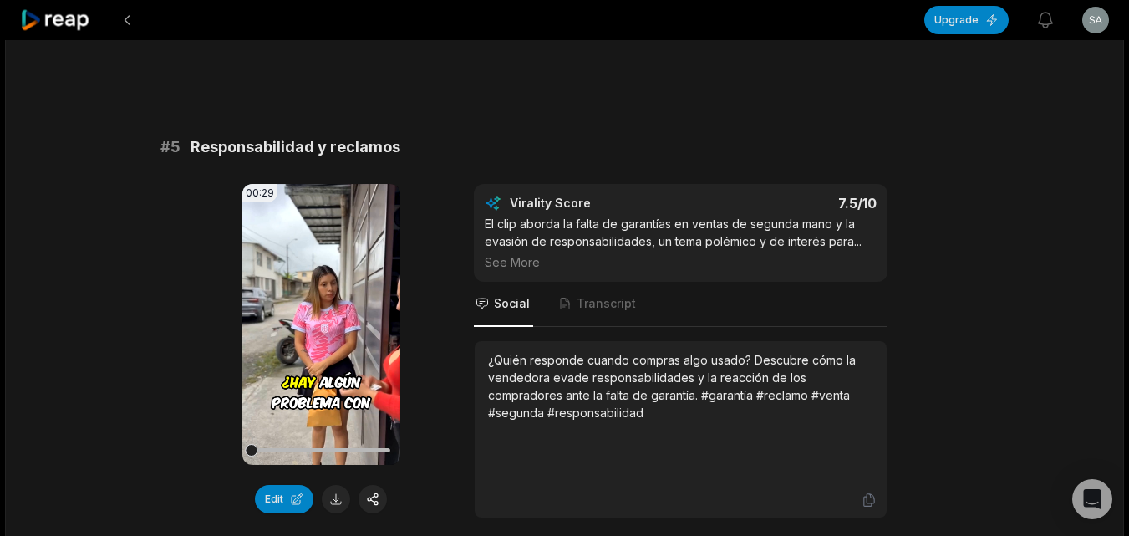
scroll to position [2090, 0]
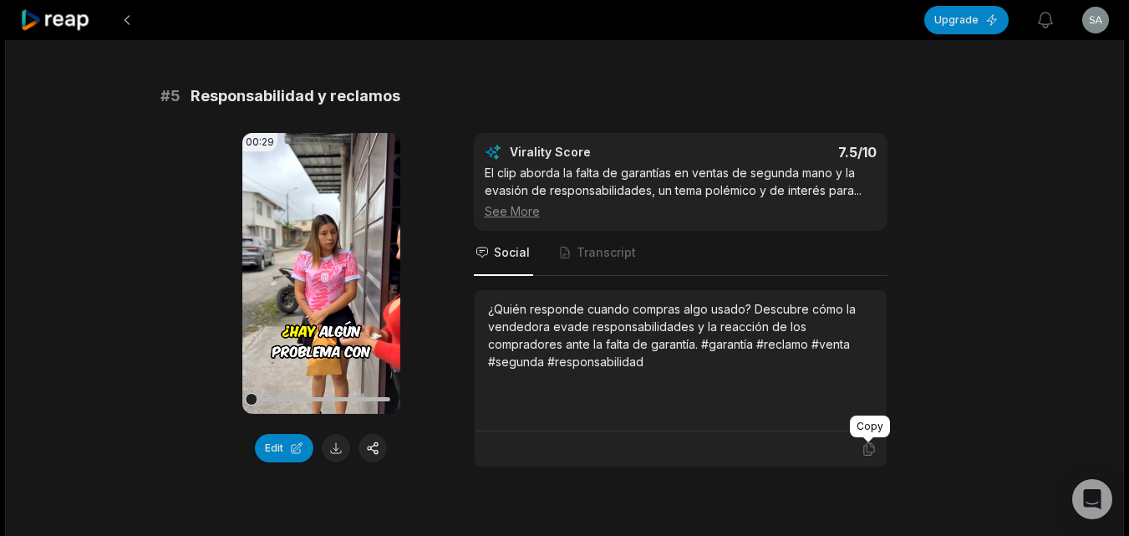
click at [868, 445] on icon at bounding box center [869, 448] width 15 height 15
click at [330, 451] on button at bounding box center [336, 448] width 28 height 28
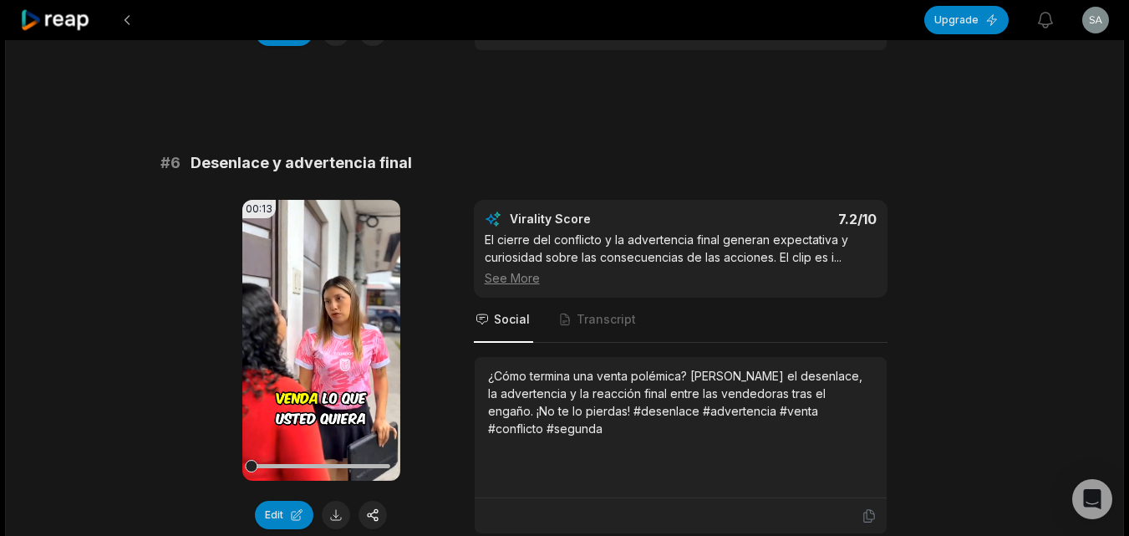
scroll to position [2508, 0]
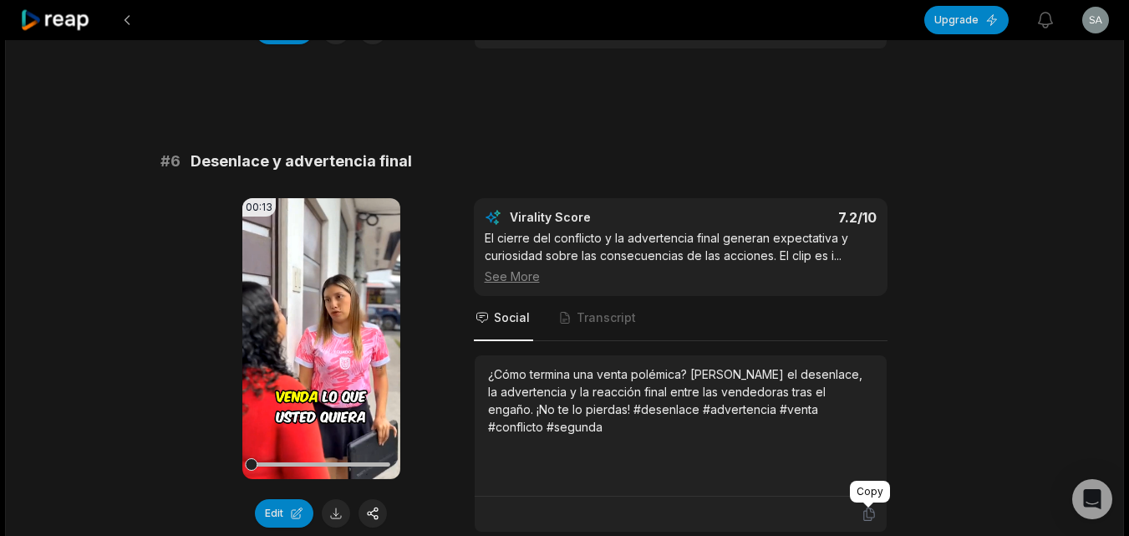
click at [865, 513] on icon at bounding box center [869, 514] width 15 height 15
click at [326, 518] on button at bounding box center [336, 513] width 28 height 28
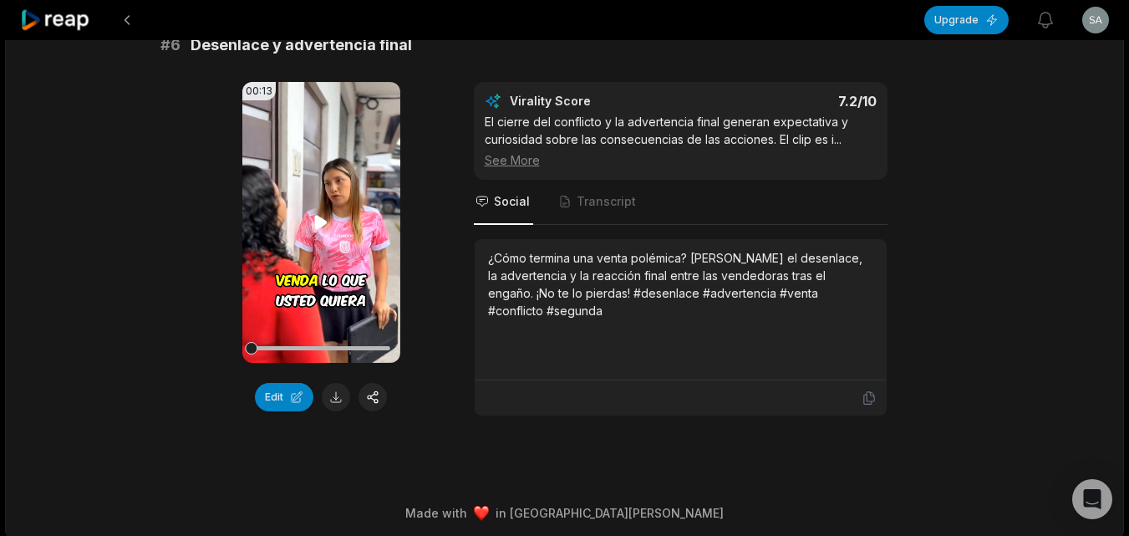
scroll to position [2631, 0]
